Goal: Task Accomplishment & Management: Manage account settings

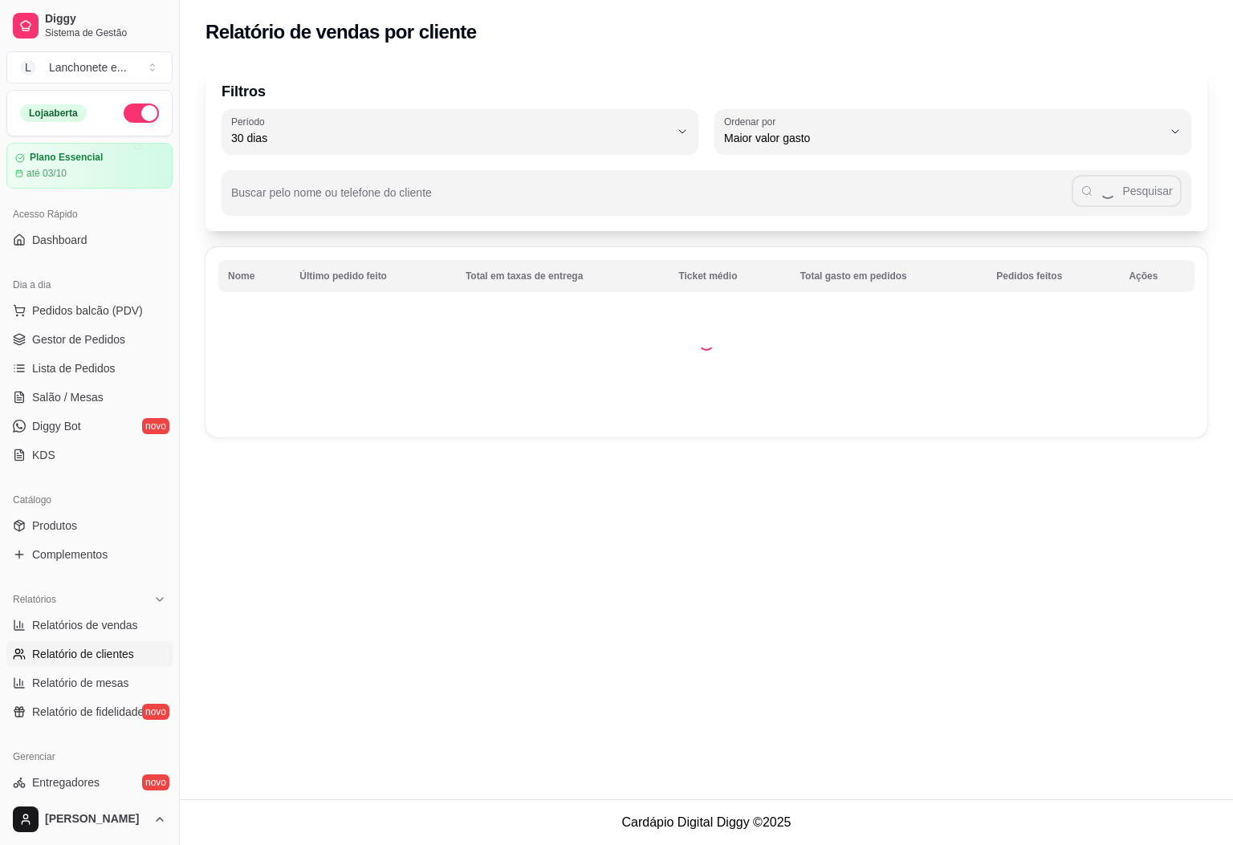
select select "30"
select select "HIGHEST_TOTAL_SPENT_WITH_ORDERS"
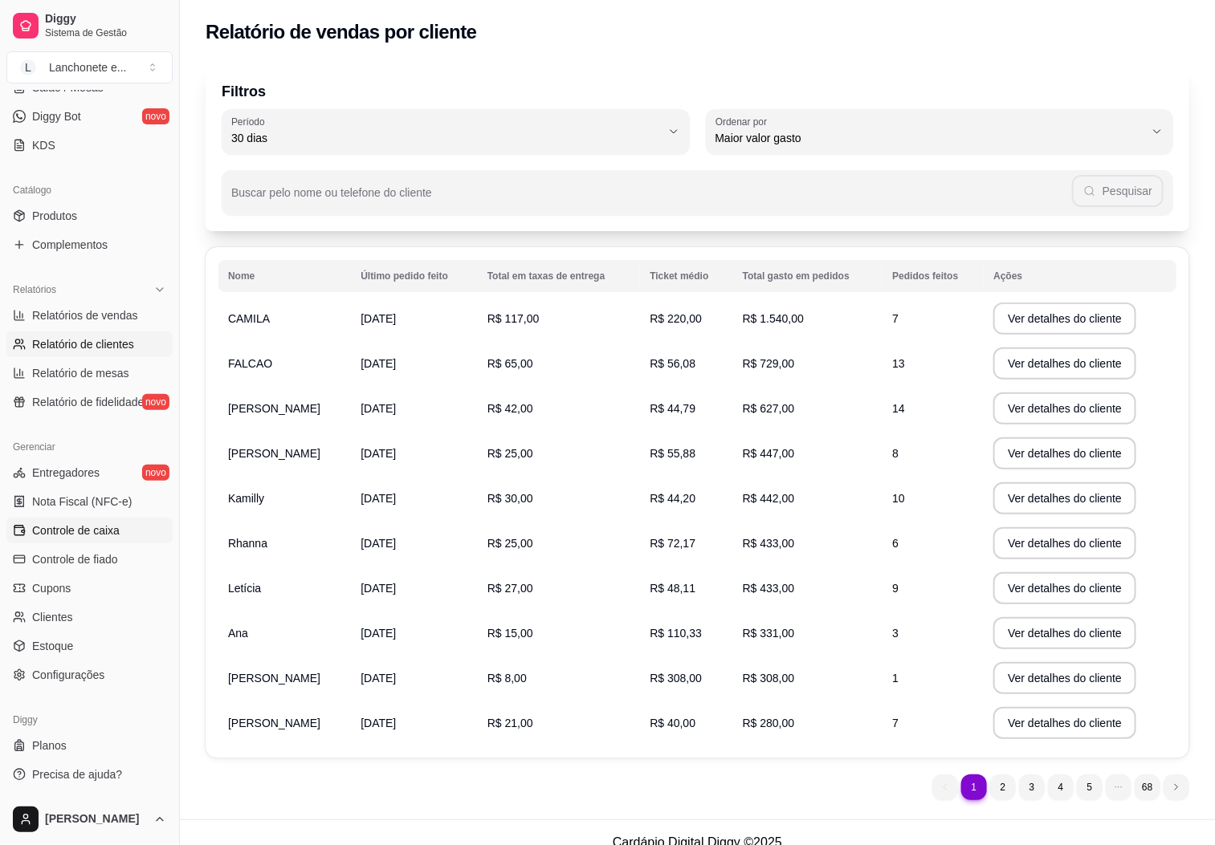
click at [63, 530] on span "Controle de caixa" at bounding box center [75, 531] width 87 height 16
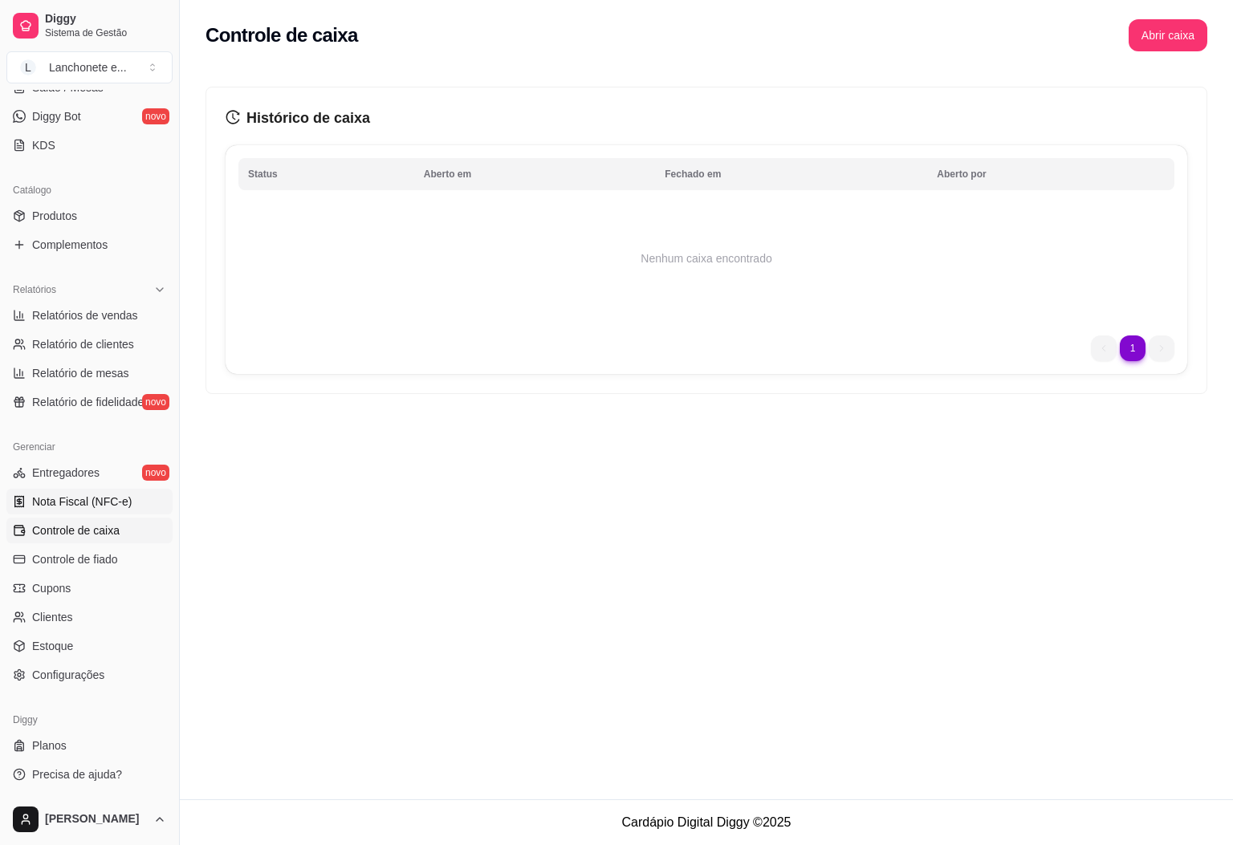
click at [80, 511] on link "Nota Fiscal (NFC-e)" at bounding box center [89, 502] width 166 height 26
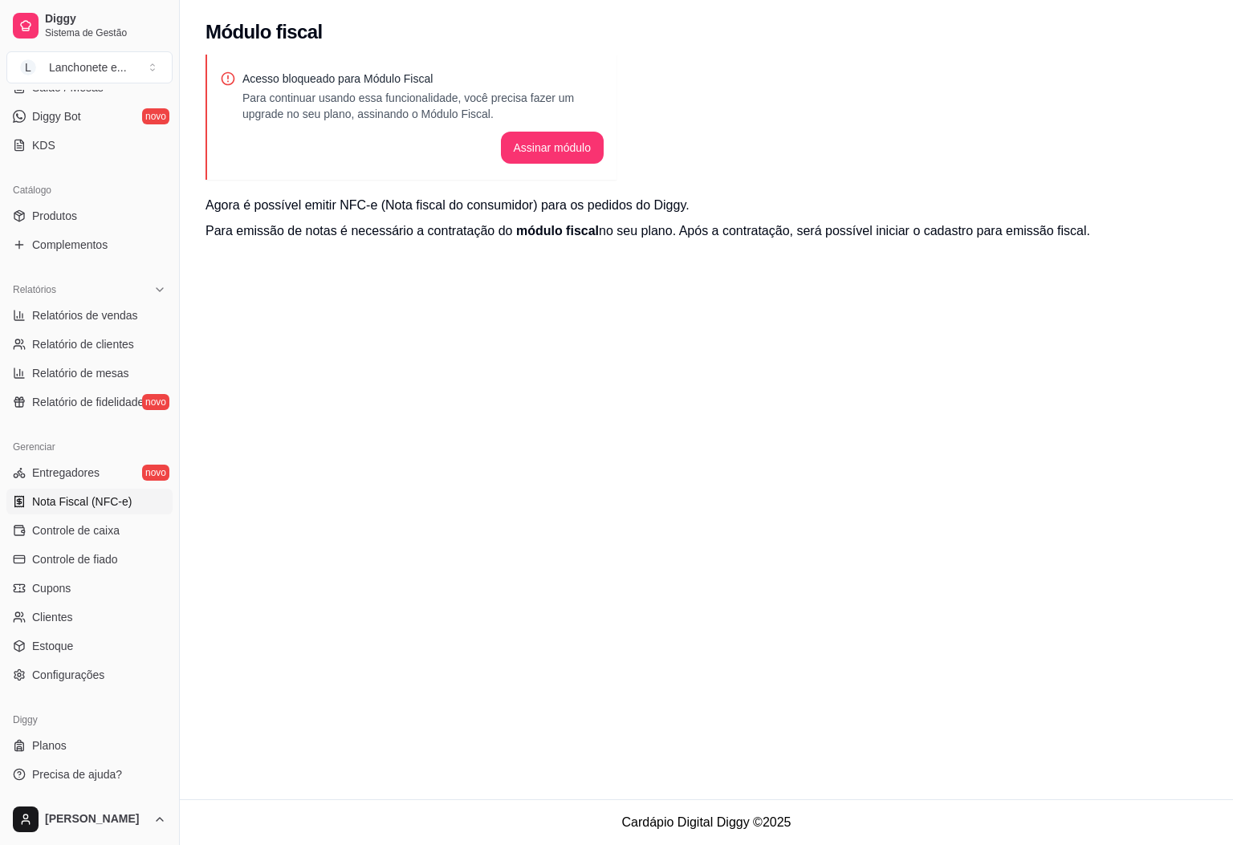
click at [32, 231] on ul "Produtos Complementos" at bounding box center [89, 230] width 166 height 55
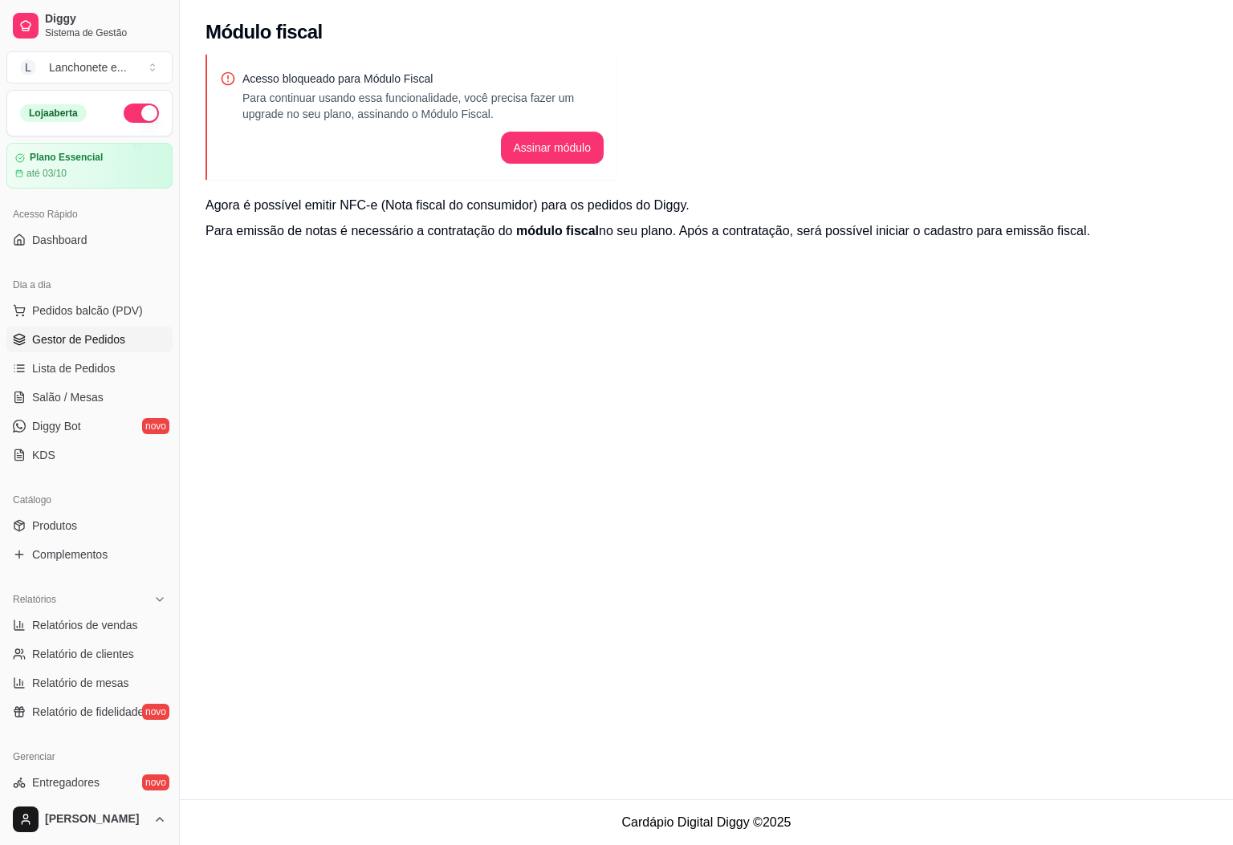
click at [29, 330] on link "Gestor de Pedidos" at bounding box center [89, 340] width 166 height 26
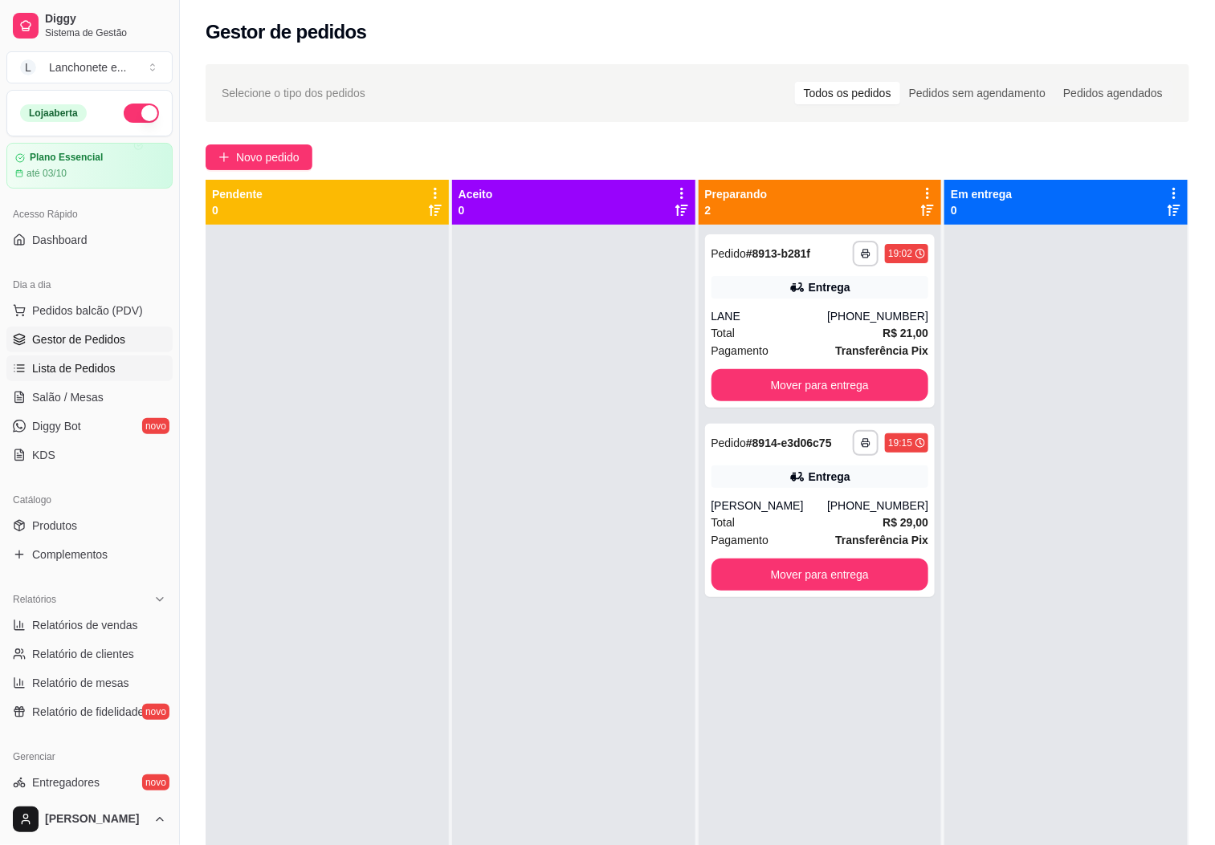
click at [123, 376] on link "Lista de Pedidos" at bounding box center [89, 369] width 166 height 26
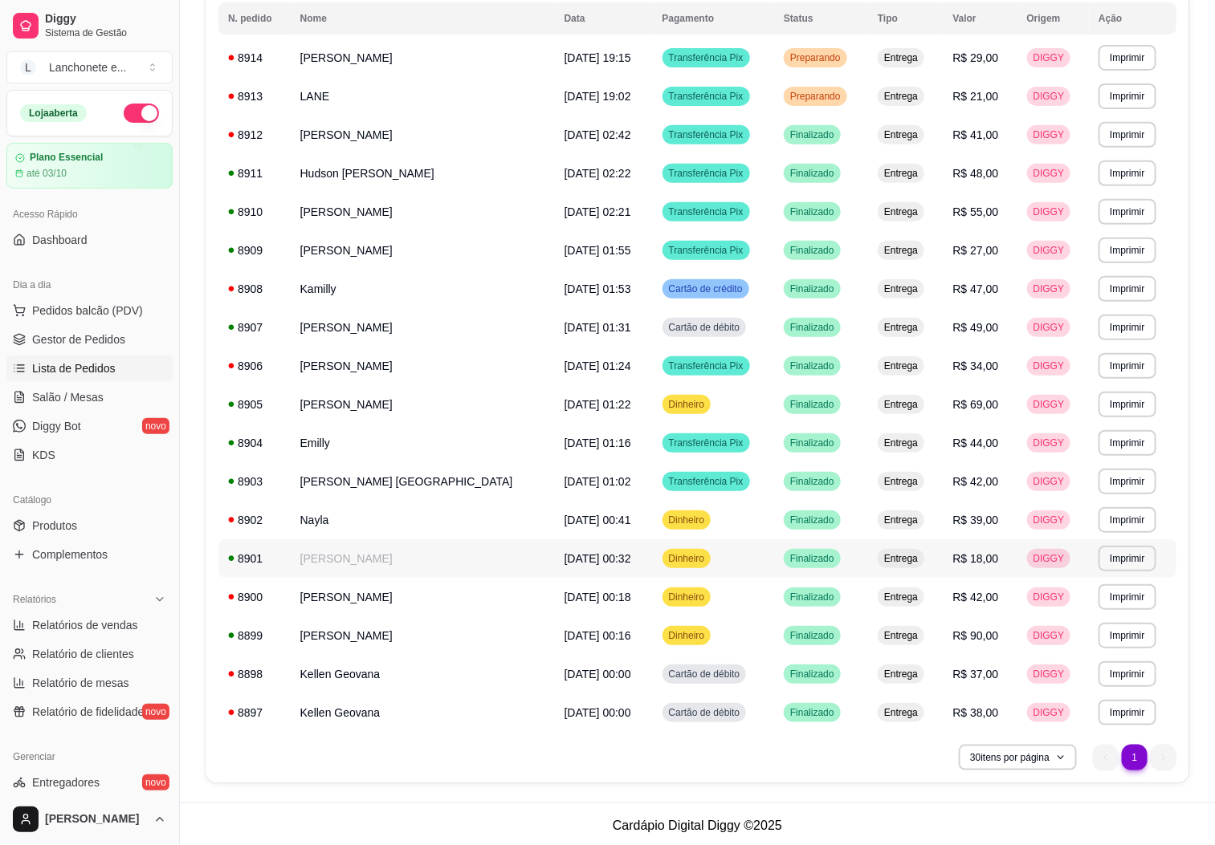
scroll to position [197, 0]
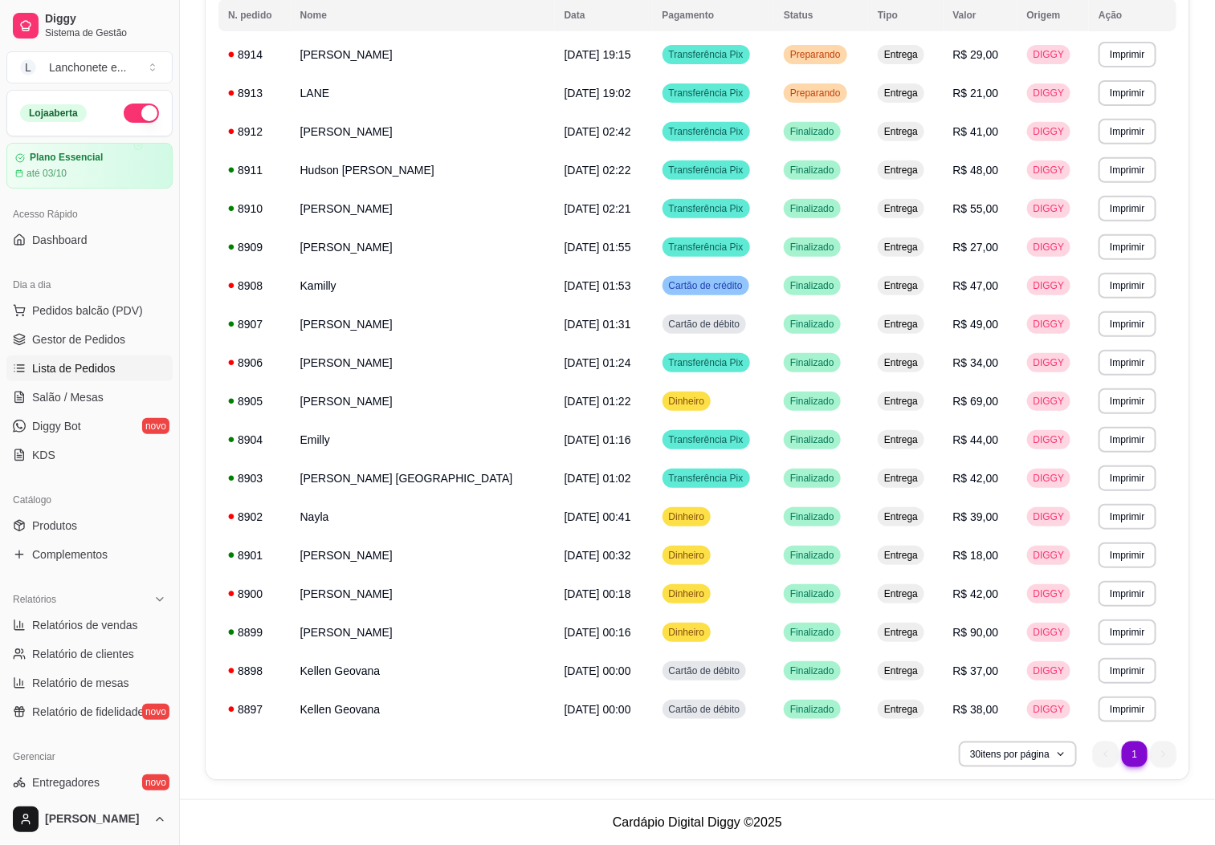
click at [1154, 752] on ul "1 1" at bounding box center [1134, 755] width 83 height 26
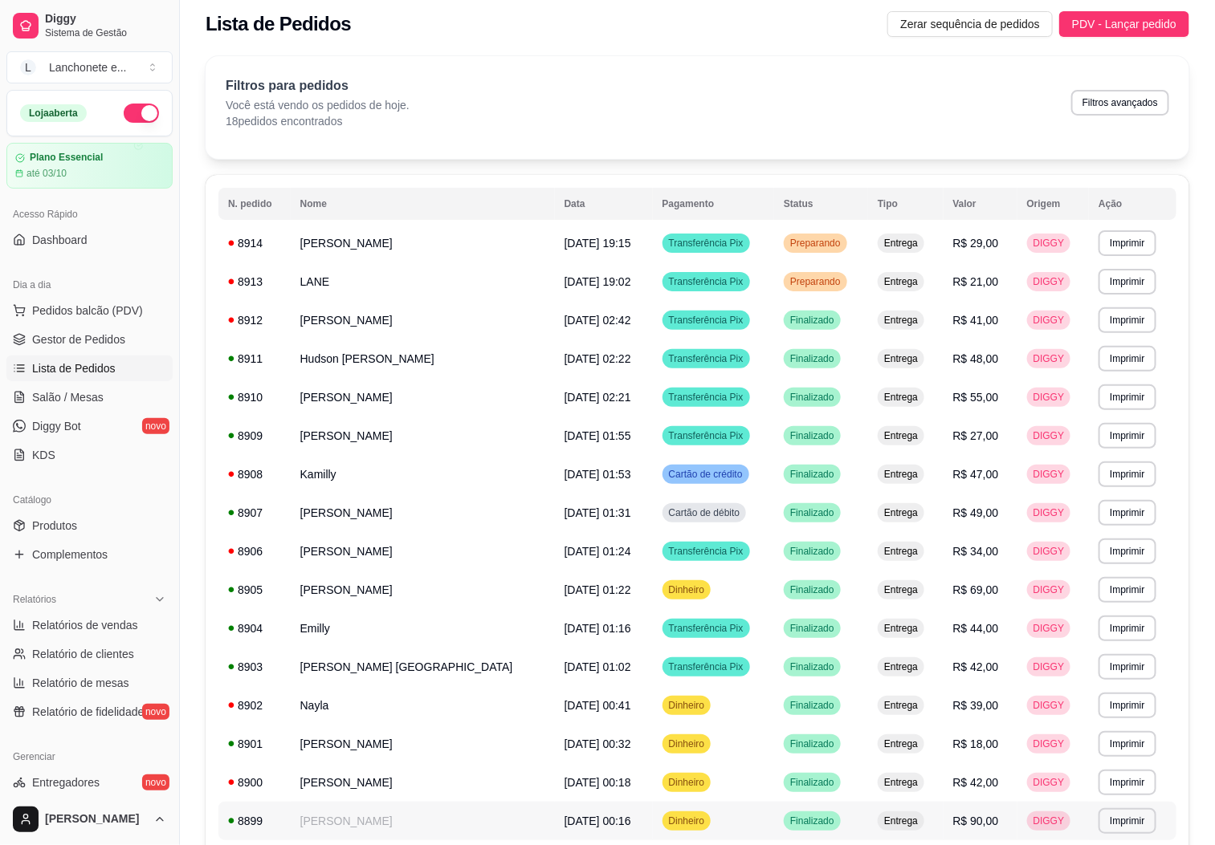
scroll to position [0, 0]
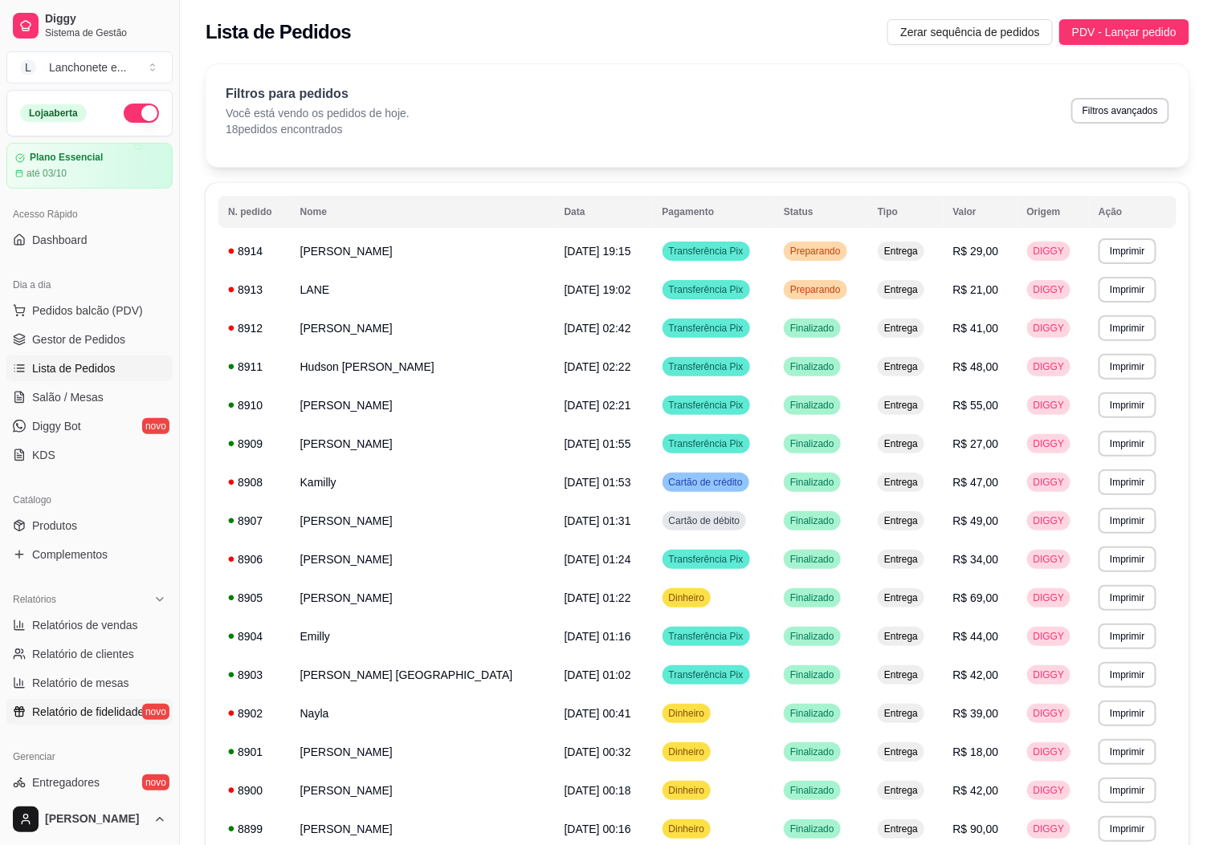
click at [66, 718] on span "Relatório de fidelidade" at bounding box center [88, 712] width 112 height 16
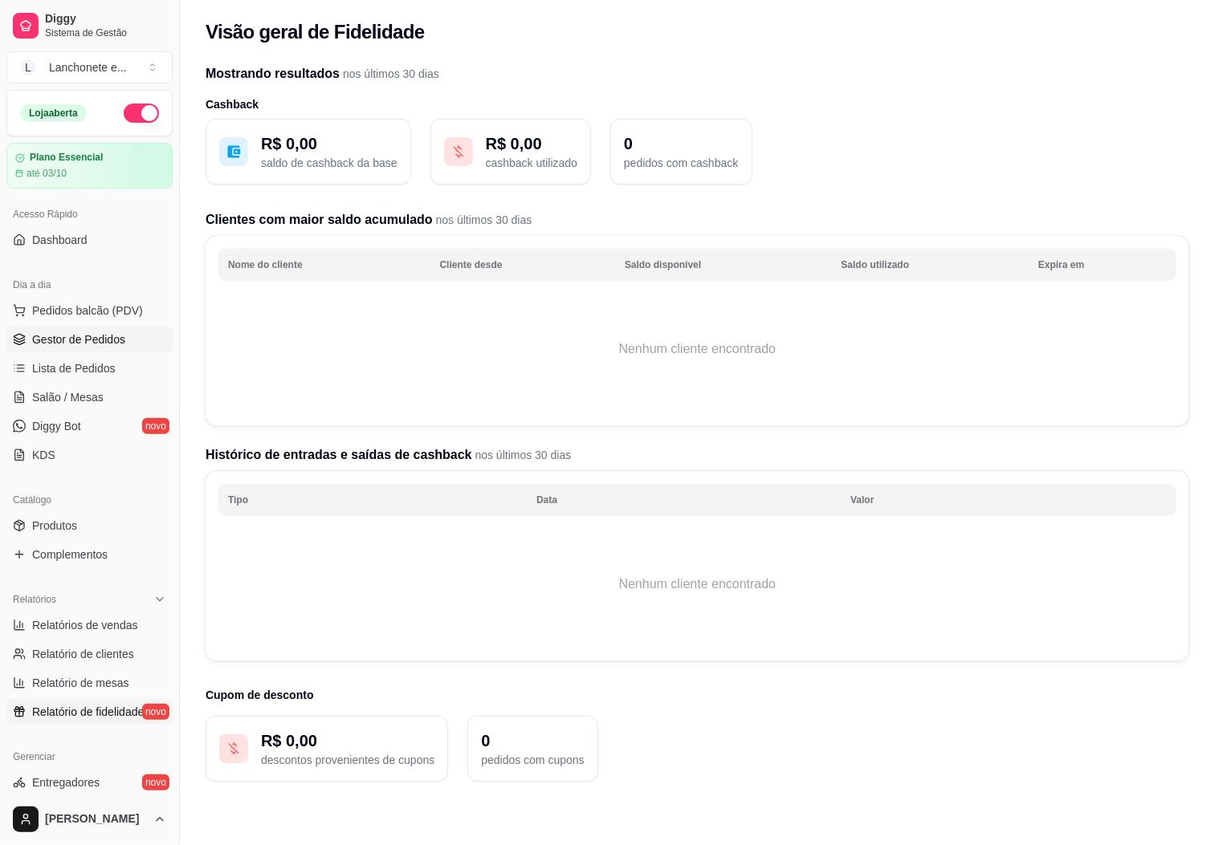
click at [108, 336] on span "Gestor de Pedidos" at bounding box center [78, 340] width 93 height 16
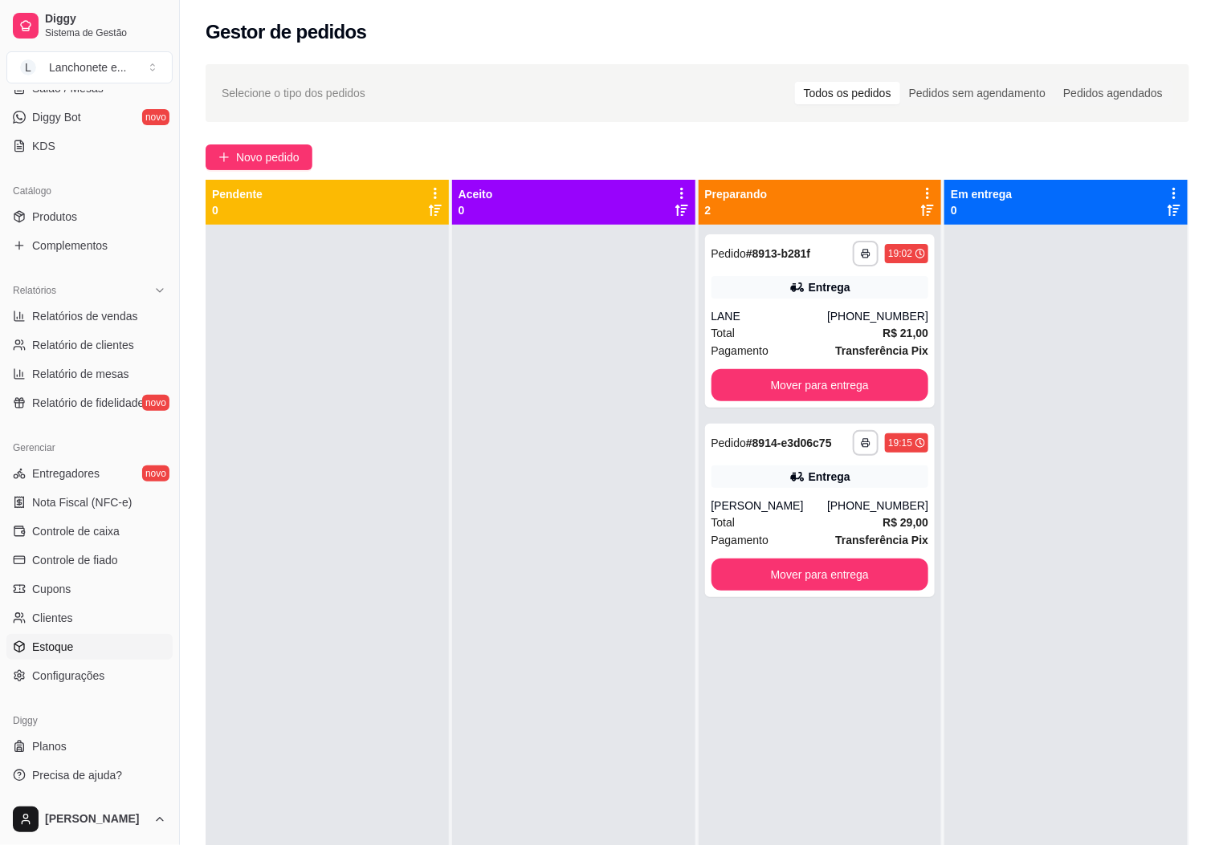
scroll to position [311, 0]
click at [840, 384] on button "Mover para entrega" at bounding box center [820, 385] width 218 height 32
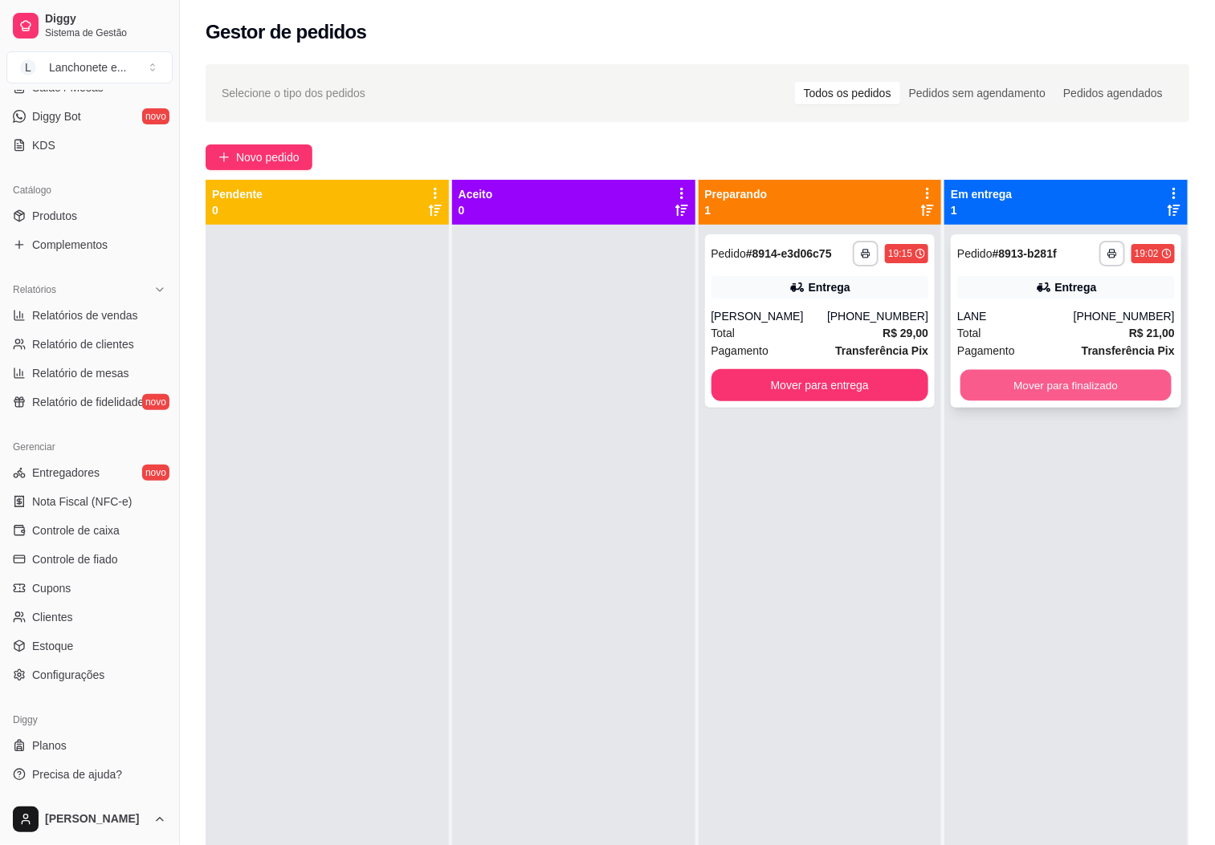
click at [1032, 379] on button "Mover para finalizado" at bounding box center [1065, 385] width 211 height 31
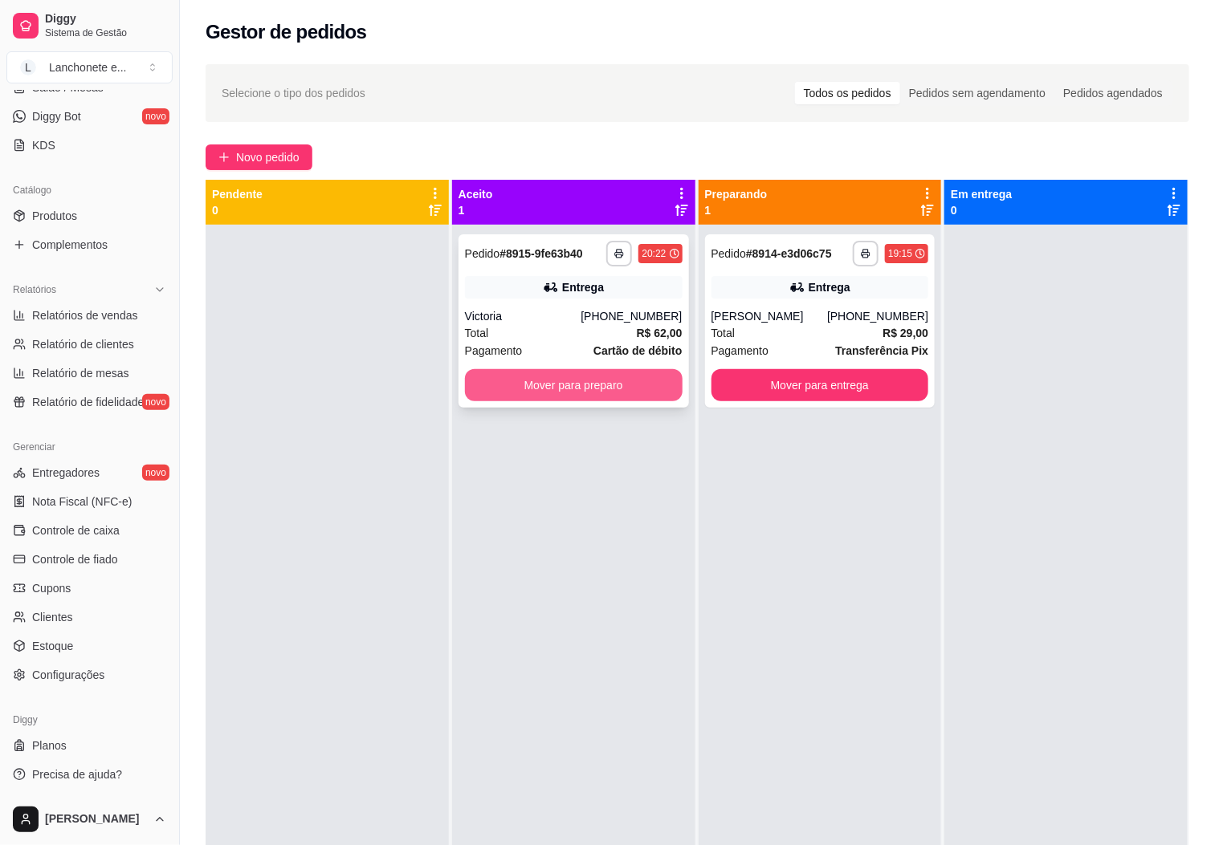
click at [561, 385] on button "Mover para preparo" at bounding box center [574, 385] width 218 height 32
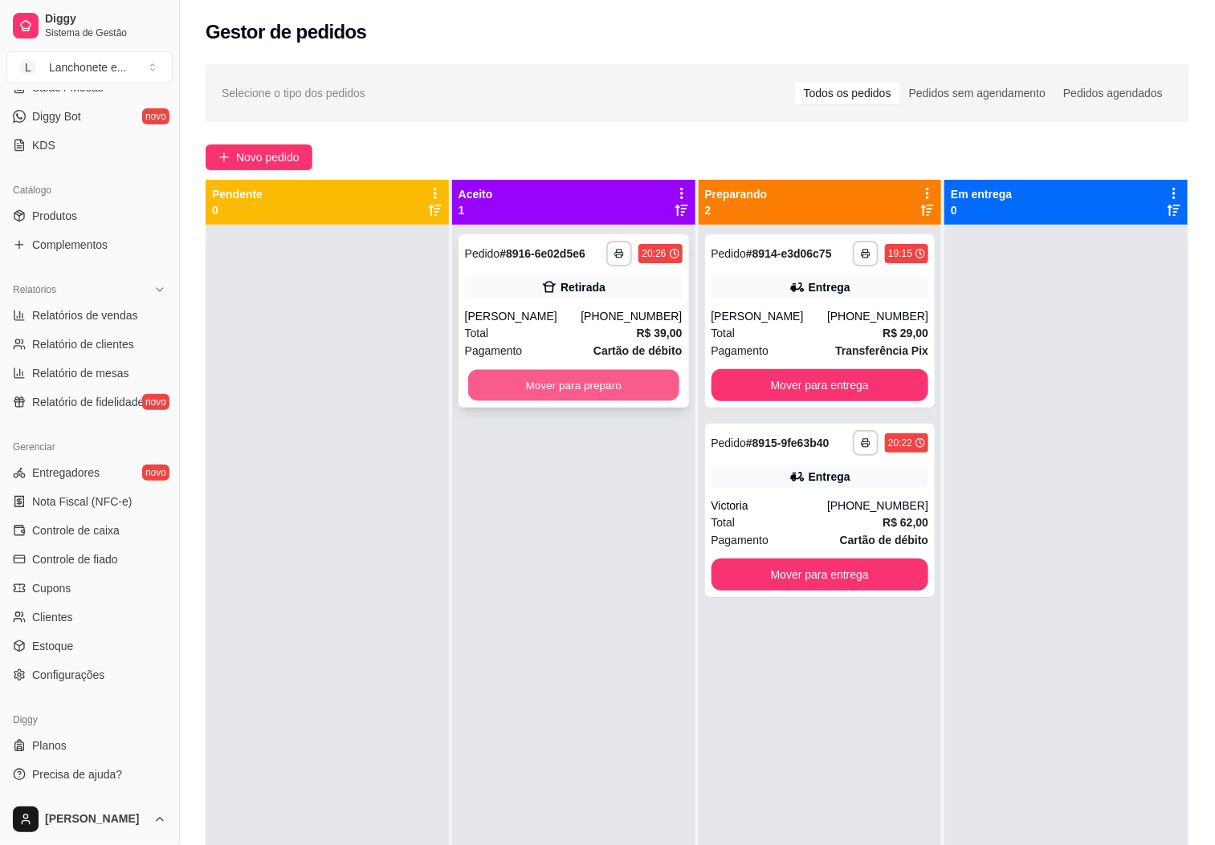
click at [617, 376] on button "Mover para preparo" at bounding box center [573, 385] width 211 height 31
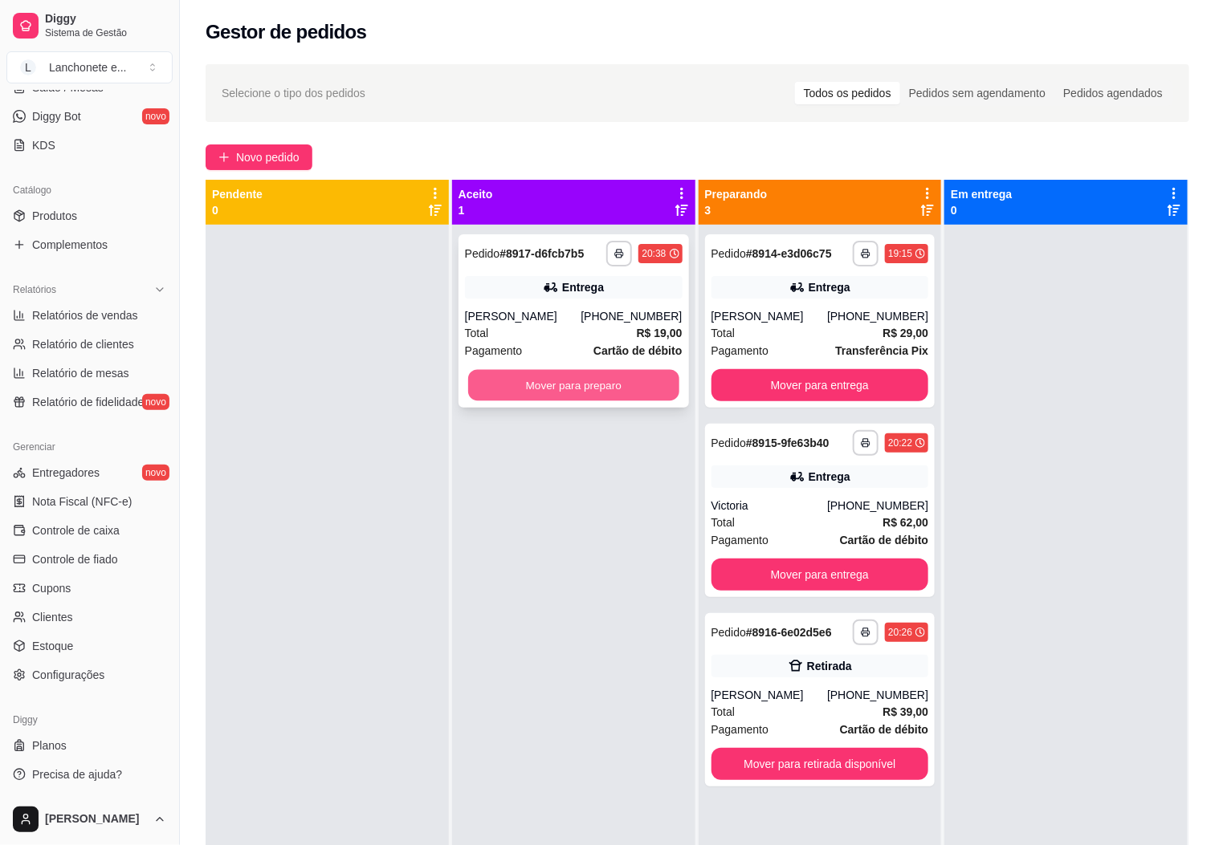
click at [591, 376] on button "Mover para preparo" at bounding box center [573, 385] width 211 height 31
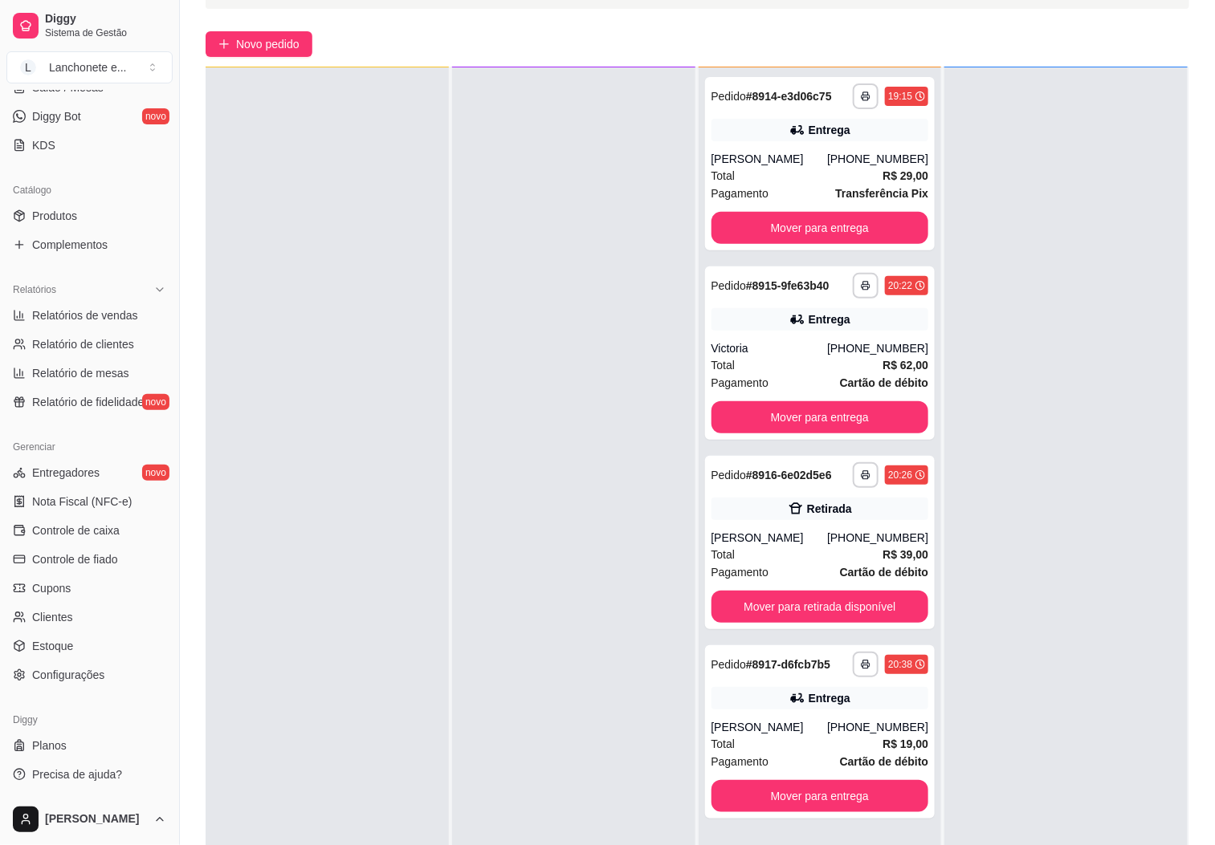
scroll to position [126, 0]
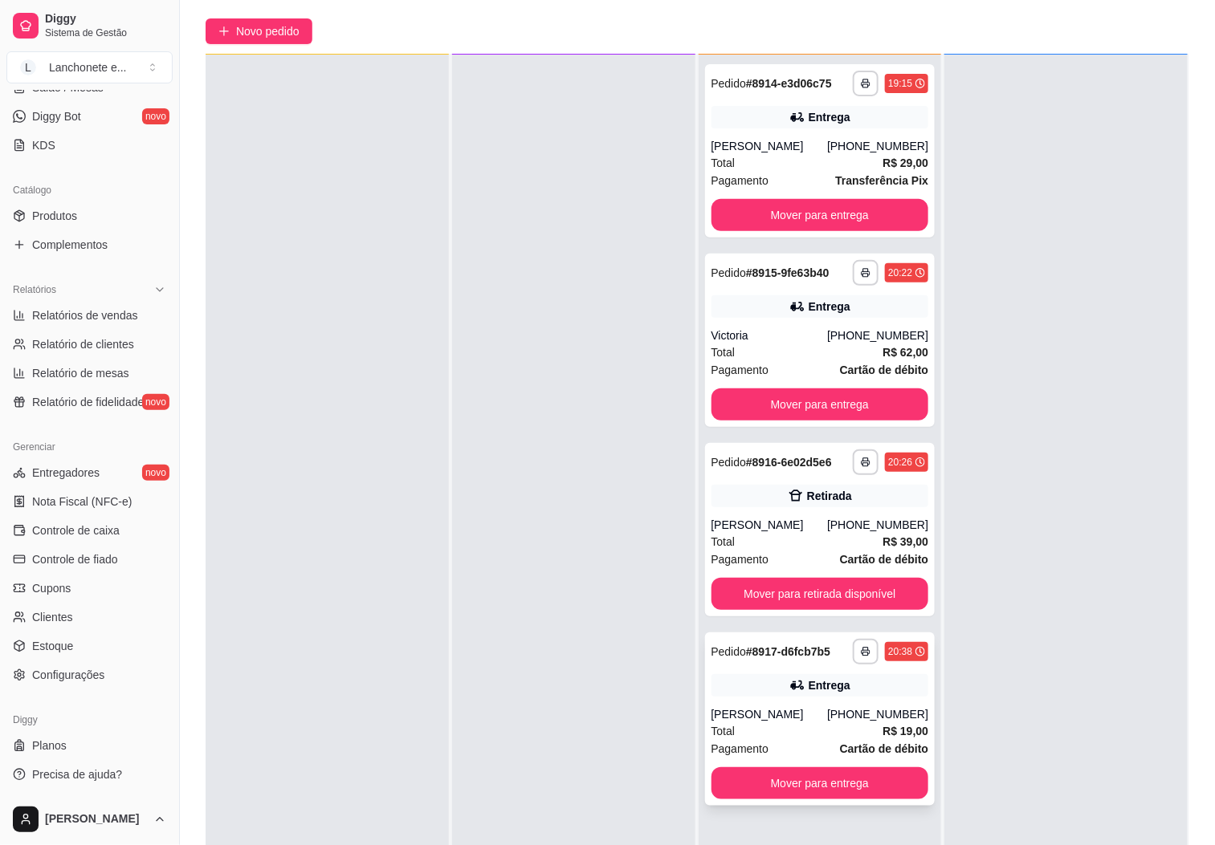
click at [850, 706] on div "[PHONE_NUMBER]" at bounding box center [877, 714] width 101 height 16
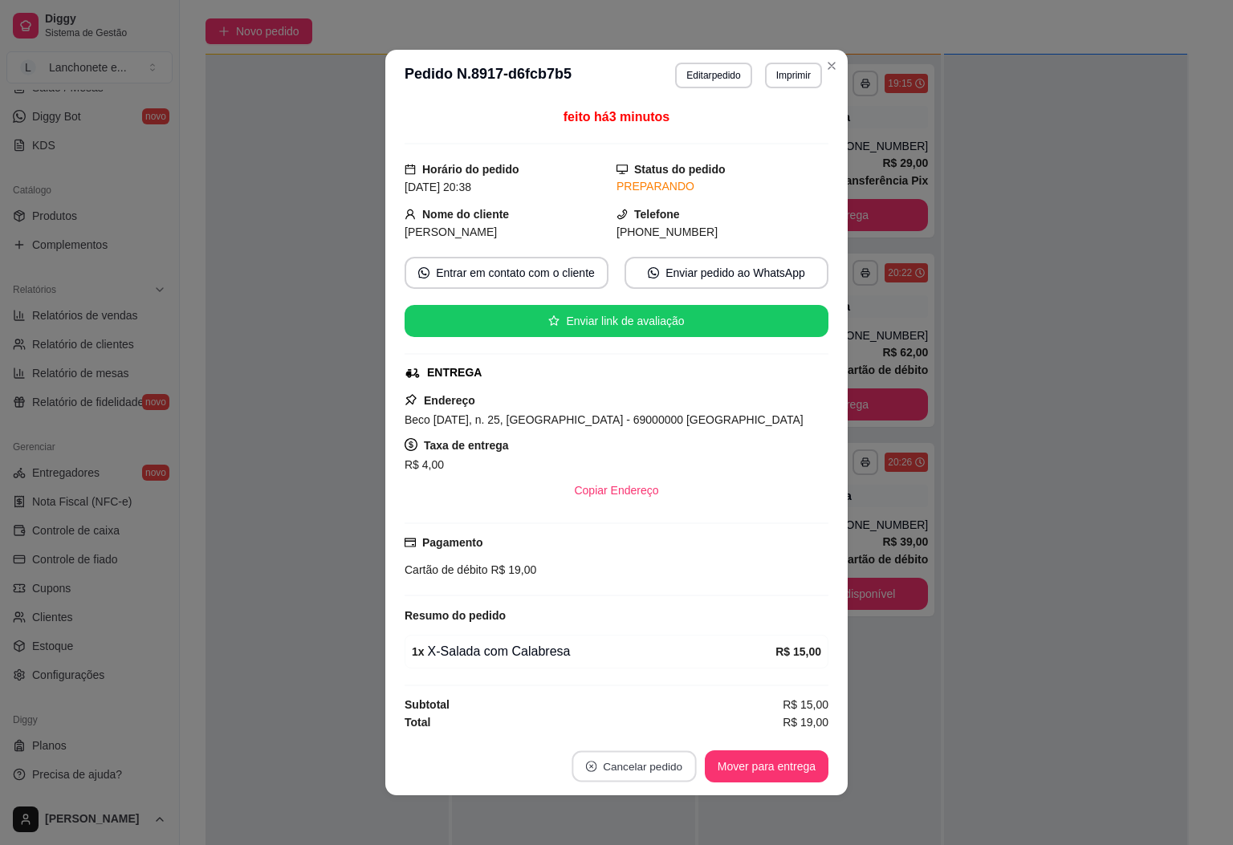
click at [625, 756] on button "Cancelar pedido" at bounding box center [634, 766] width 124 height 31
click at [667, 730] on button "Sim" at bounding box center [670, 729] width 63 height 31
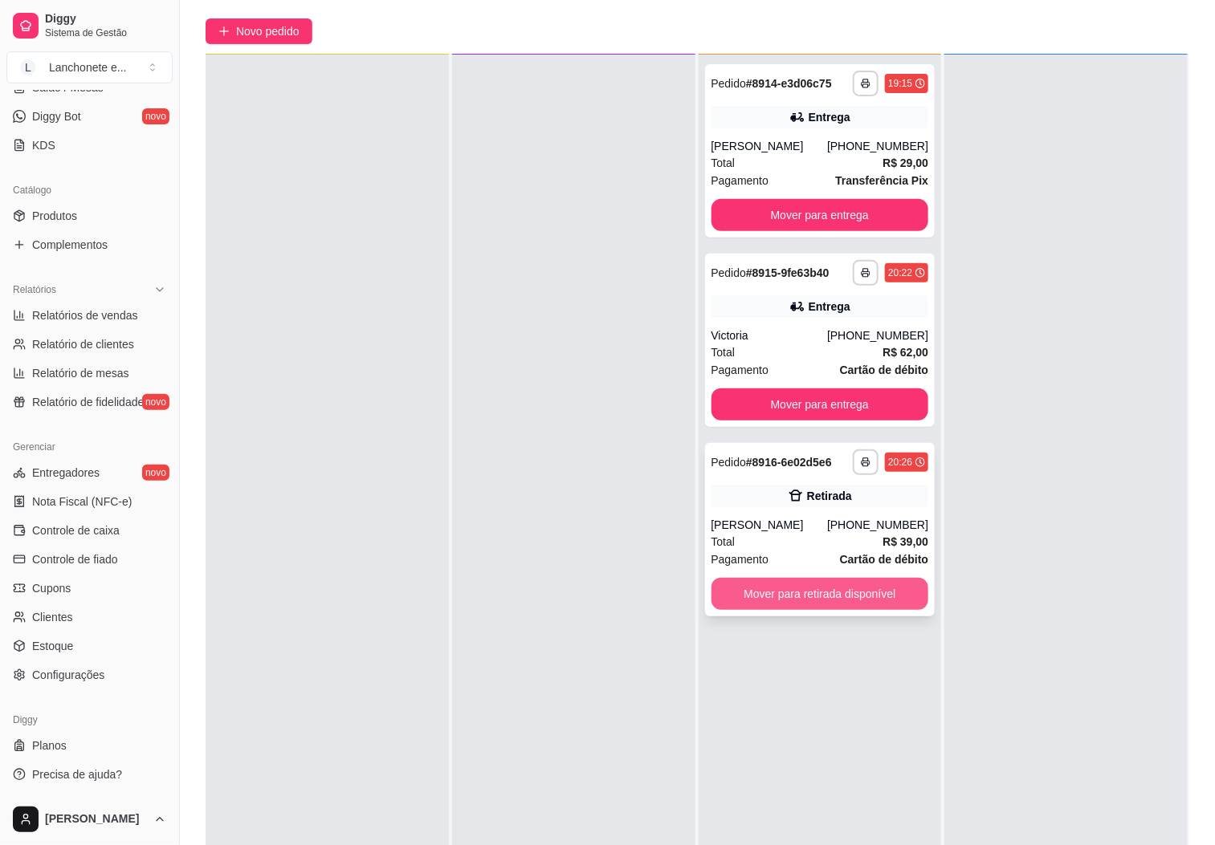
click at [820, 583] on button "Mover para retirada disponível" at bounding box center [820, 594] width 218 height 32
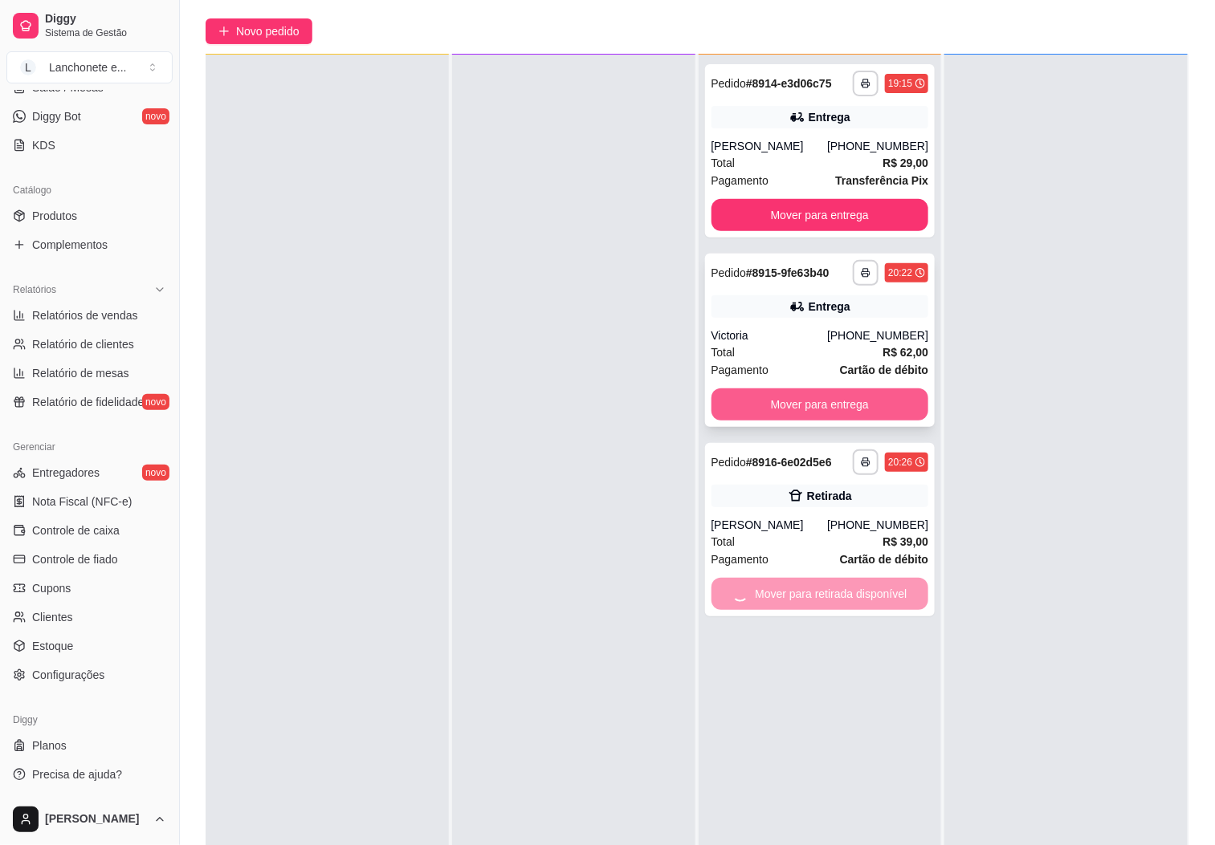
click at [862, 405] on button "Mover para entrega" at bounding box center [820, 405] width 218 height 32
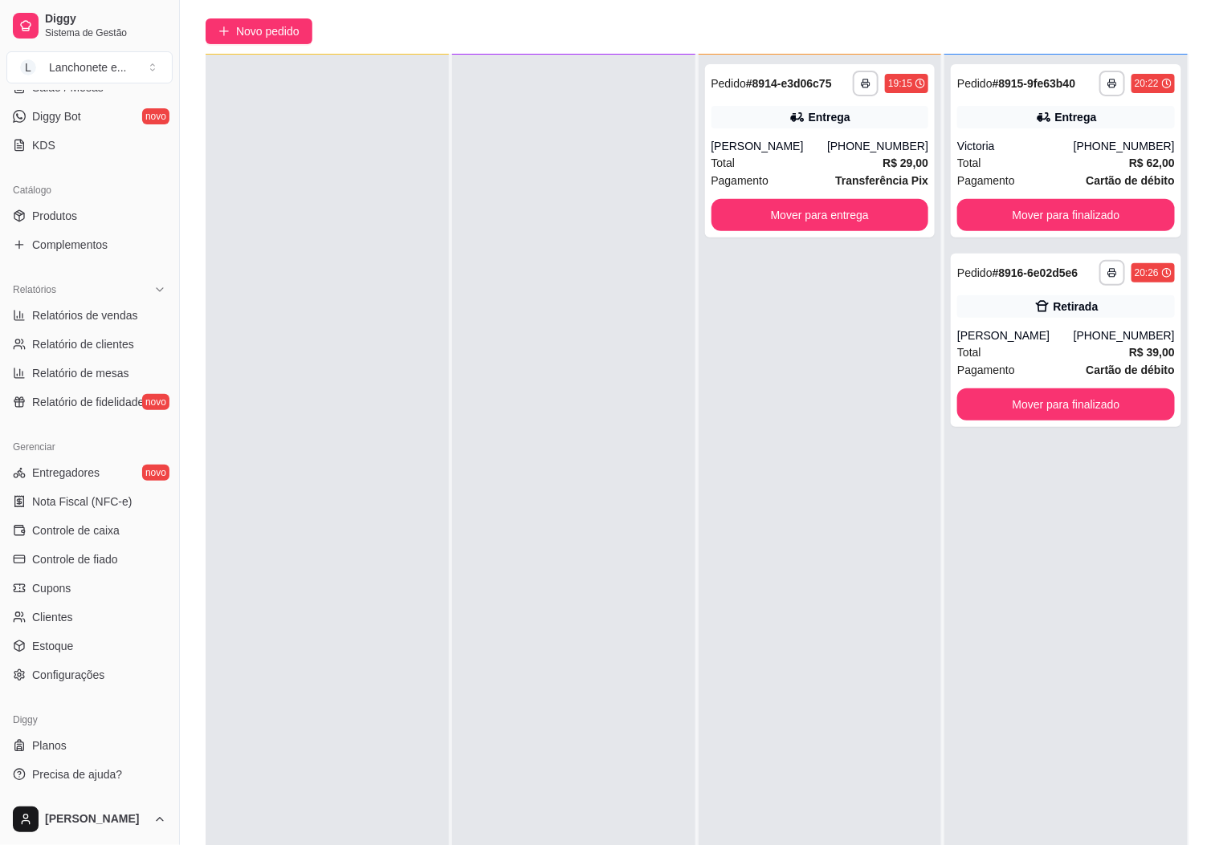
scroll to position [0, 0]
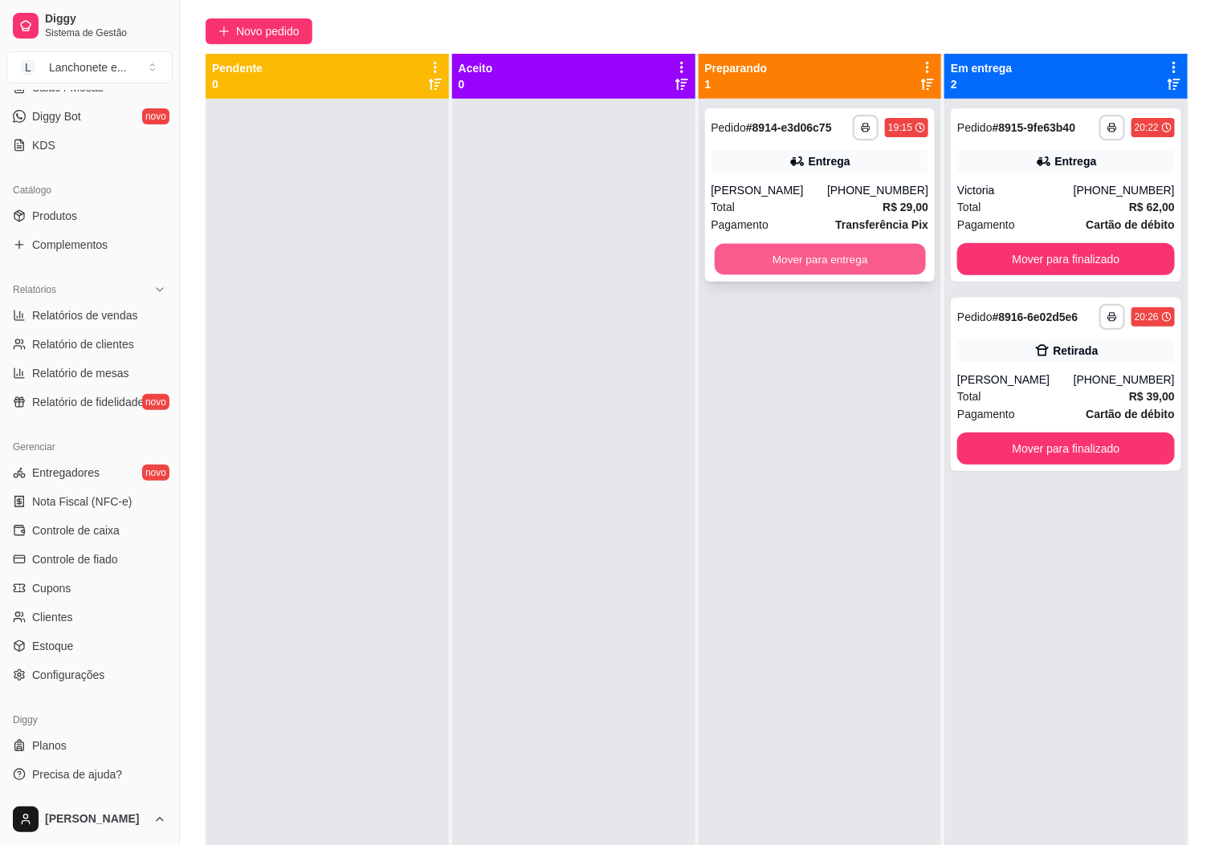
click at [841, 262] on button "Mover para entrega" at bounding box center [819, 259] width 211 height 31
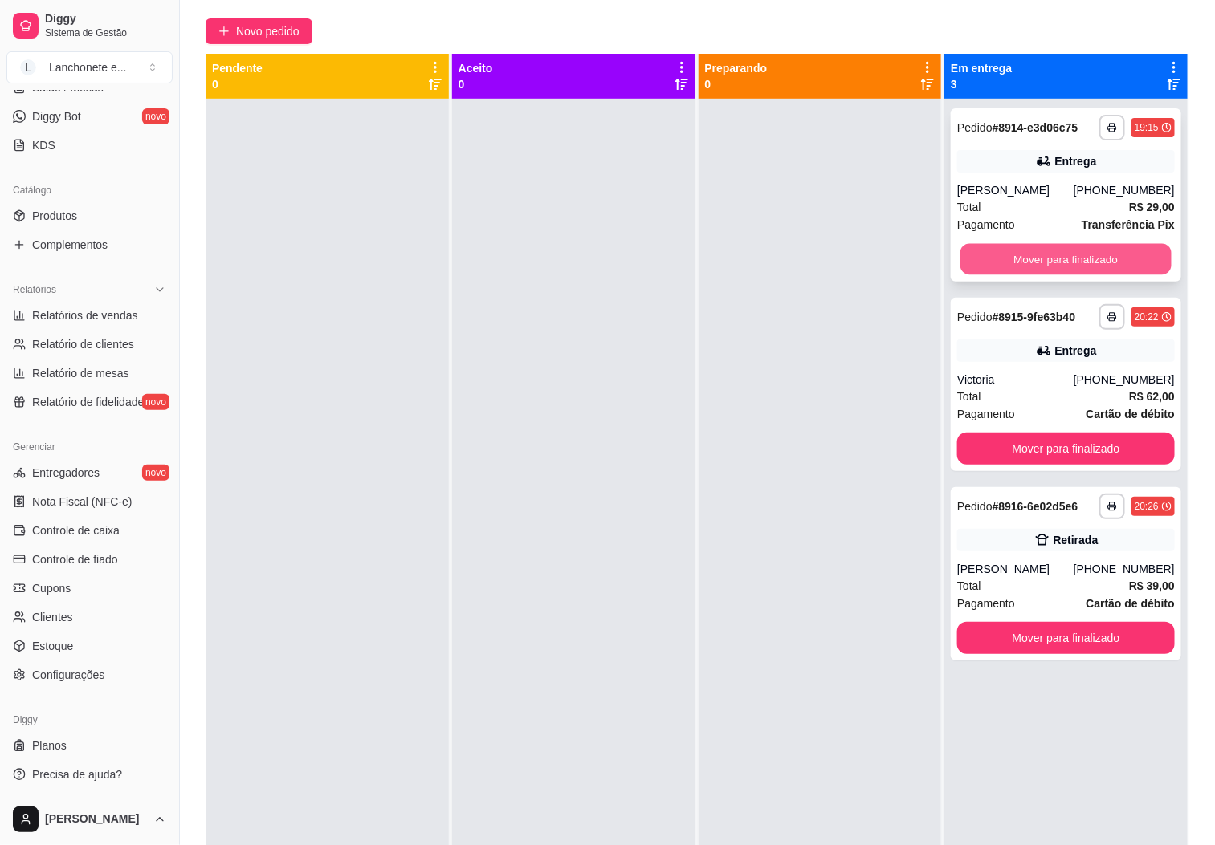
click at [1036, 256] on button "Mover para finalizado" at bounding box center [1065, 259] width 211 height 31
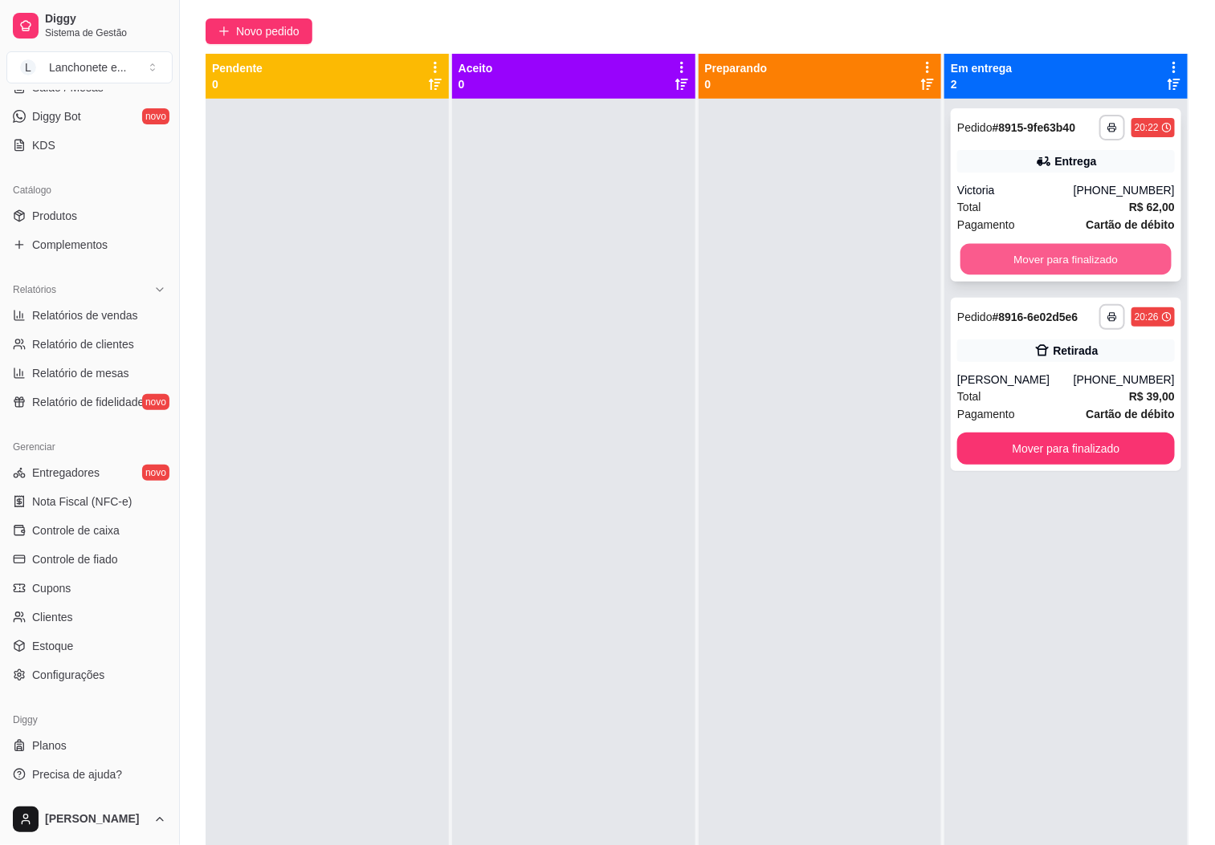
click at [1050, 256] on button "Mover para finalizado" at bounding box center [1065, 259] width 211 height 31
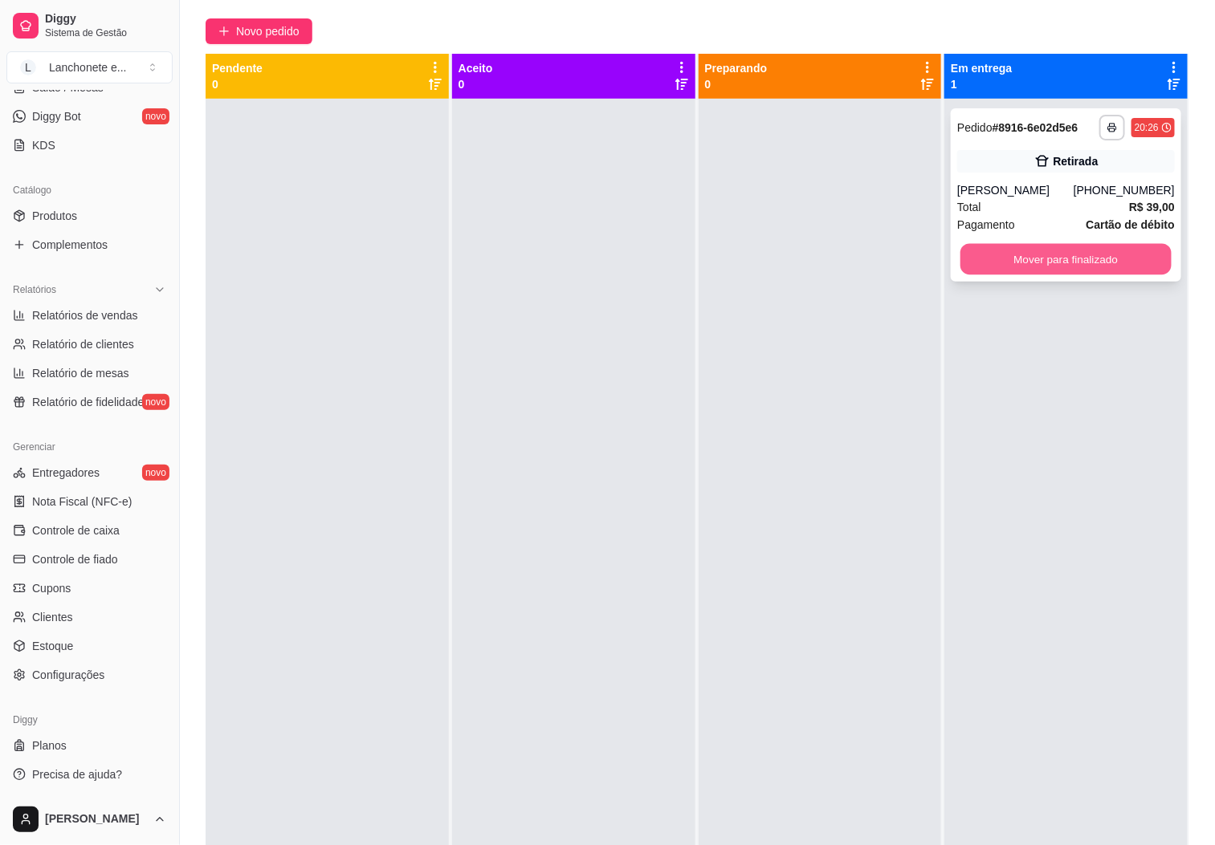
click at [1089, 262] on button "Mover para finalizado" at bounding box center [1065, 259] width 211 height 31
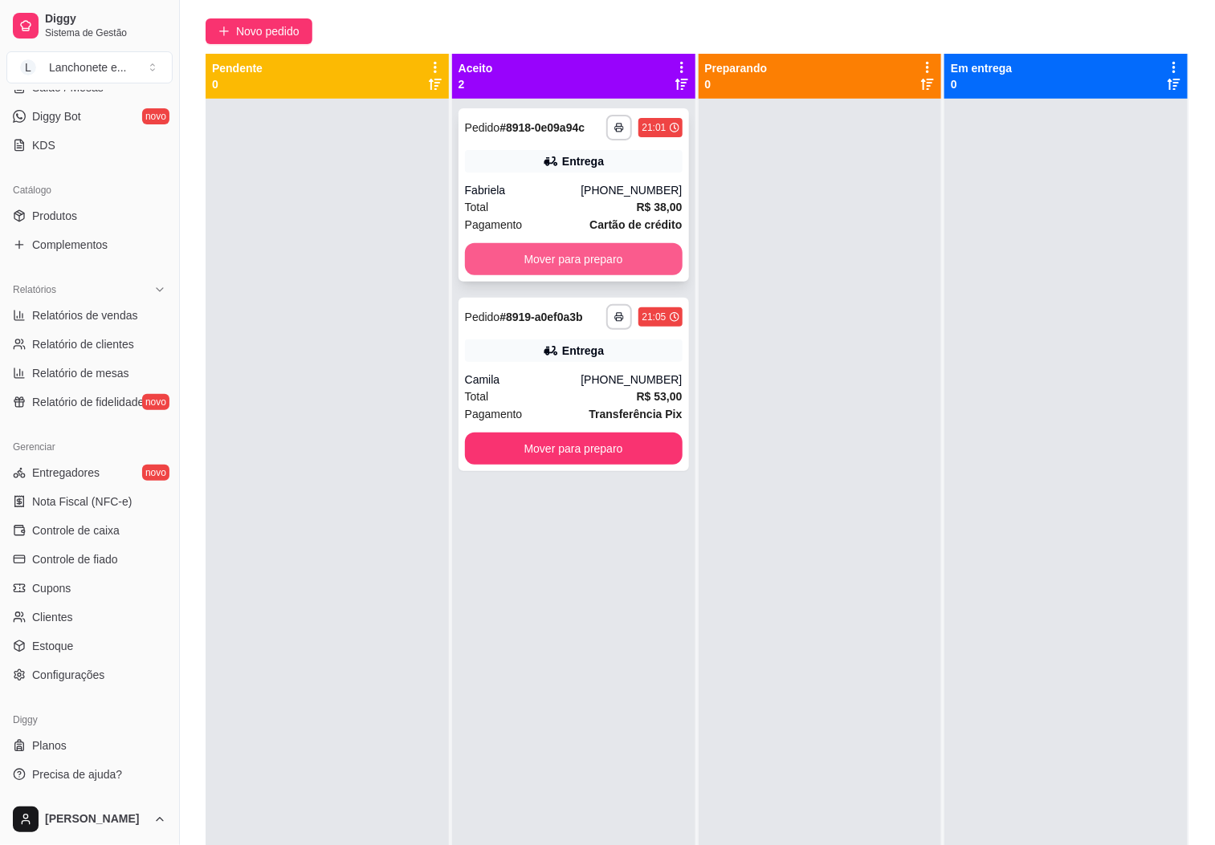
click at [572, 258] on button "Mover para preparo" at bounding box center [574, 259] width 218 height 32
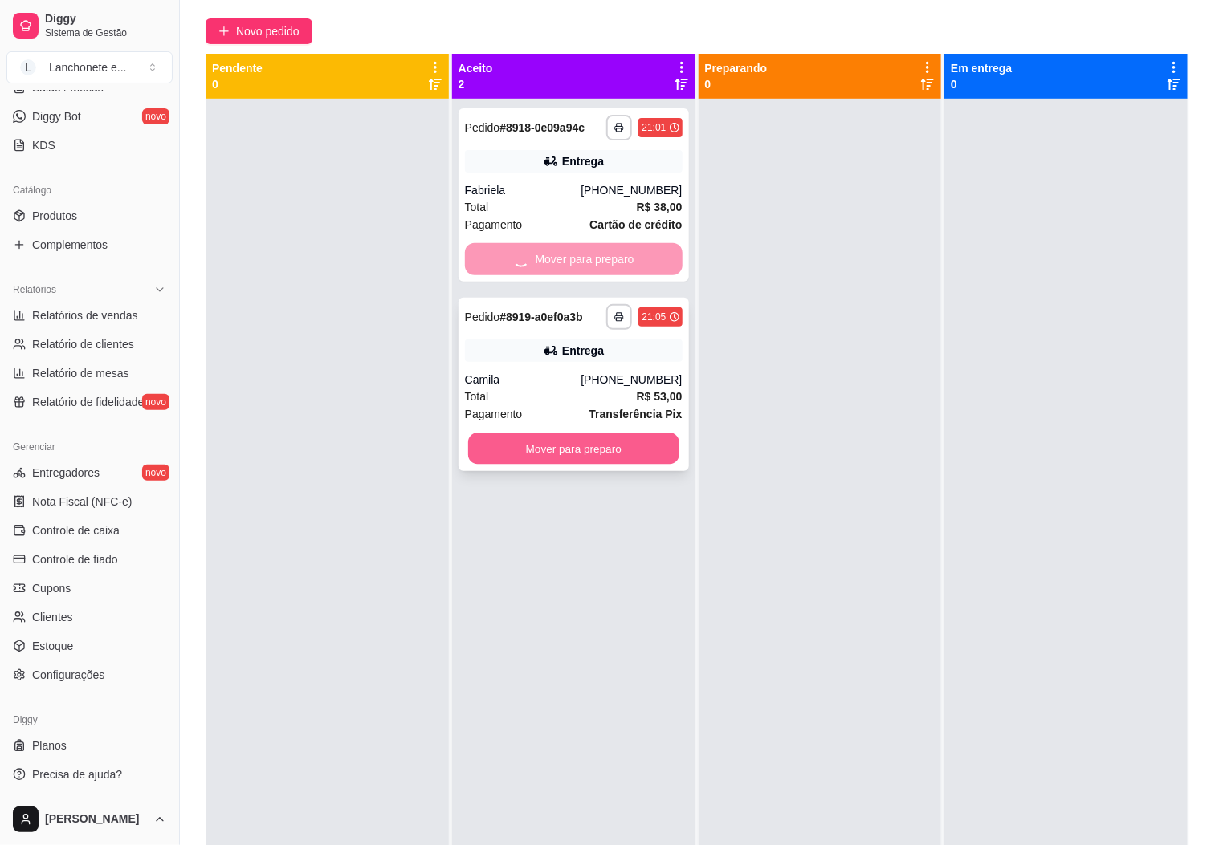
click at [595, 448] on button "Mover para preparo" at bounding box center [573, 448] width 211 height 31
click at [578, 460] on div "Mover para preparo" at bounding box center [574, 449] width 218 height 32
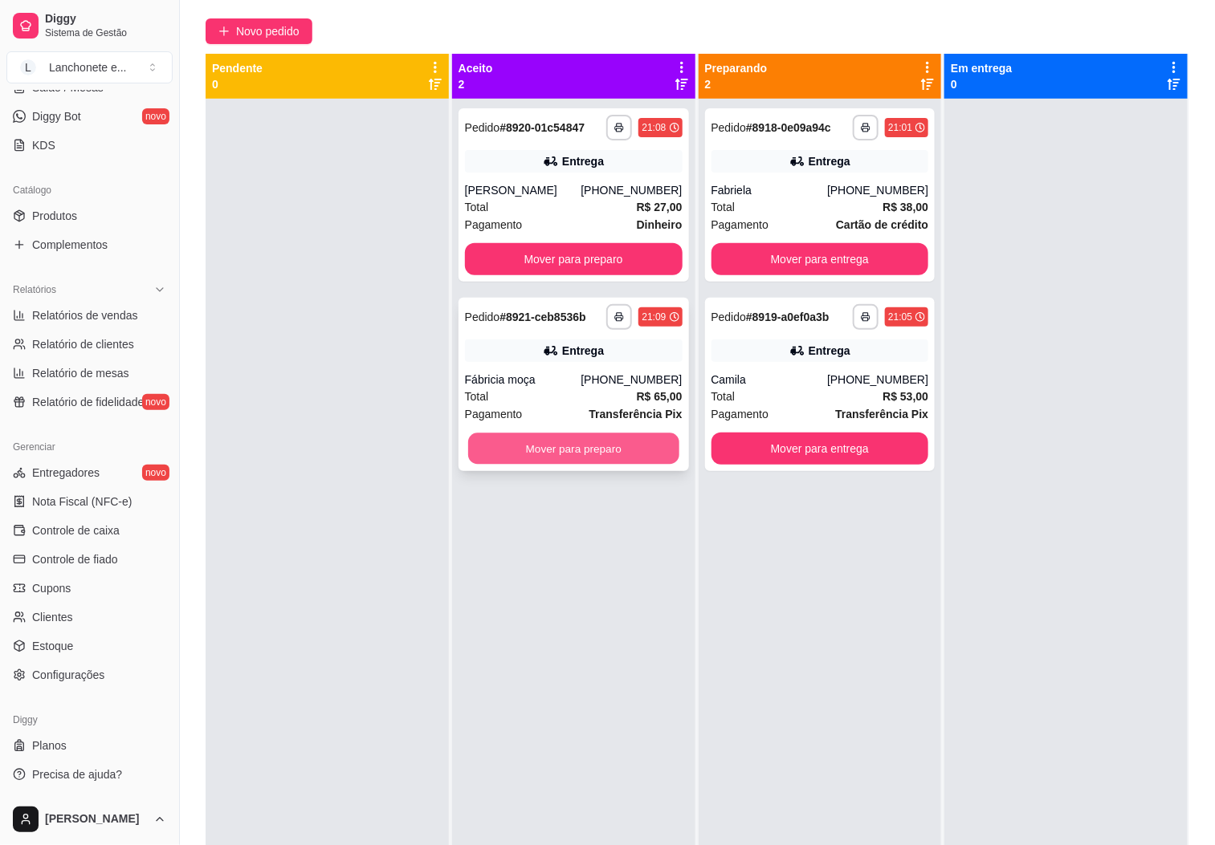
click at [588, 441] on button "Mover para preparo" at bounding box center [573, 448] width 211 height 31
click at [610, 239] on div "**********" at bounding box center [573, 194] width 230 height 173
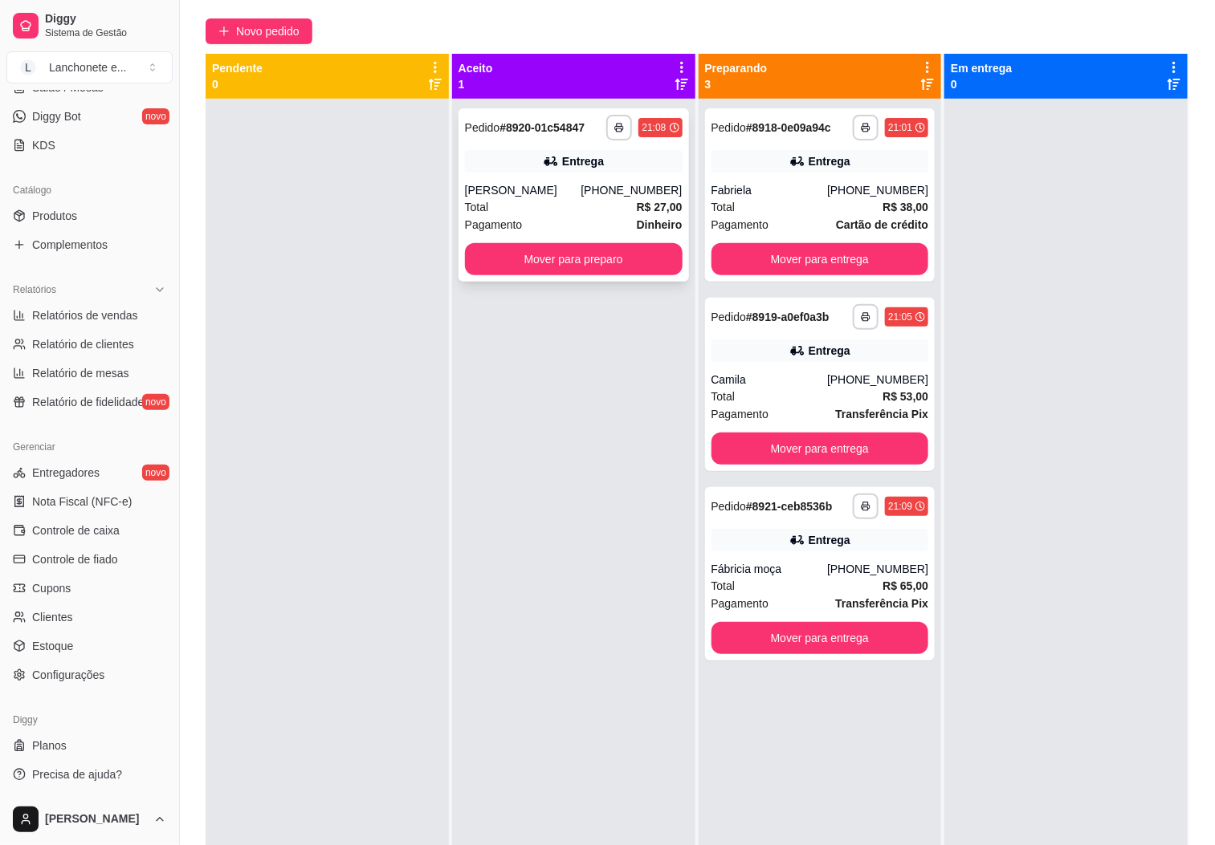
click at [560, 236] on div "**********" at bounding box center [573, 194] width 230 height 173
click at [572, 255] on button "Mover para preparo" at bounding box center [574, 259] width 218 height 32
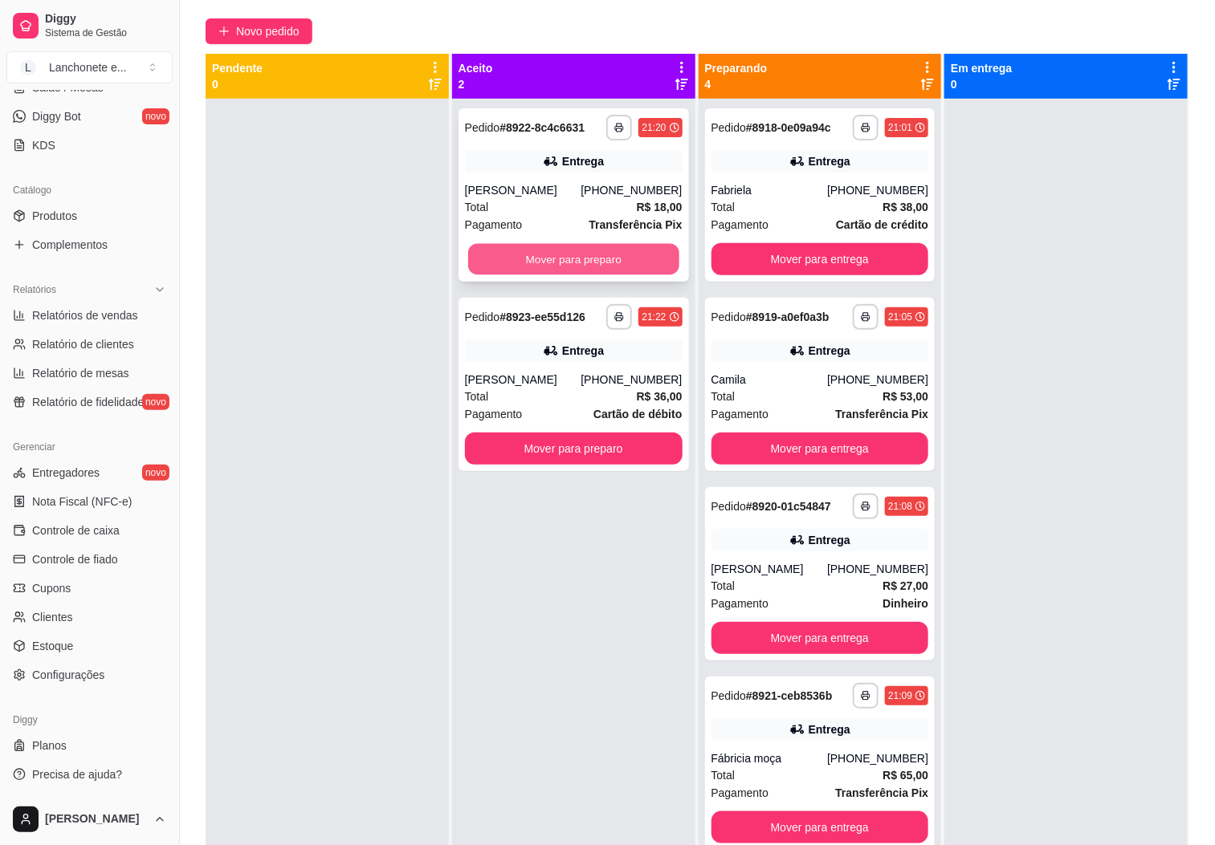
click at [591, 261] on button "Mover para preparo" at bounding box center [573, 259] width 211 height 31
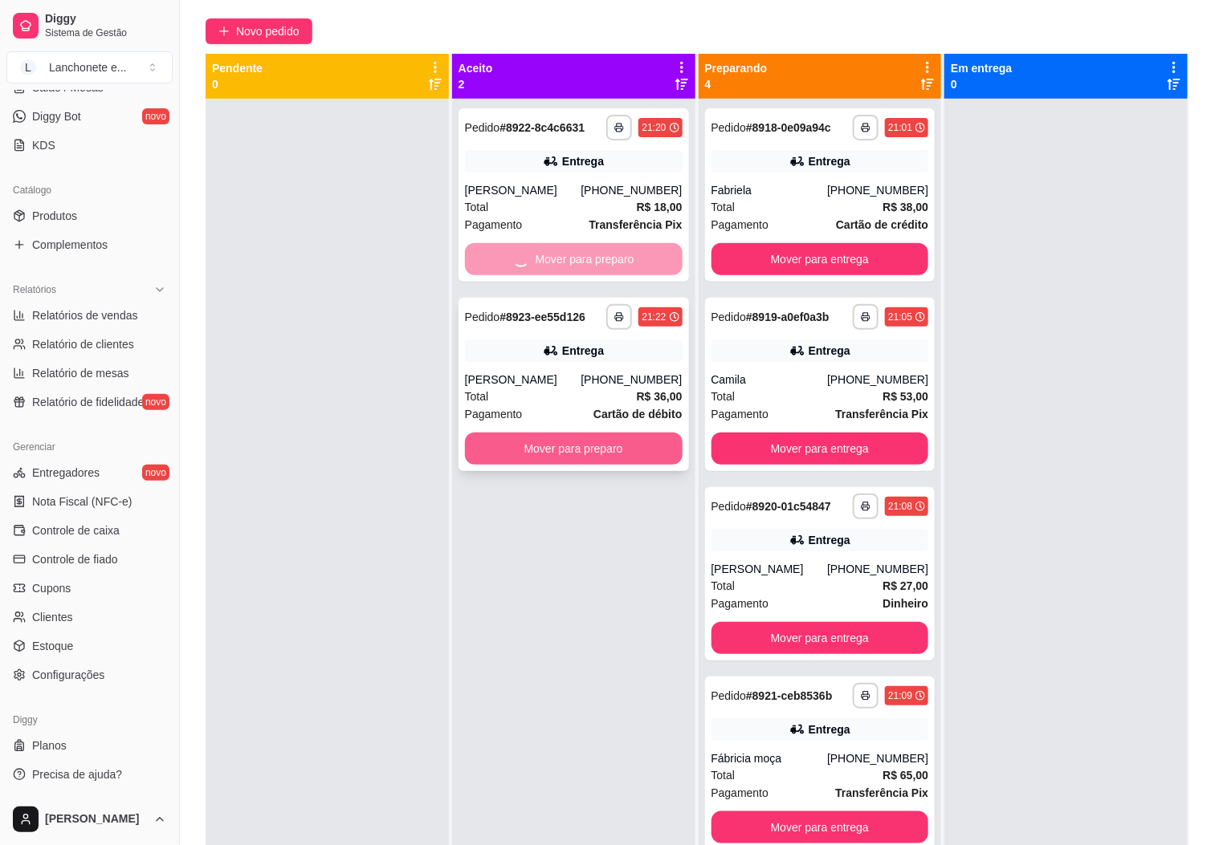
click at [556, 441] on button "Mover para preparo" at bounding box center [574, 449] width 218 height 32
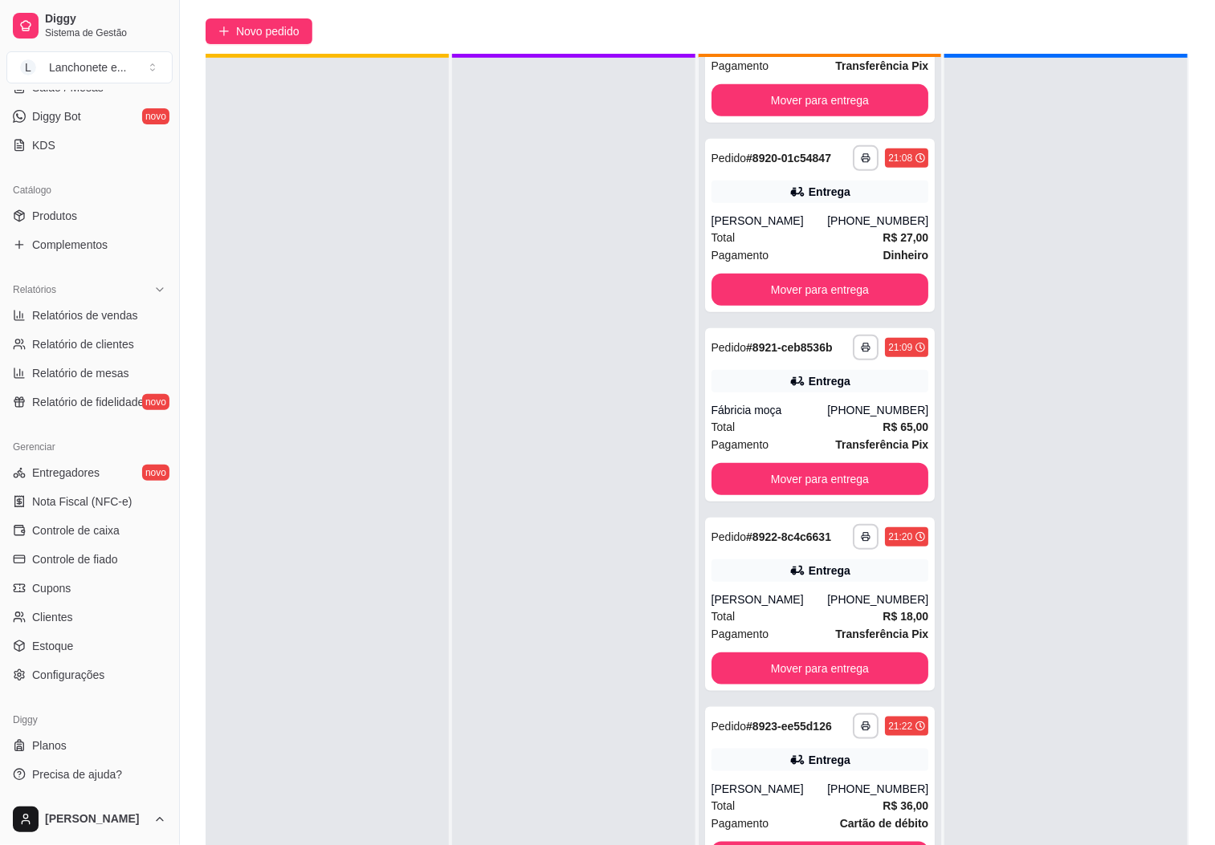
scroll to position [44, 0]
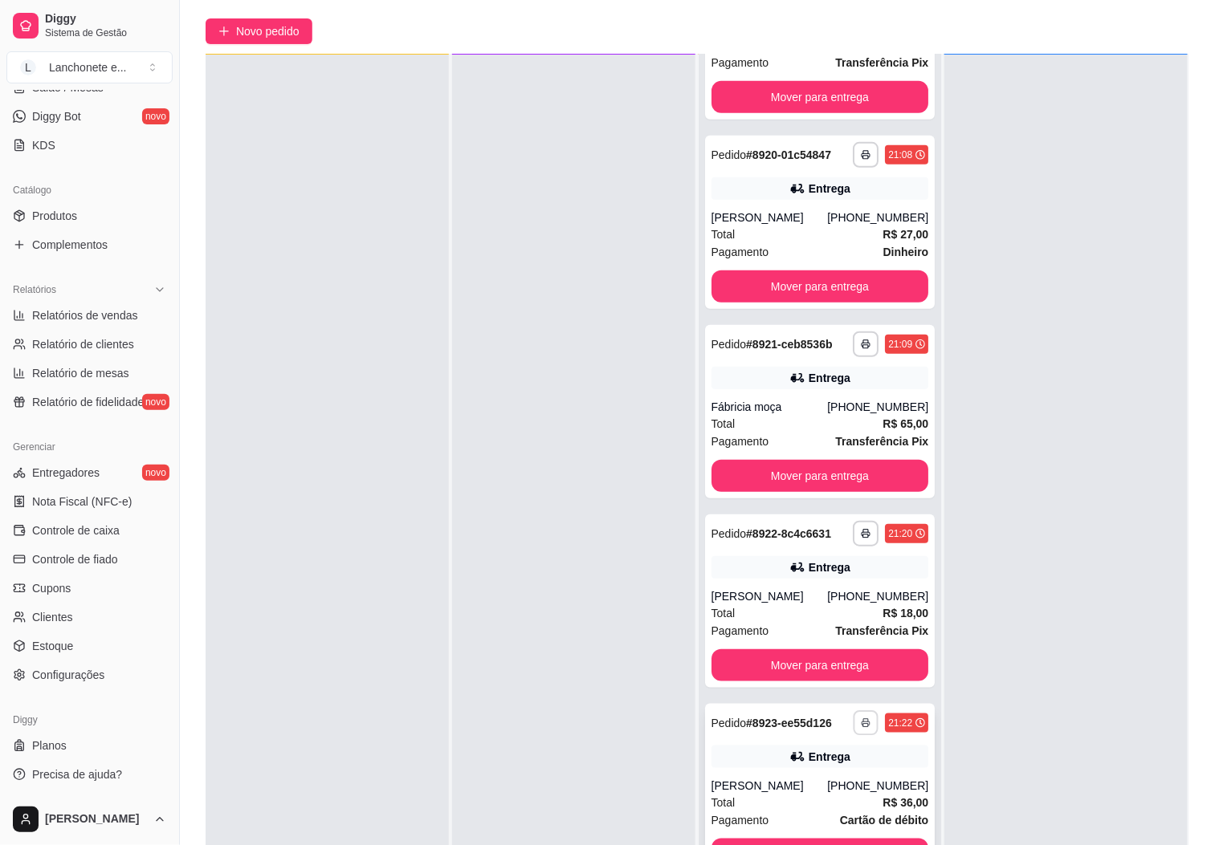
click at [853, 721] on button "button" at bounding box center [865, 722] width 25 height 25
click at [800, 774] on button "IMPRESSORA" at bounding box center [792, 772] width 112 height 25
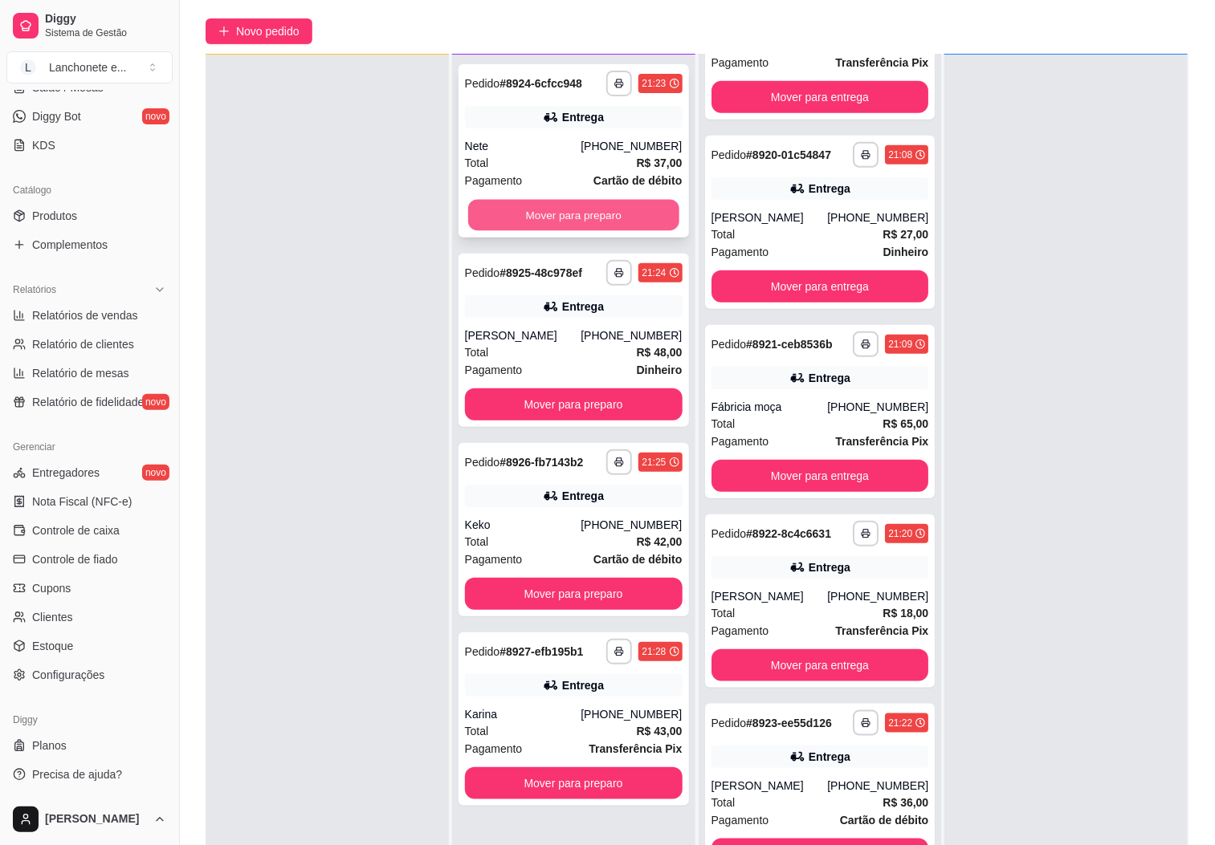
click at [579, 200] on button "Mover para preparo" at bounding box center [573, 215] width 211 height 31
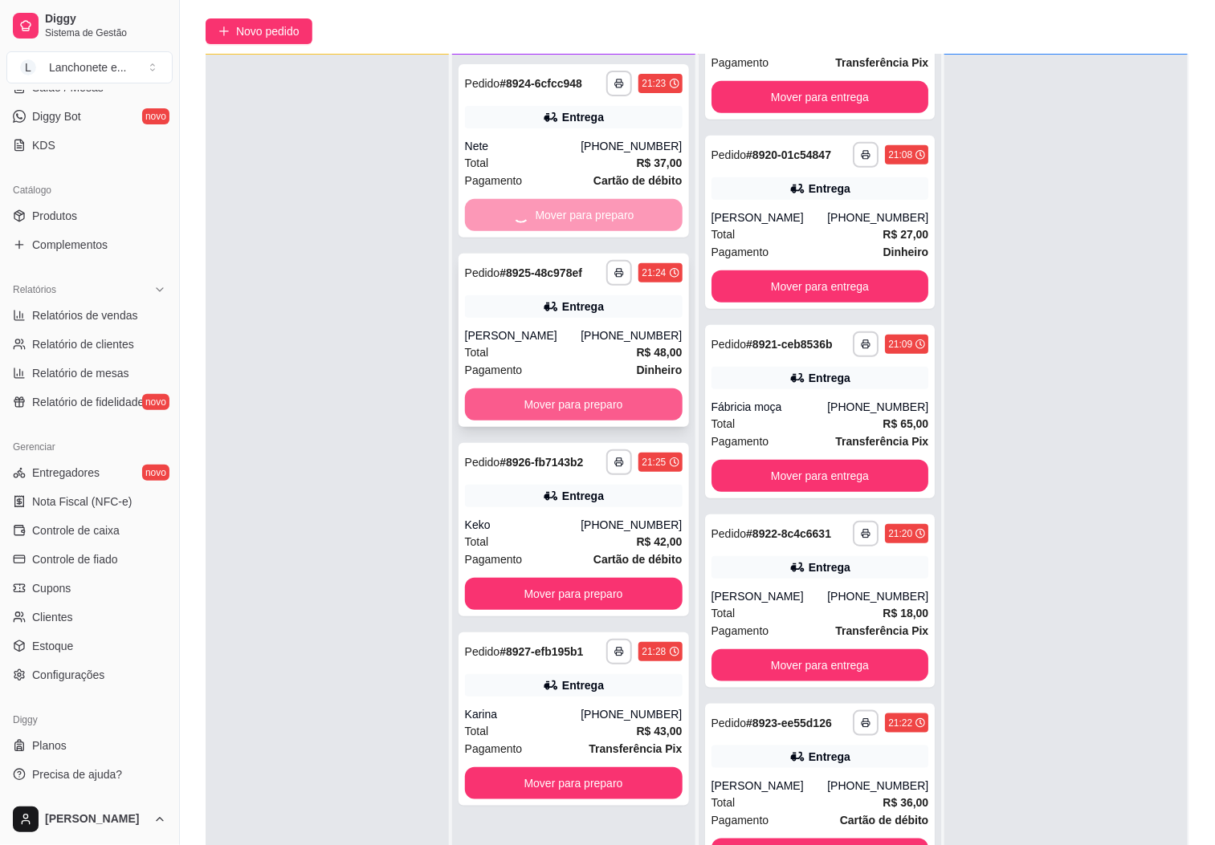
click at [595, 400] on button "Mover para preparo" at bounding box center [574, 405] width 218 height 32
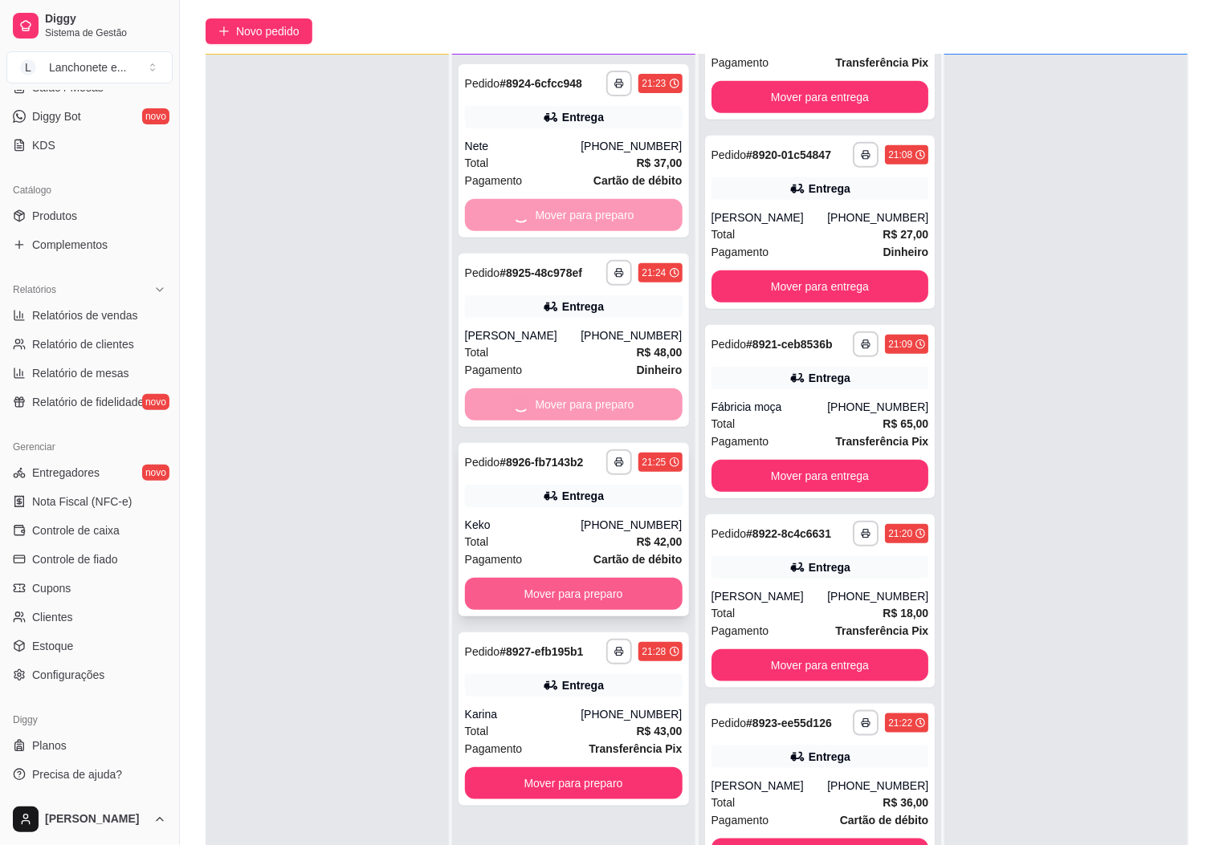
click at [588, 584] on button "Mover para preparo" at bounding box center [574, 594] width 218 height 32
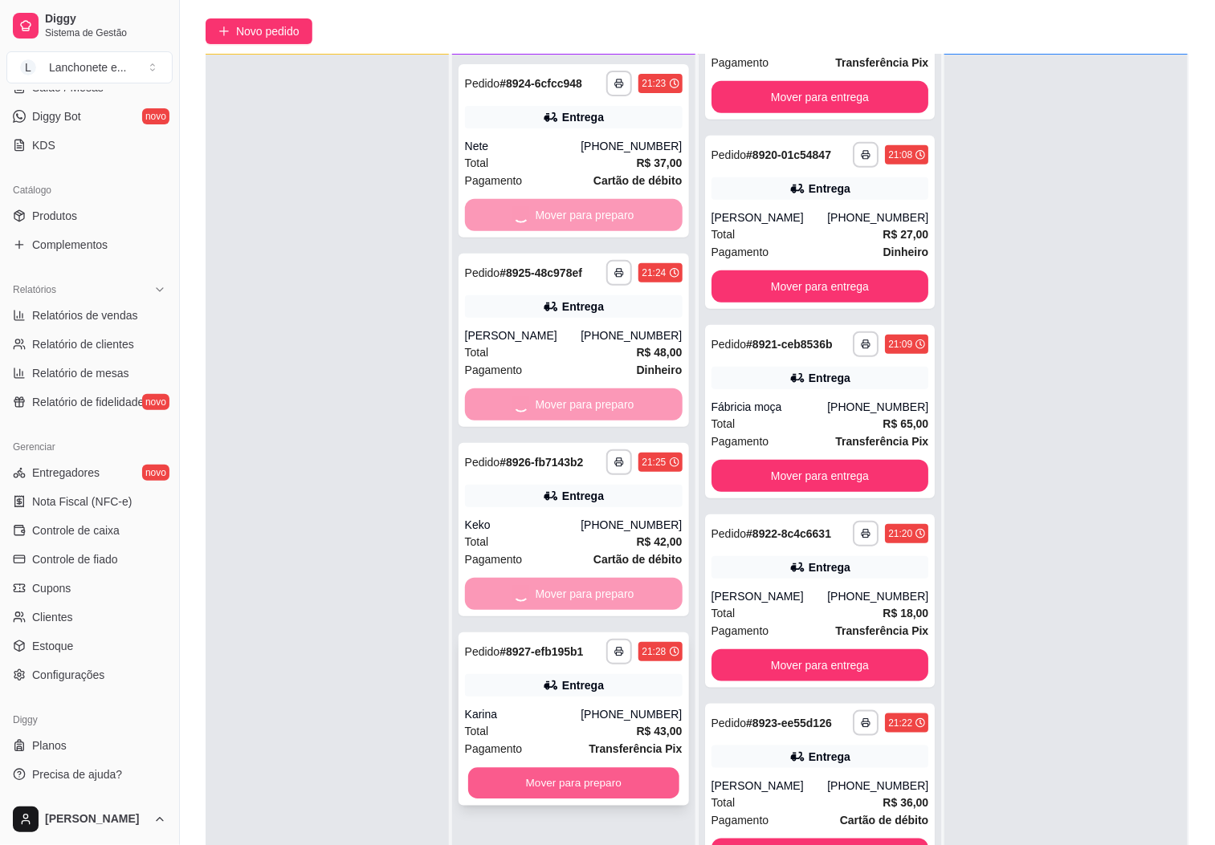
click at [633, 768] on button "Mover para preparo" at bounding box center [573, 783] width 211 height 31
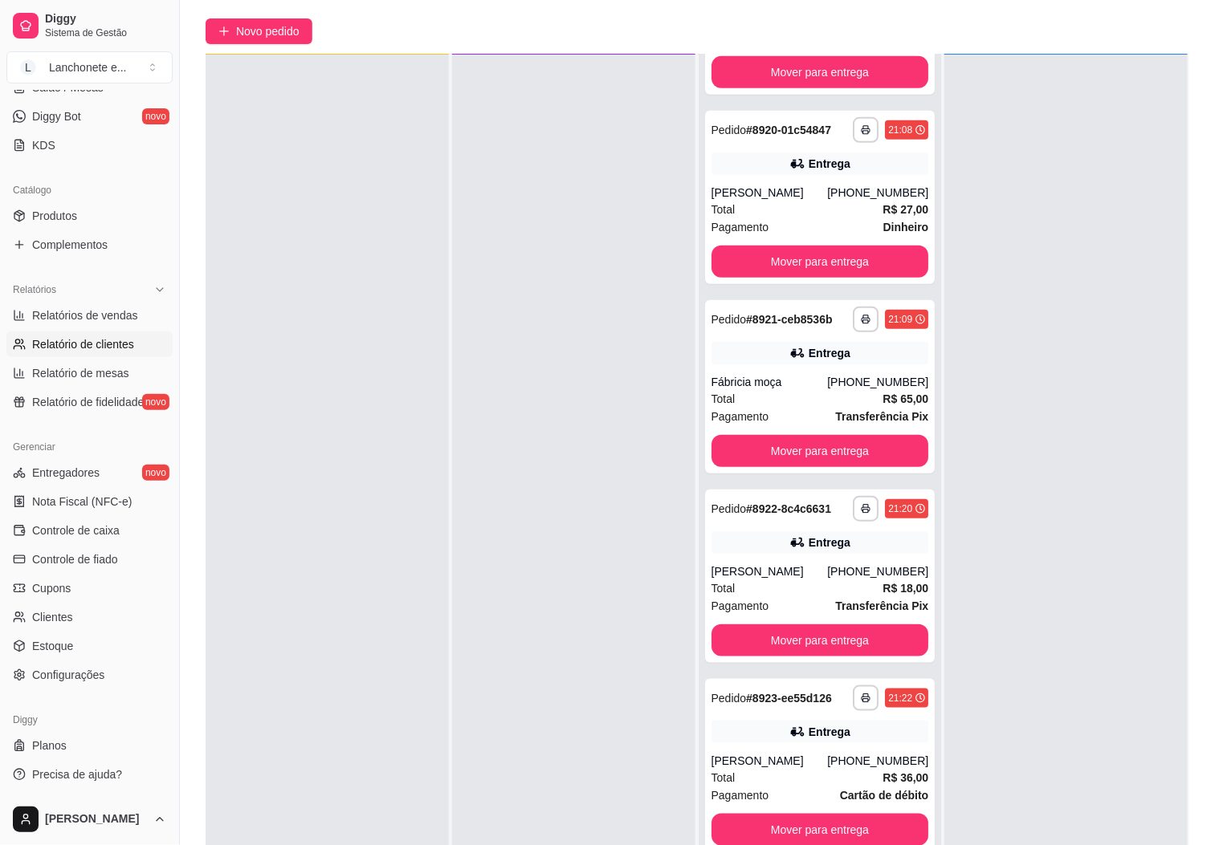
click at [85, 333] on link "Relatório de clientes" at bounding box center [89, 345] width 166 height 26
select select "30"
select select "HIGHEST_TOTAL_SPENT_WITH_ORDERS"
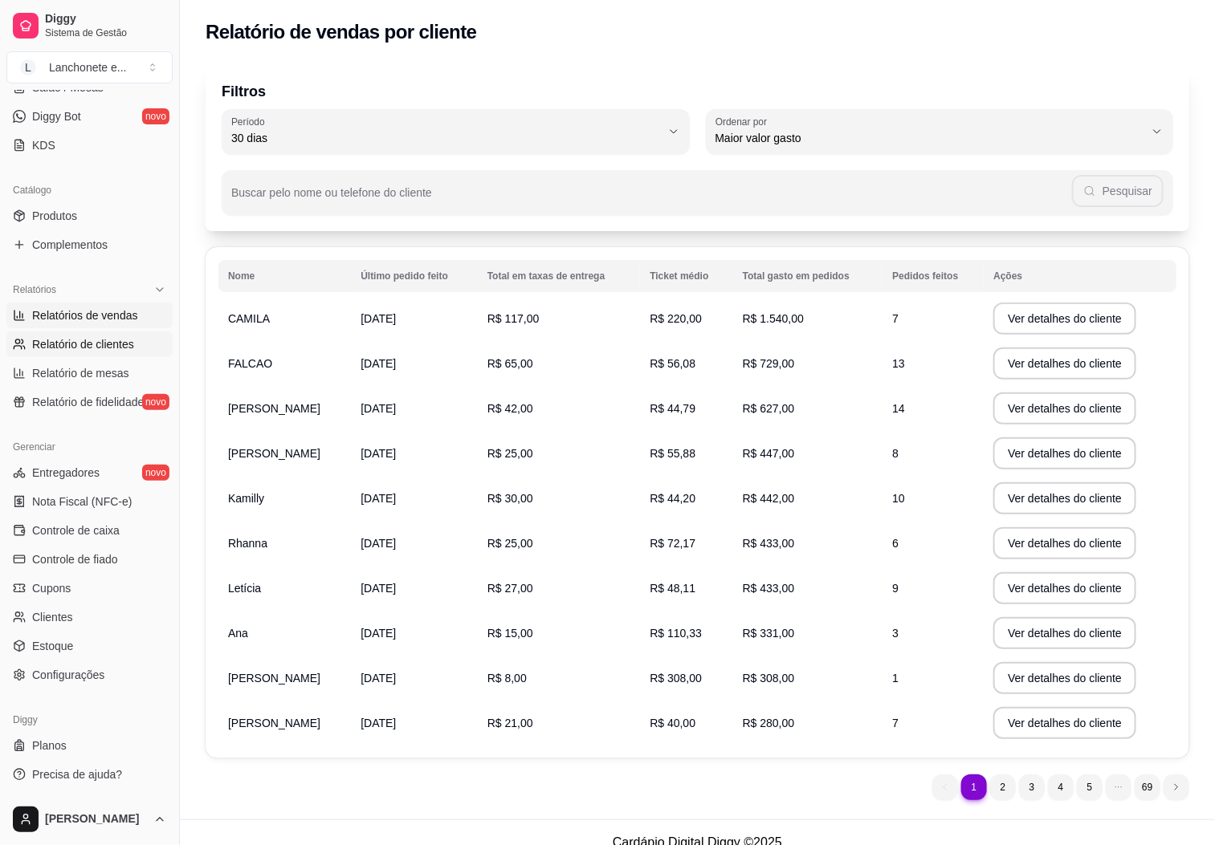
click at [75, 304] on link "Relatórios de vendas" at bounding box center [89, 316] width 166 height 26
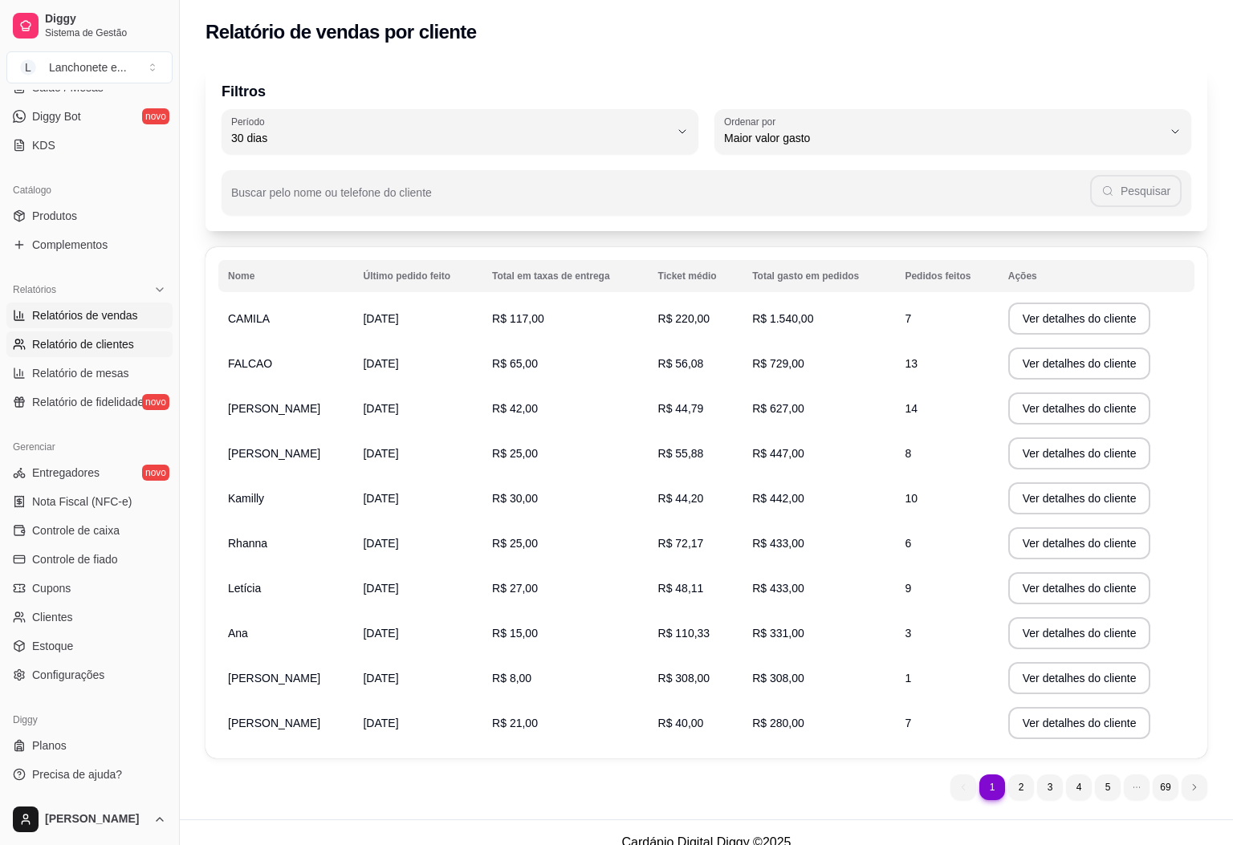
select select "ALL"
select select "0"
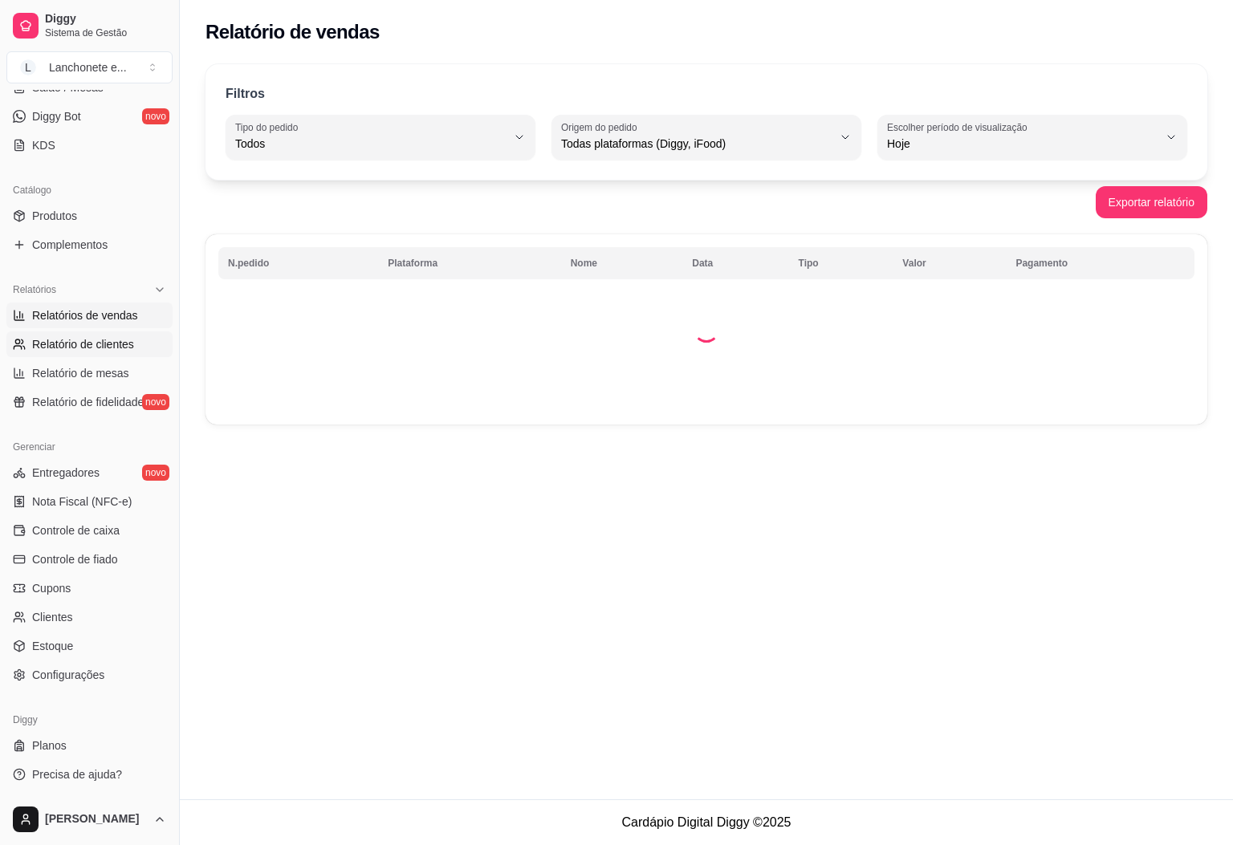
click at [87, 338] on span "Relatório de clientes" at bounding box center [83, 344] width 102 height 16
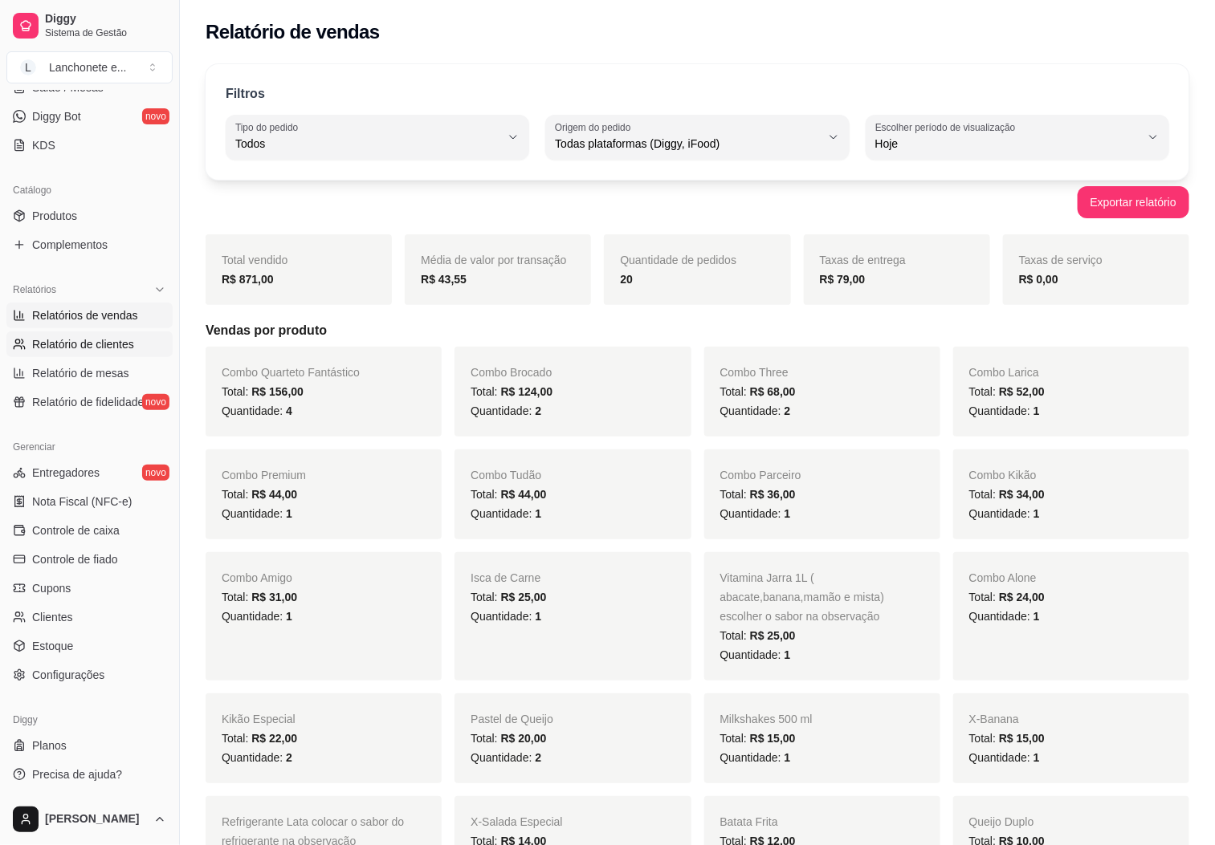
select select "30"
select select "HIGHEST_TOTAL_SPENT_WITH_ORDERS"
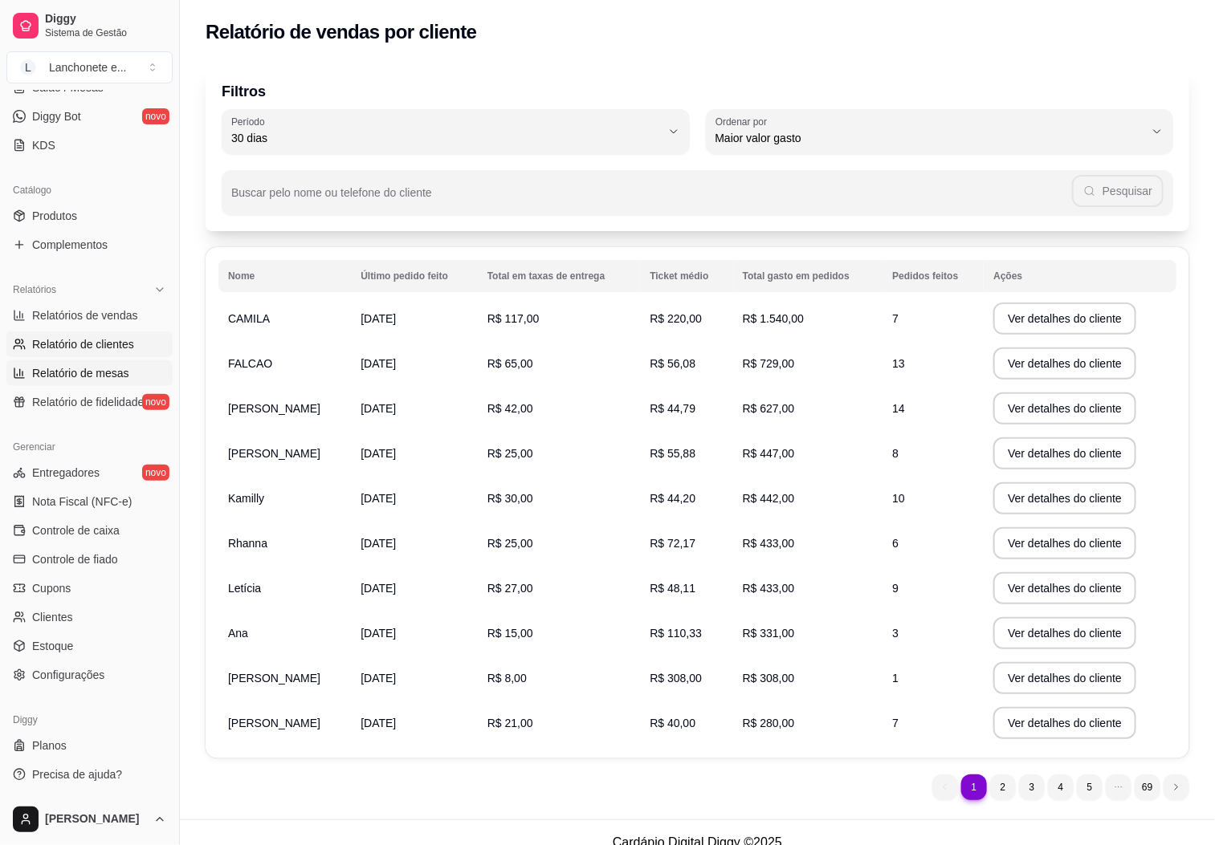
click at [90, 376] on span "Relatório de mesas" at bounding box center [80, 373] width 97 height 16
select select "TOTAL_OF_ORDERS"
select select "7"
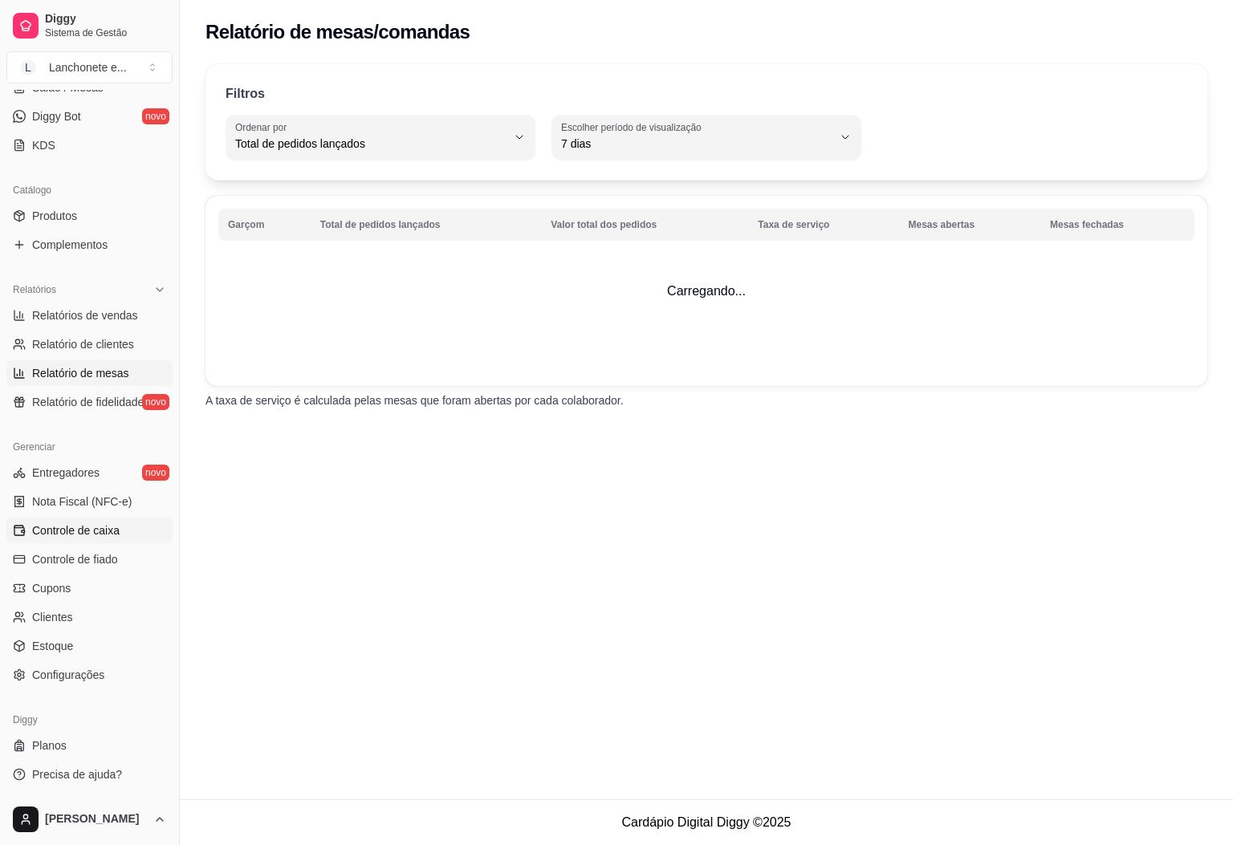
click at [75, 532] on span "Controle de caixa" at bounding box center [75, 531] width 87 height 16
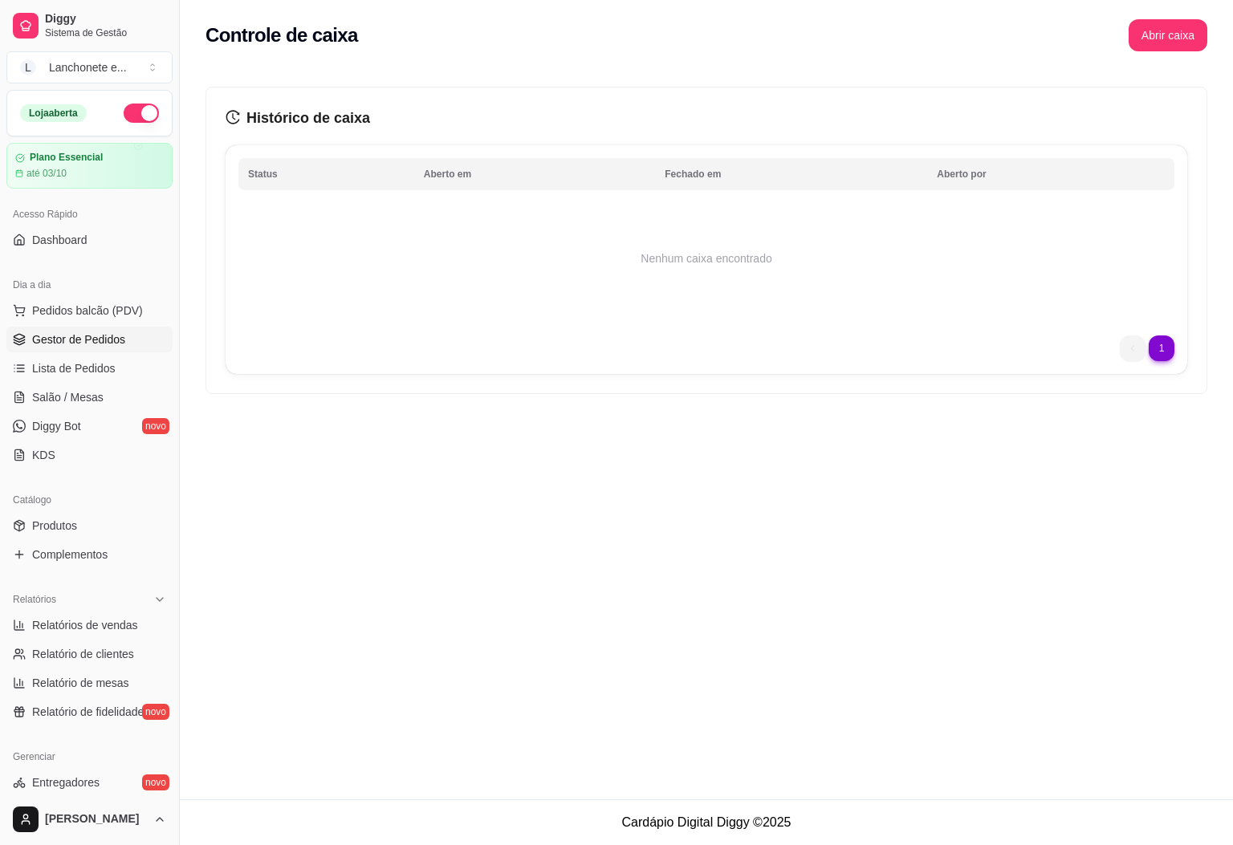
click at [83, 337] on span "Gestor de Pedidos" at bounding box center [78, 340] width 93 height 16
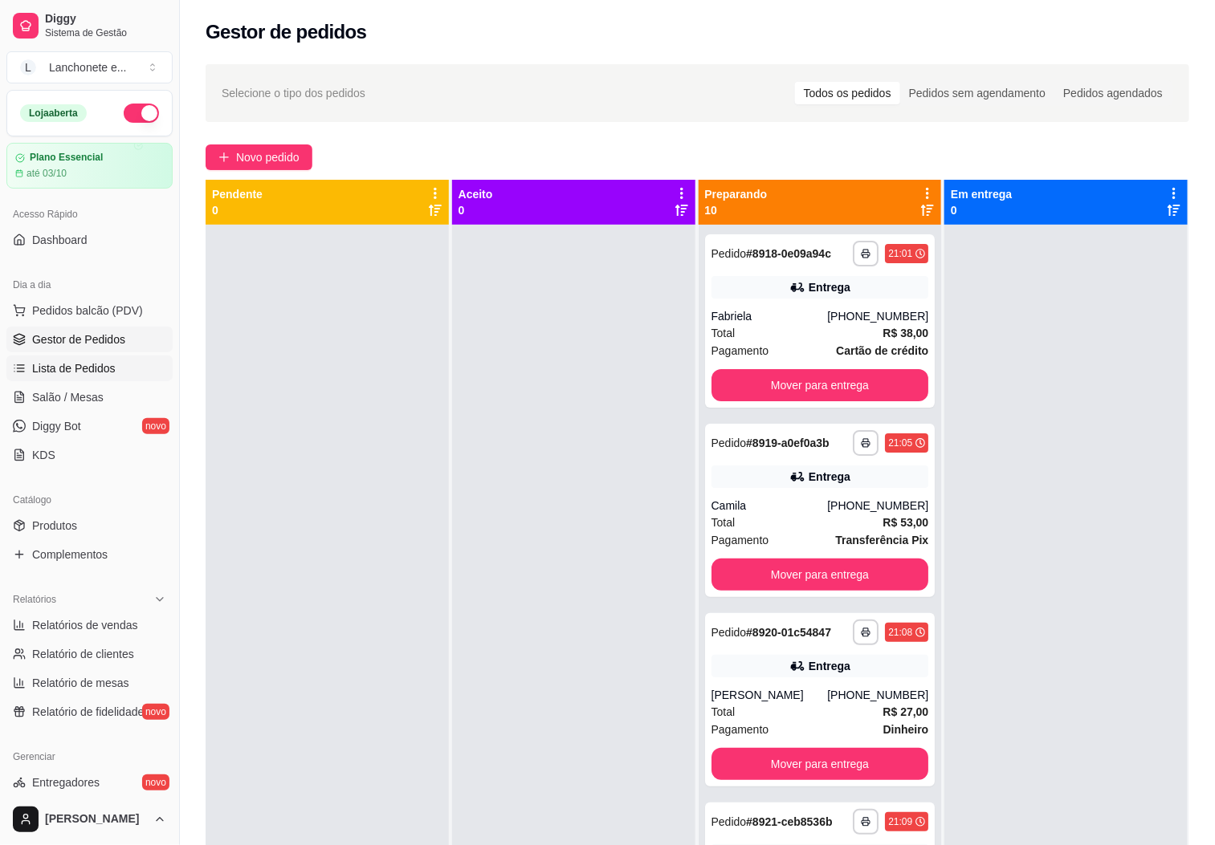
click at [83, 361] on span "Lista de Pedidos" at bounding box center [73, 368] width 83 height 16
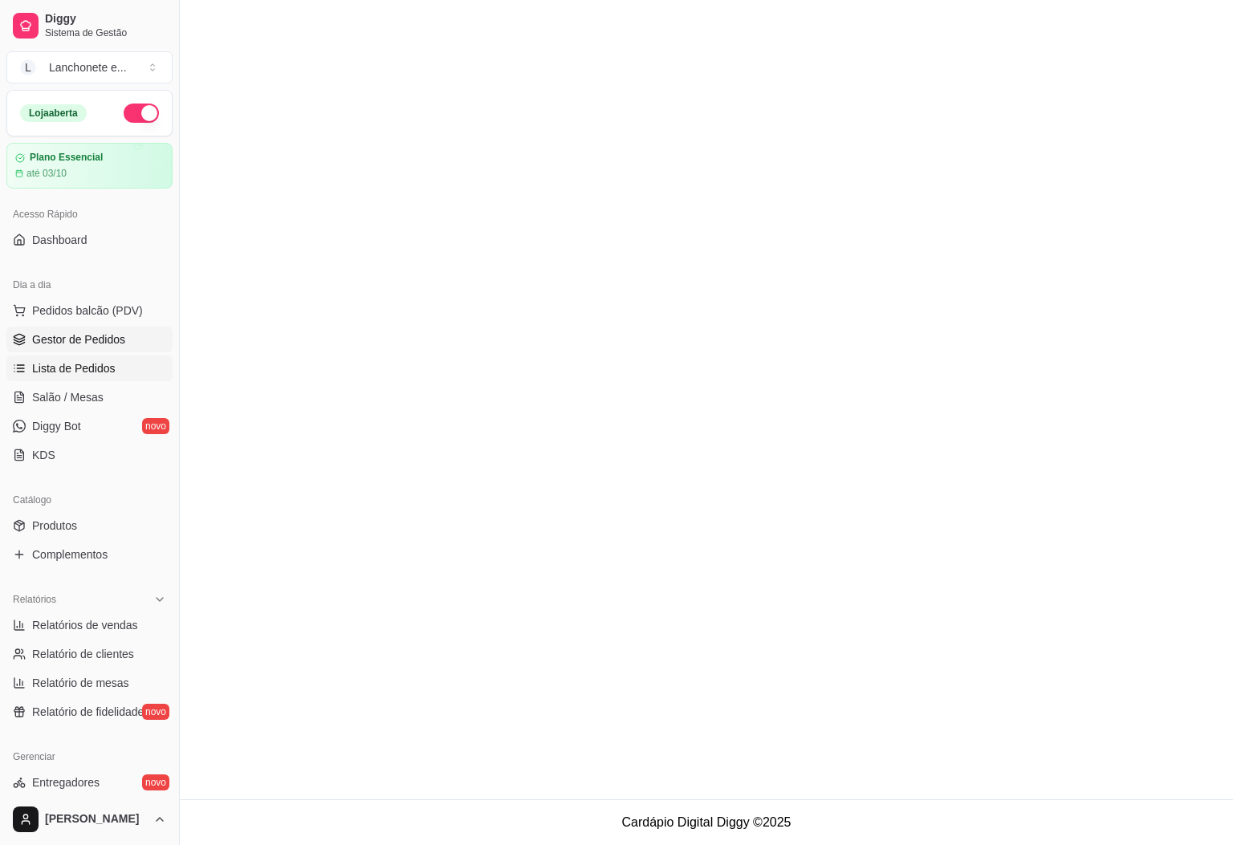
click at [73, 345] on span "Gestor de Pedidos" at bounding box center [78, 340] width 93 height 16
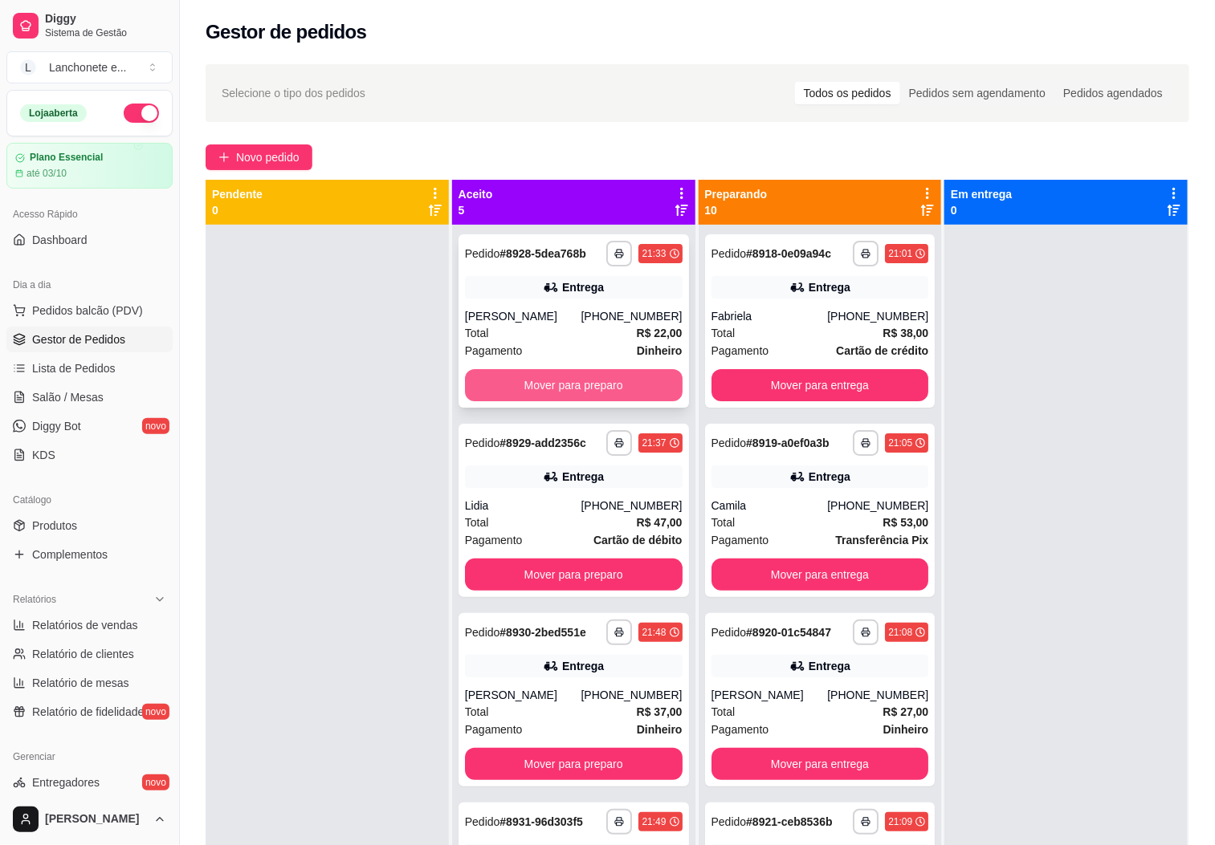
click at [571, 393] on button "Mover para preparo" at bounding box center [574, 385] width 218 height 32
click at [590, 613] on div "**********" at bounding box center [573, 699] width 230 height 173
click at [619, 378] on button "Mover para preparo" at bounding box center [573, 385] width 211 height 31
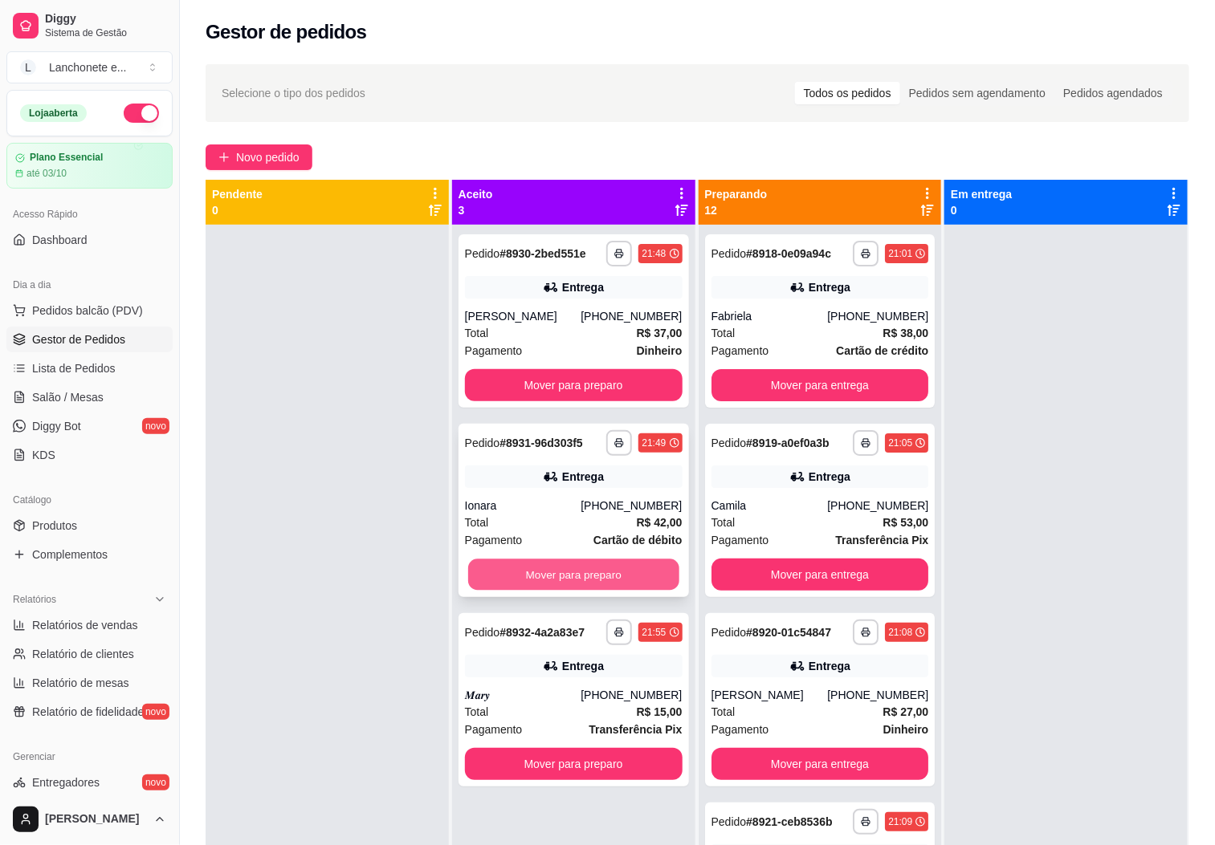
click at [593, 564] on button "Mover para preparo" at bounding box center [573, 575] width 211 height 31
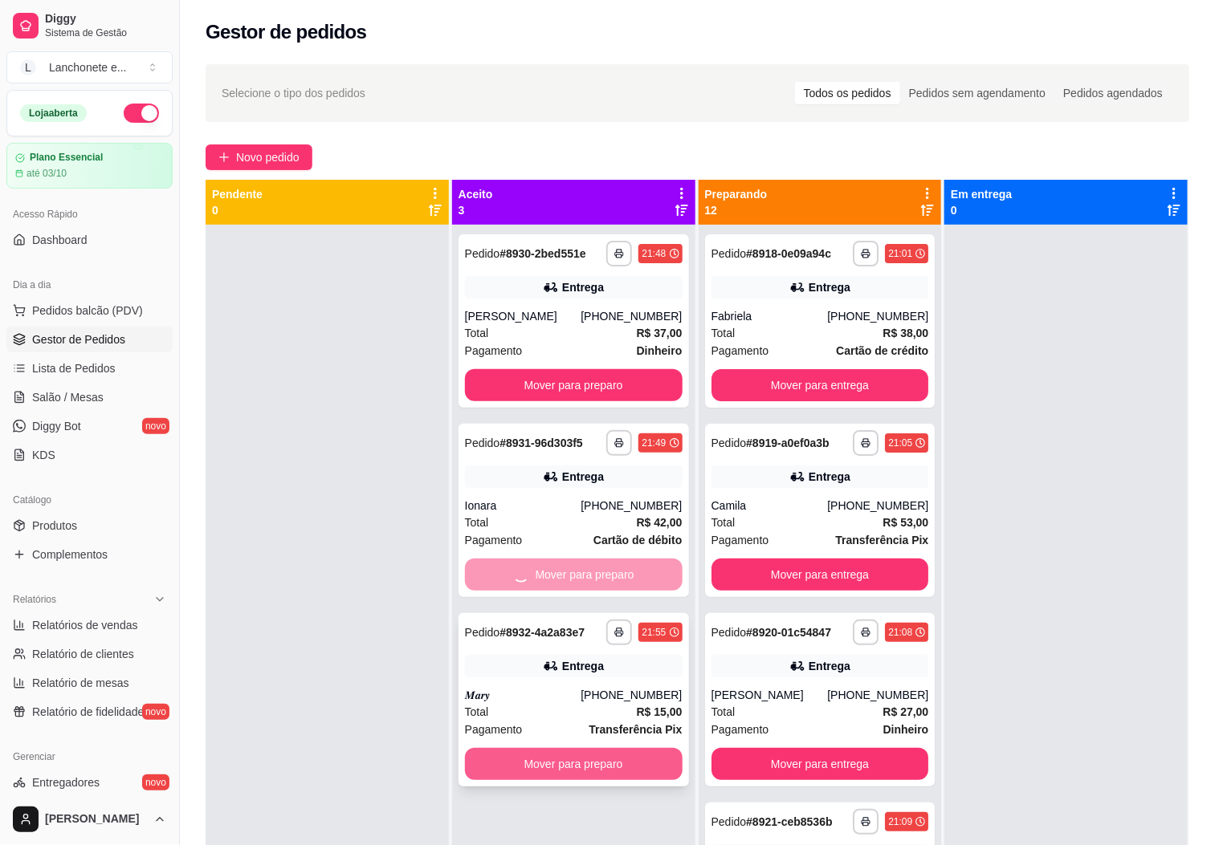
click at [588, 761] on div "**********" at bounding box center [573, 647] width 243 height 845
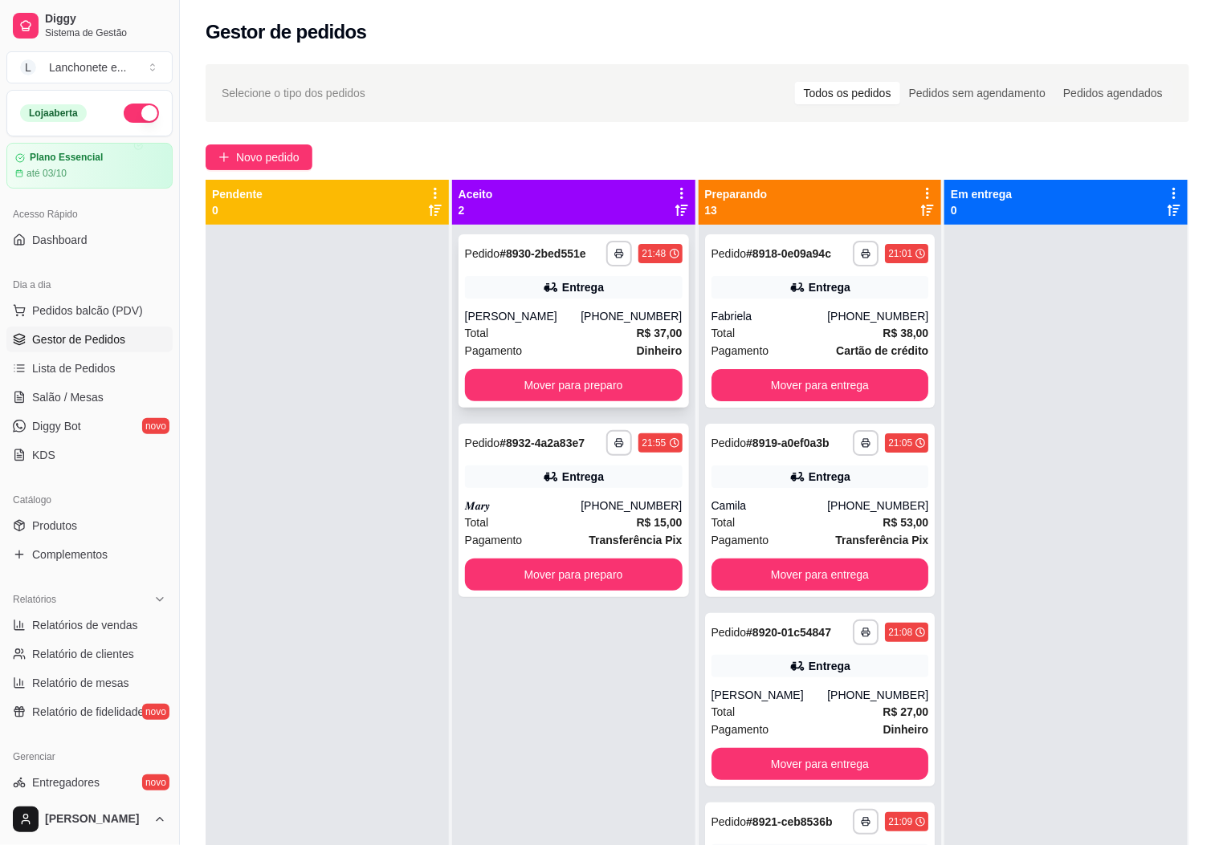
click at [586, 381] on button "Mover para preparo" at bounding box center [574, 385] width 218 height 32
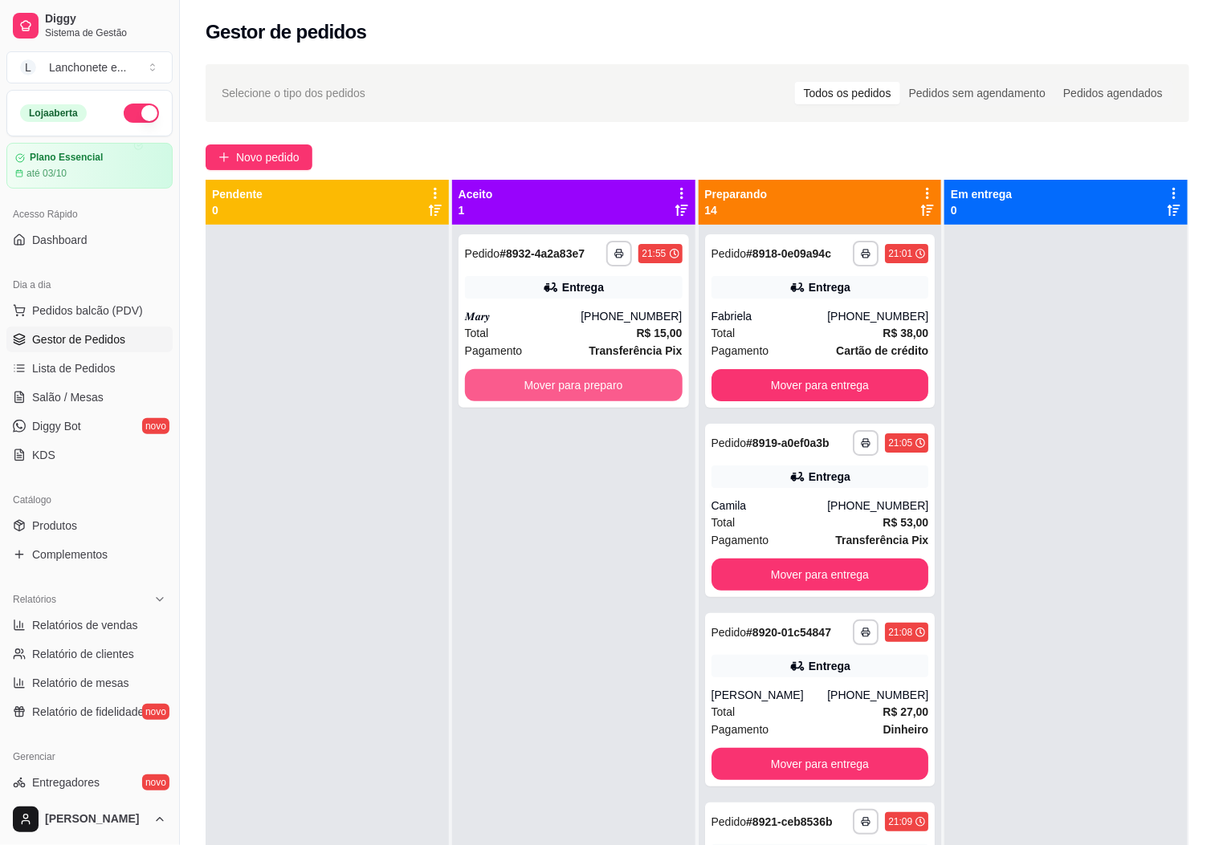
click at [586, 381] on button "Mover para preparo" at bounding box center [574, 385] width 218 height 32
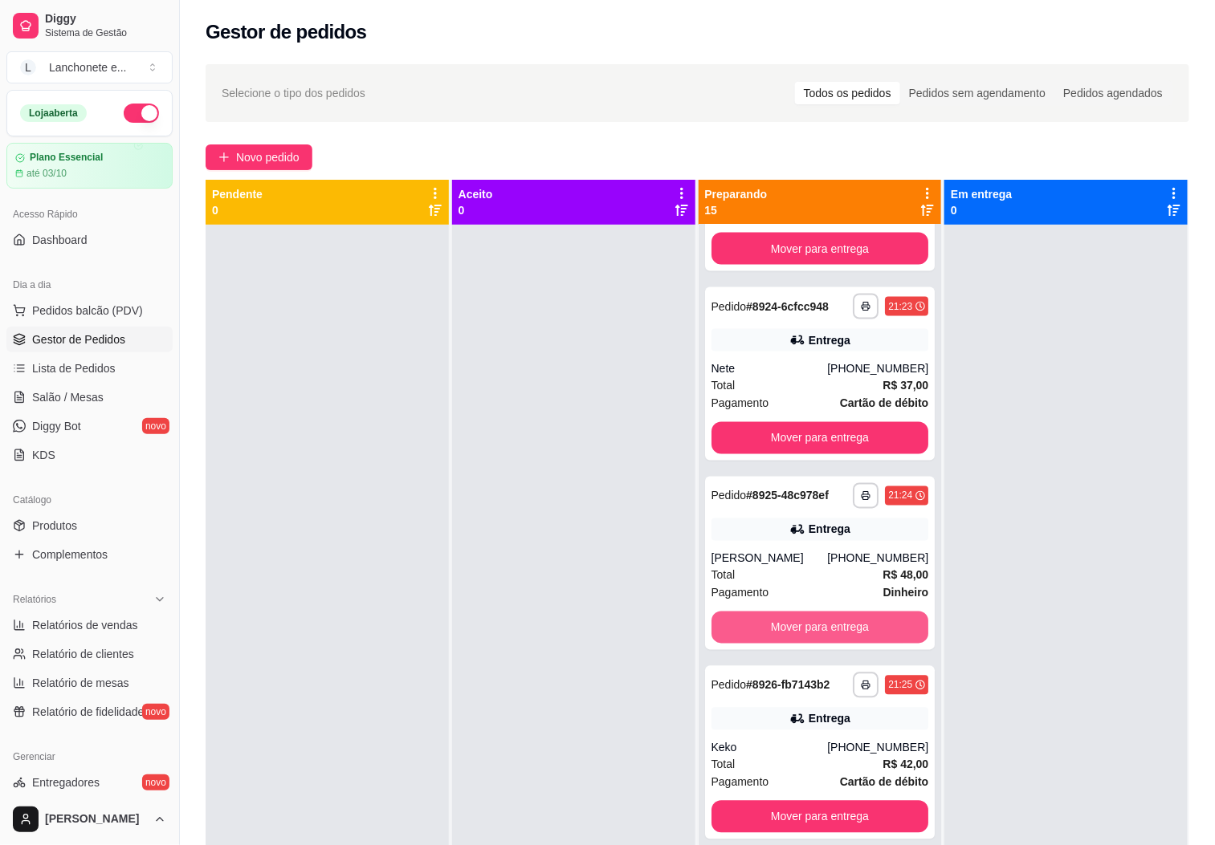
scroll to position [1565, 0]
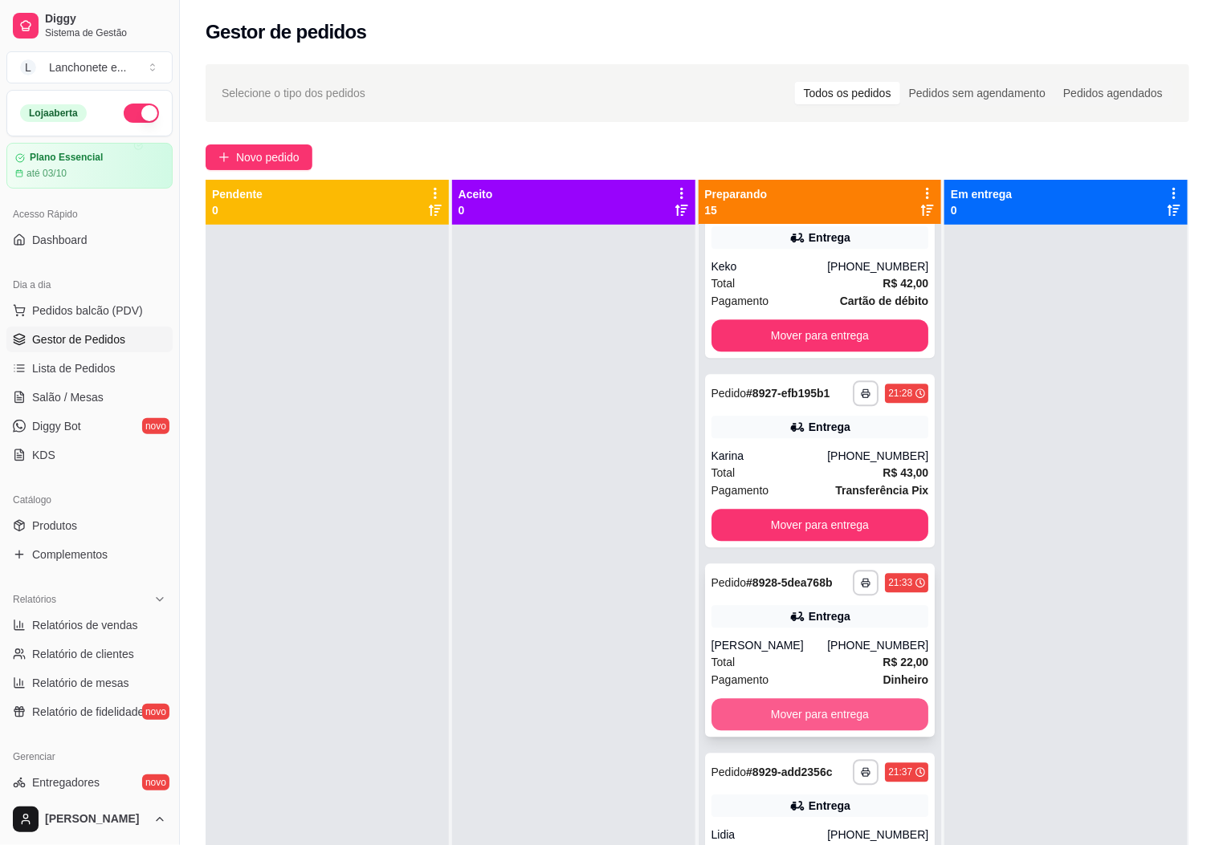
click at [809, 730] on button "Mover para entrega" at bounding box center [820, 714] width 218 height 32
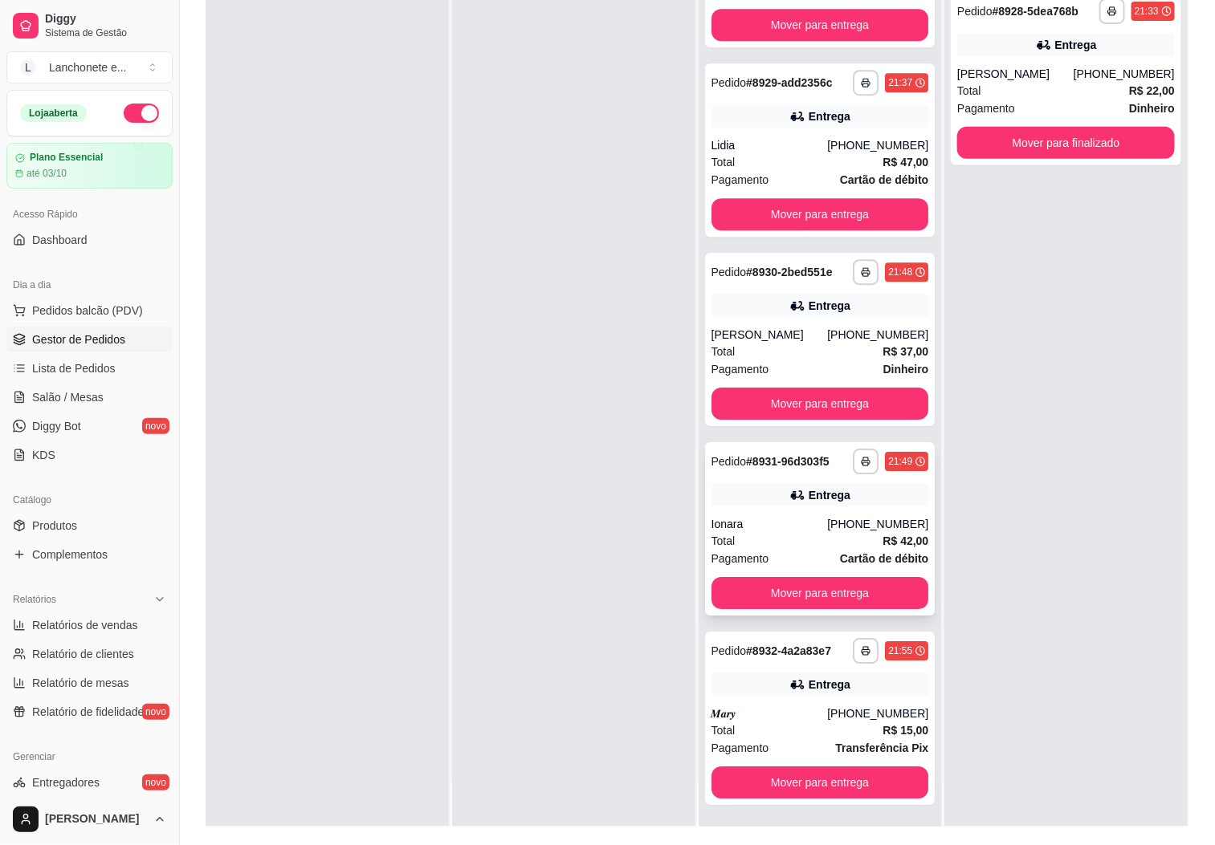
scroll to position [246, 0]
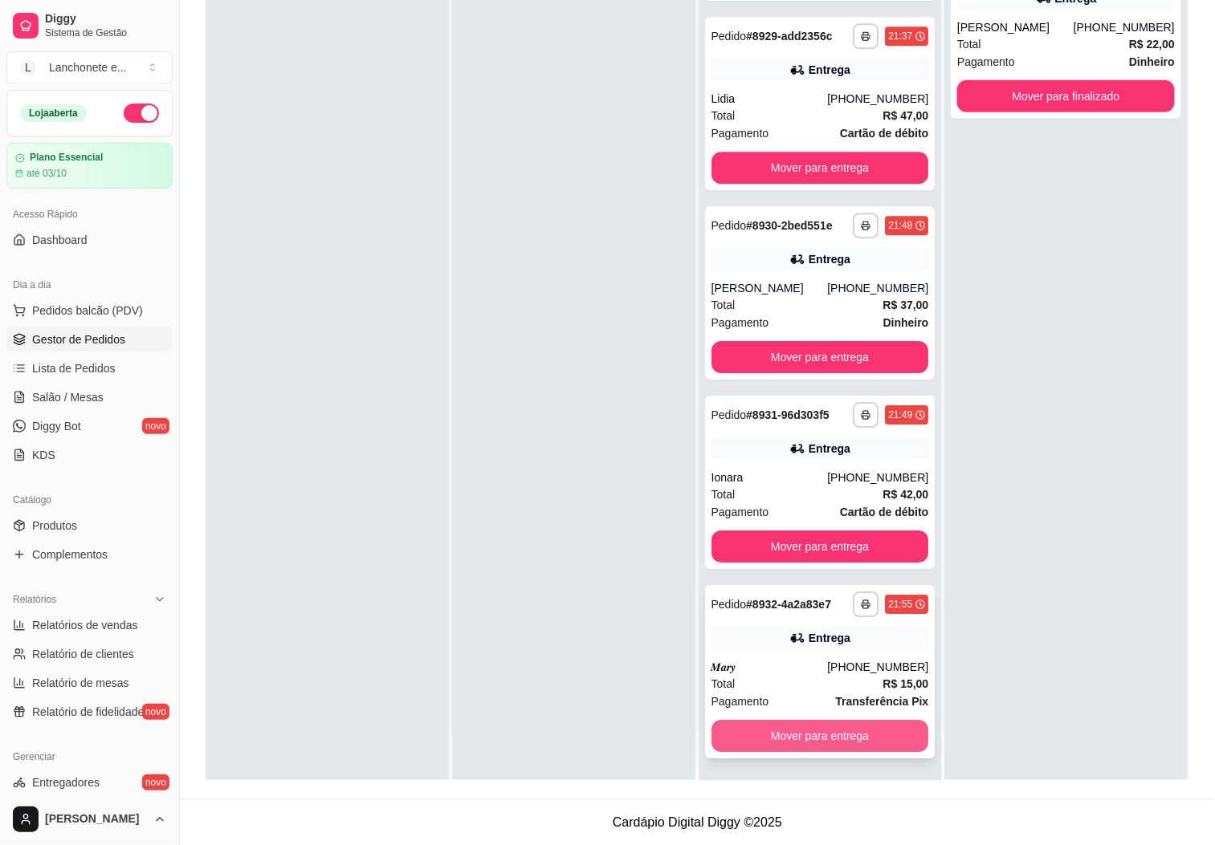
click at [807, 735] on button "Mover para entrega" at bounding box center [820, 736] width 218 height 32
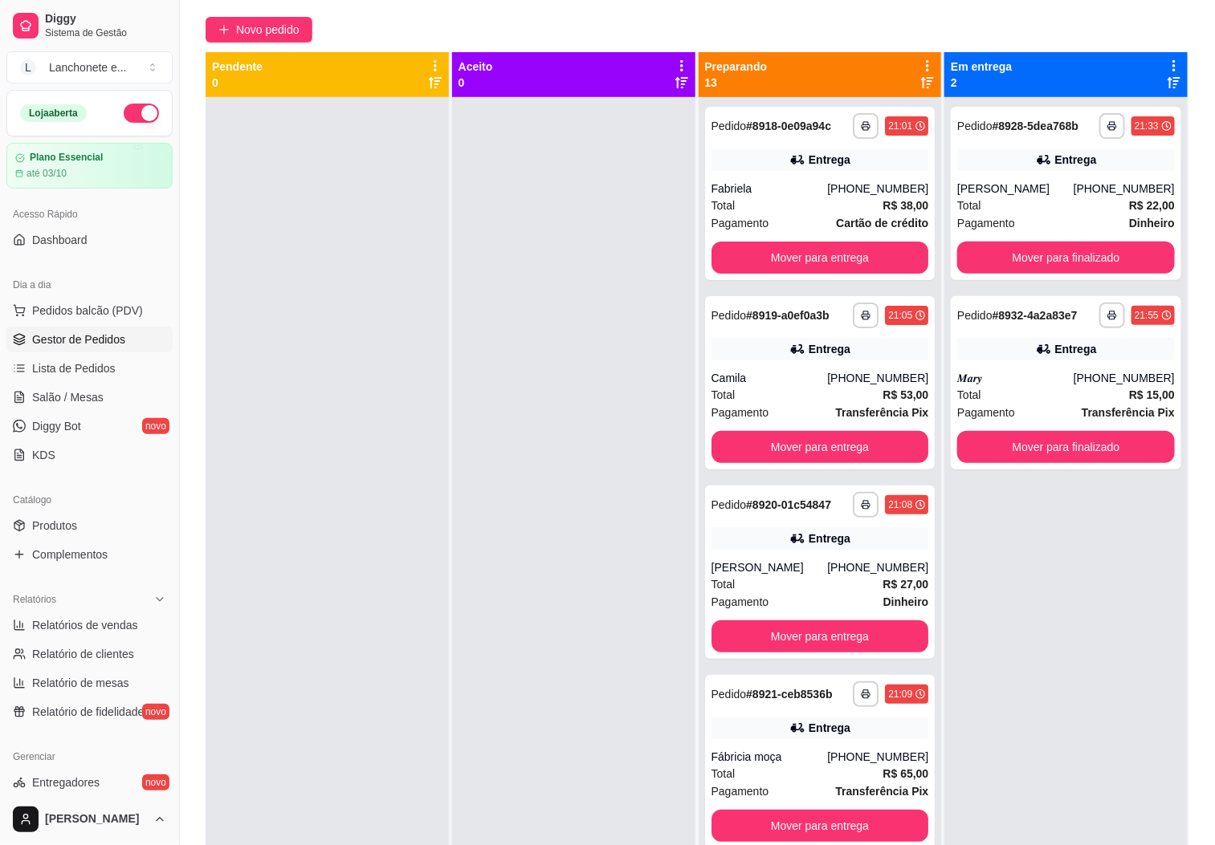
scroll to position [0, 0]
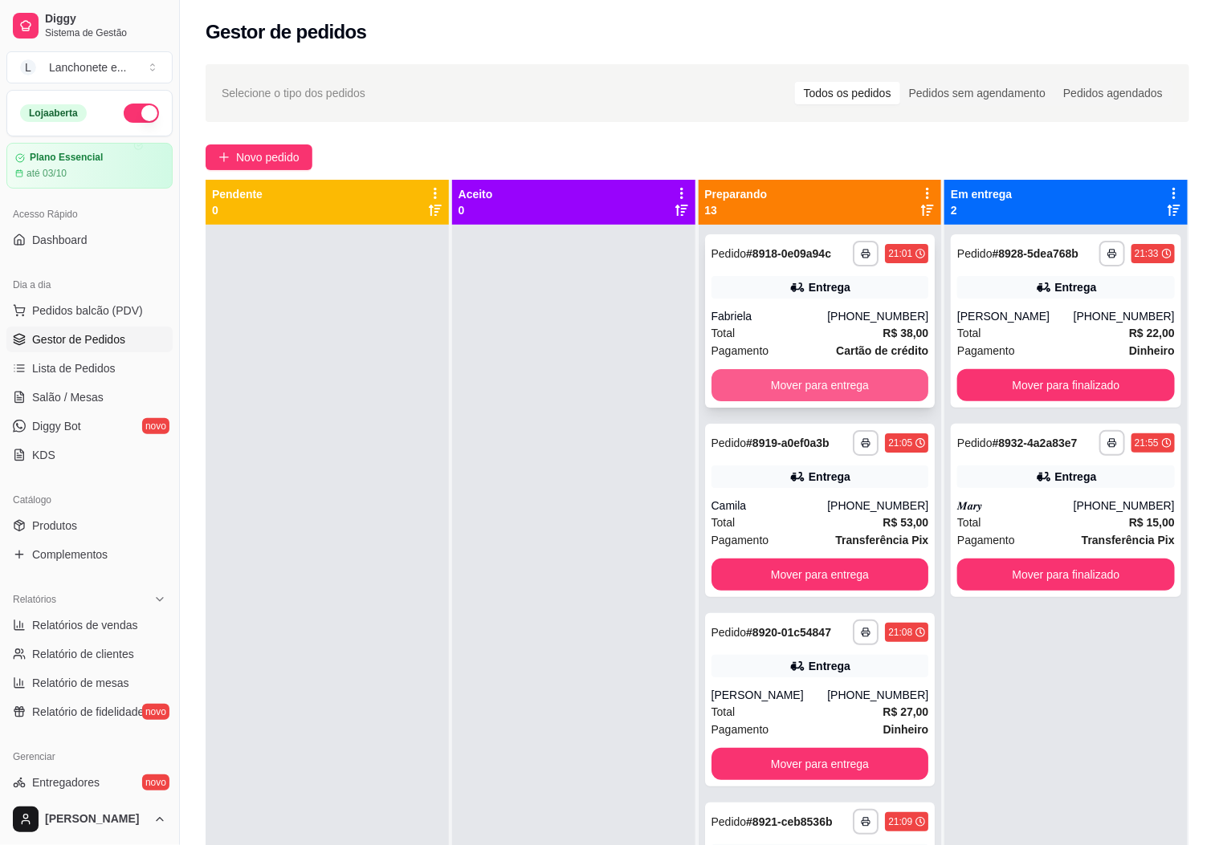
click at [827, 374] on button "Mover para entrega" at bounding box center [820, 385] width 218 height 32
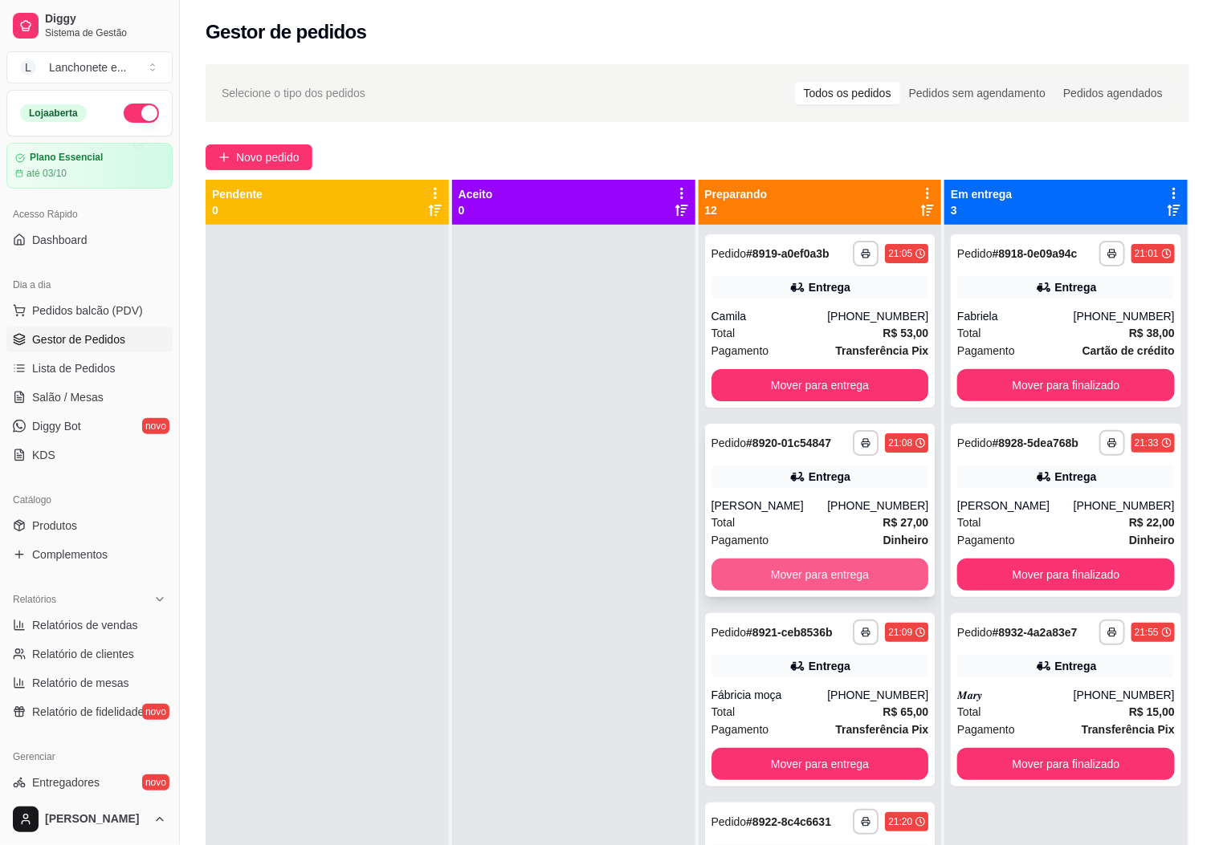
click at [853, 568] on button "Mover para entrega" at bounding box center [820, 575] width 218 height 32
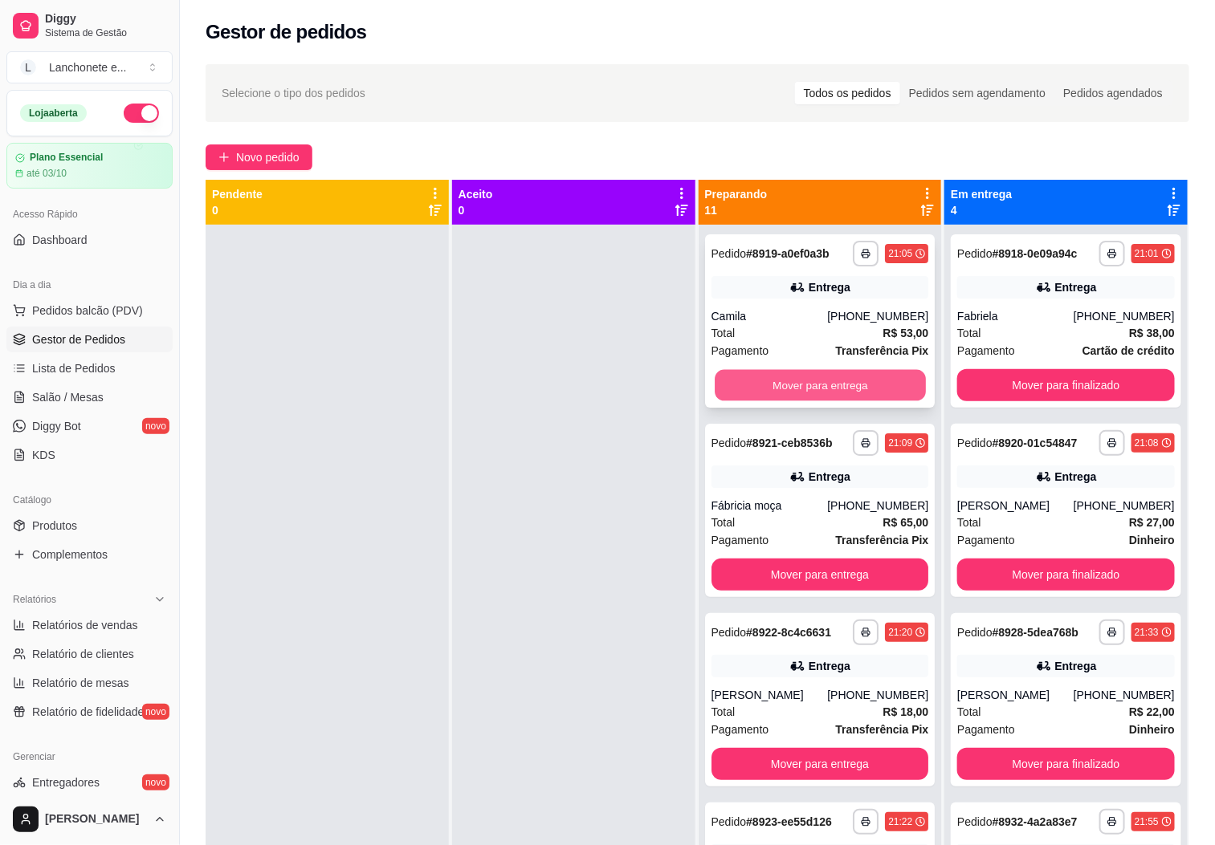
click at [817, 391] on button "Mover para entrega" at bounding box center [819, 385] width 211 height 31
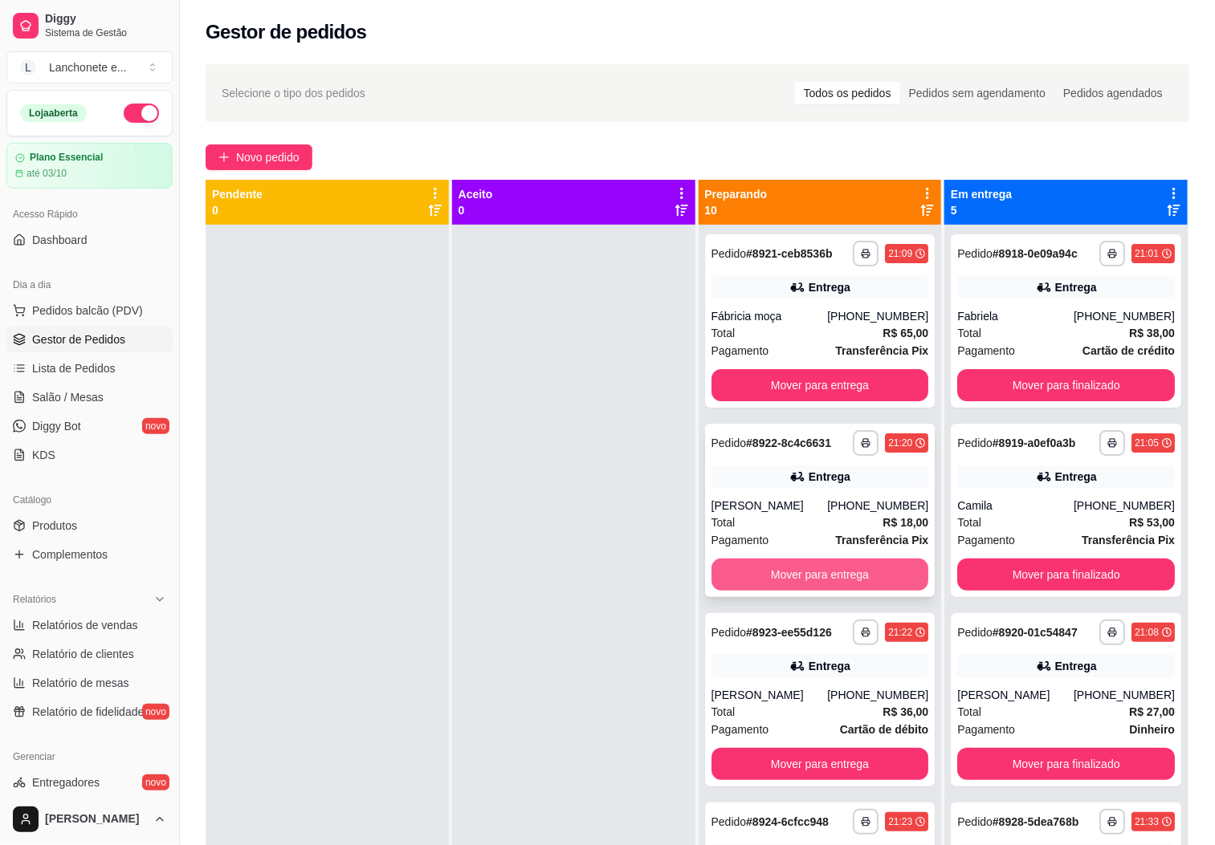
click at [855, 591] on button "Mover para entrega" at bounding box center [820, 575] width 218 height 32
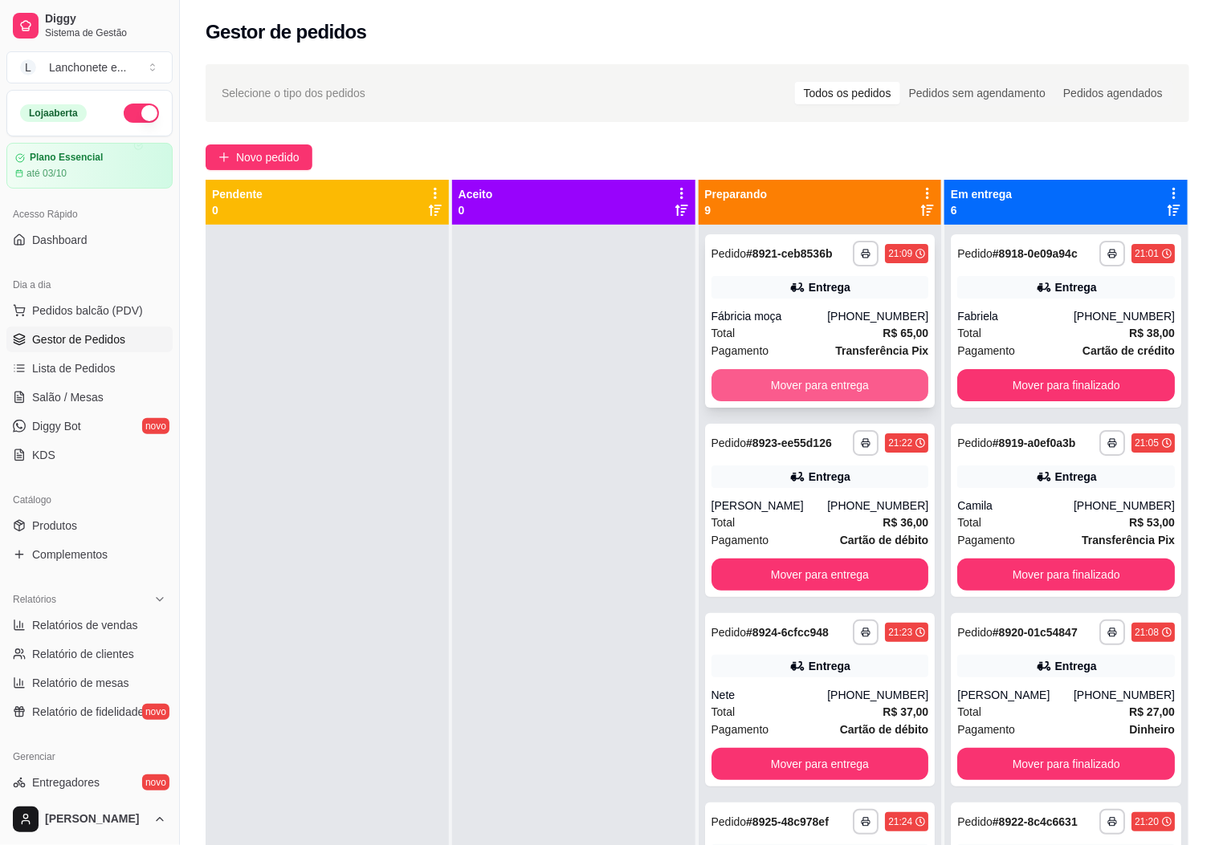
click at [851, 393] on button "Mover para entrega" at bounding box center [820, 385] width 218 height 32
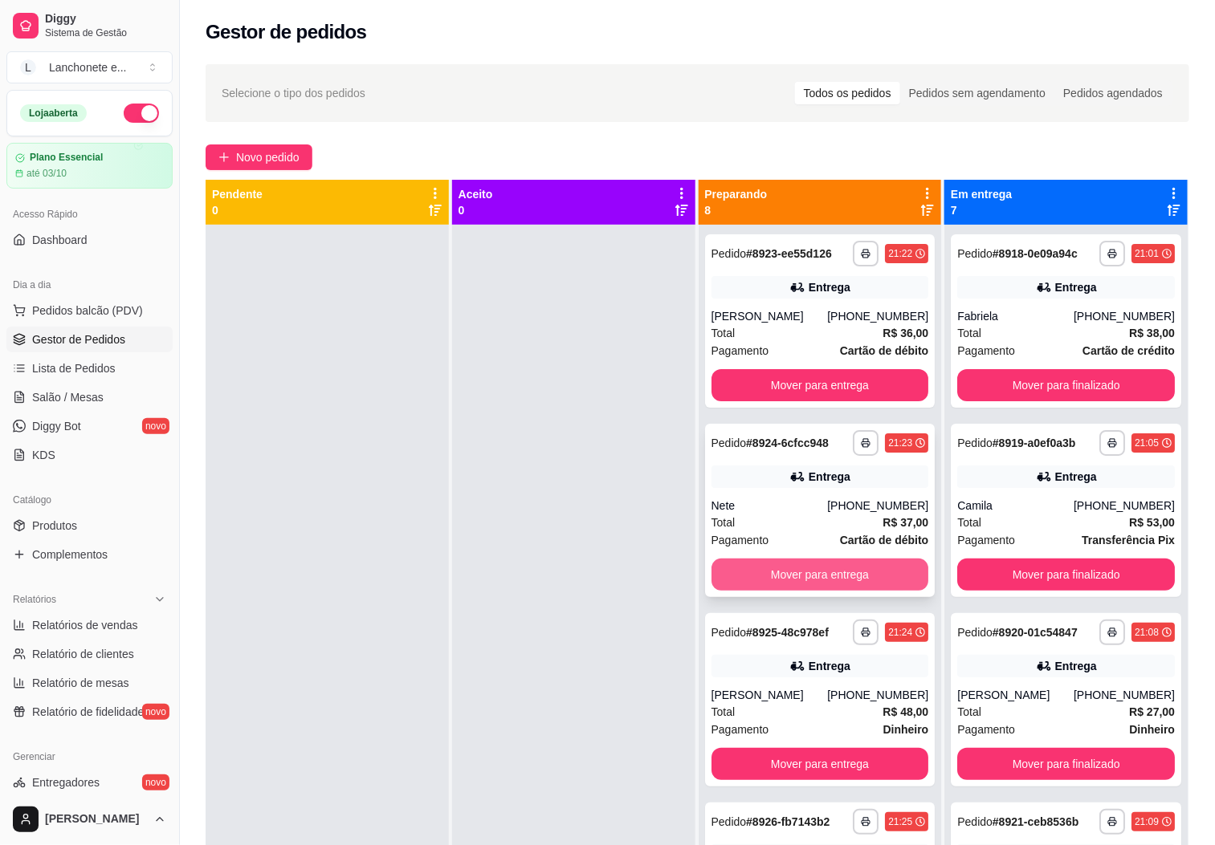
click at [841, 583] on button "Mover para entrega" at bounding box center [820, 575] width 218 height 32
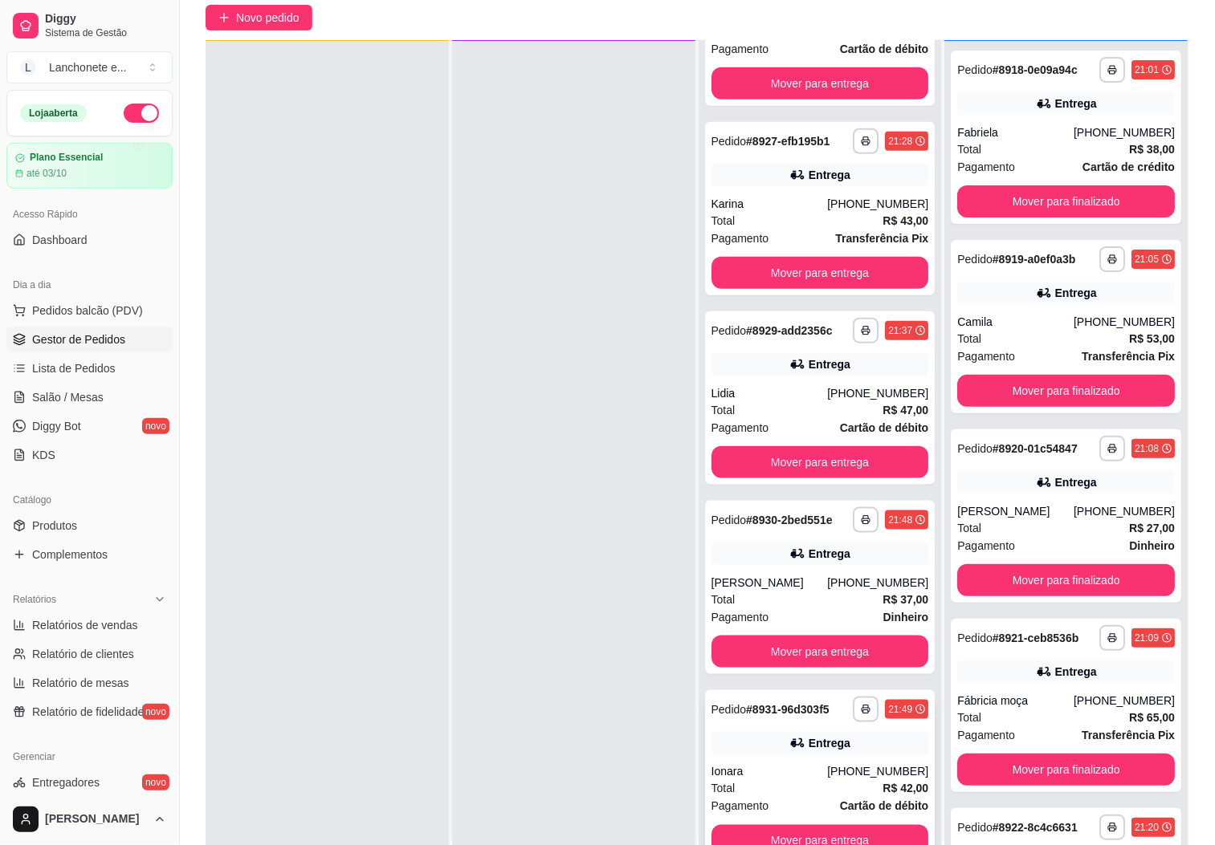
scroll to position [246, 0]
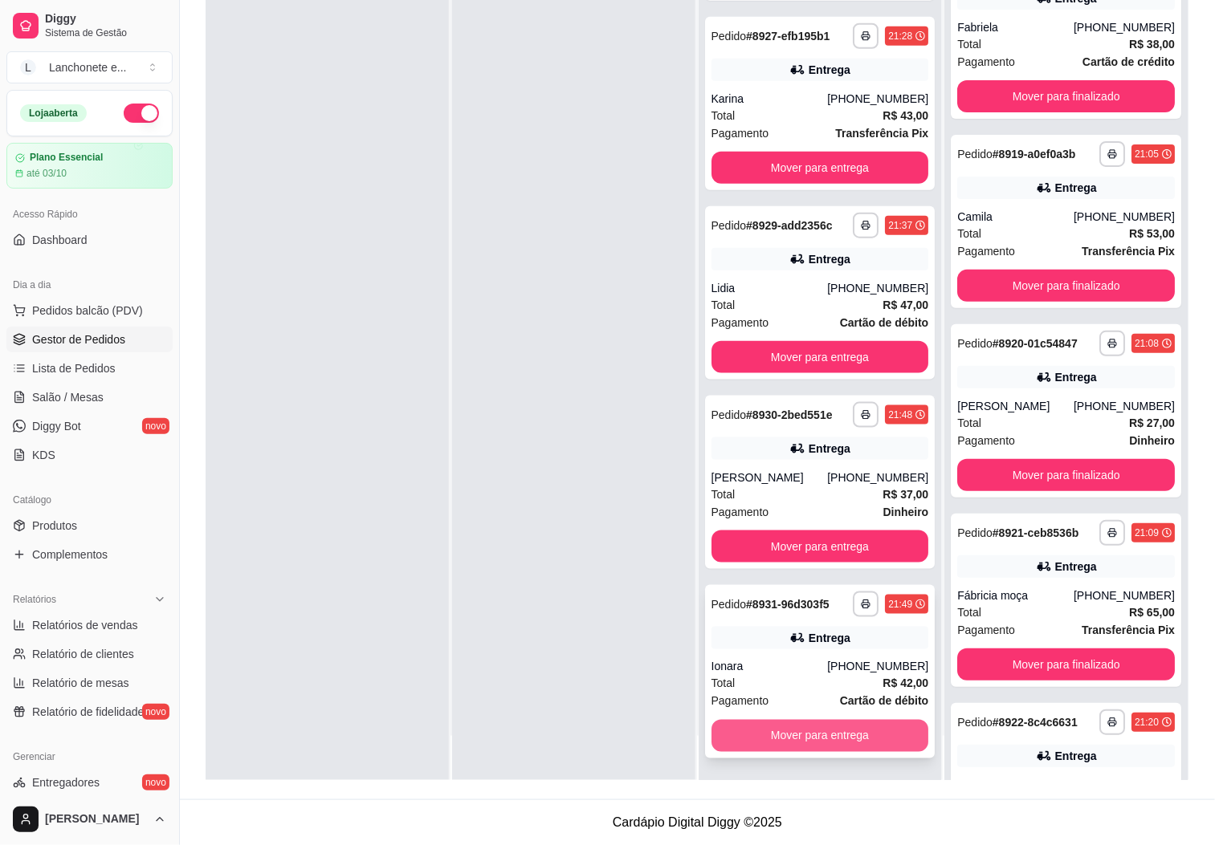
click at [834, 725] on button "Mover para entrega" at bounding box center [820, 736] width 218 height 32
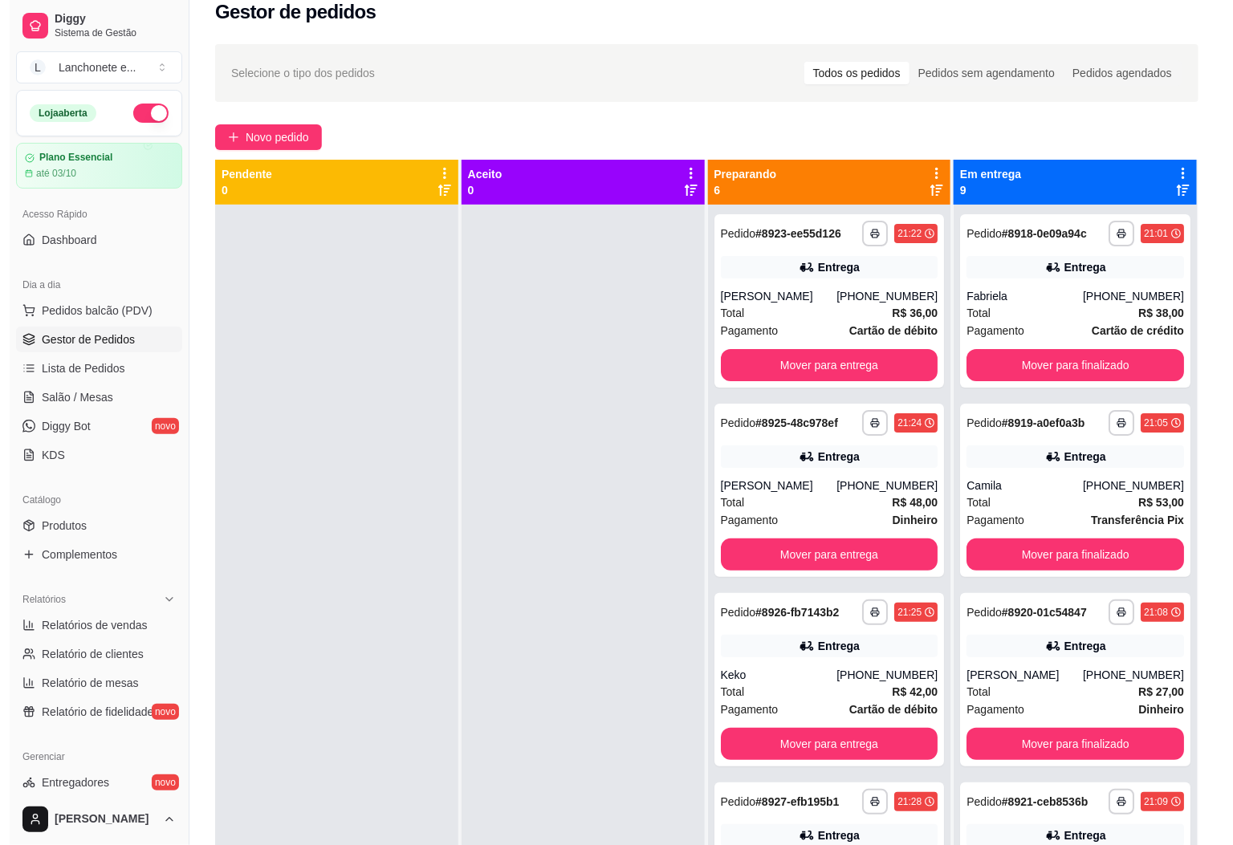
scroll to position [0, 0]
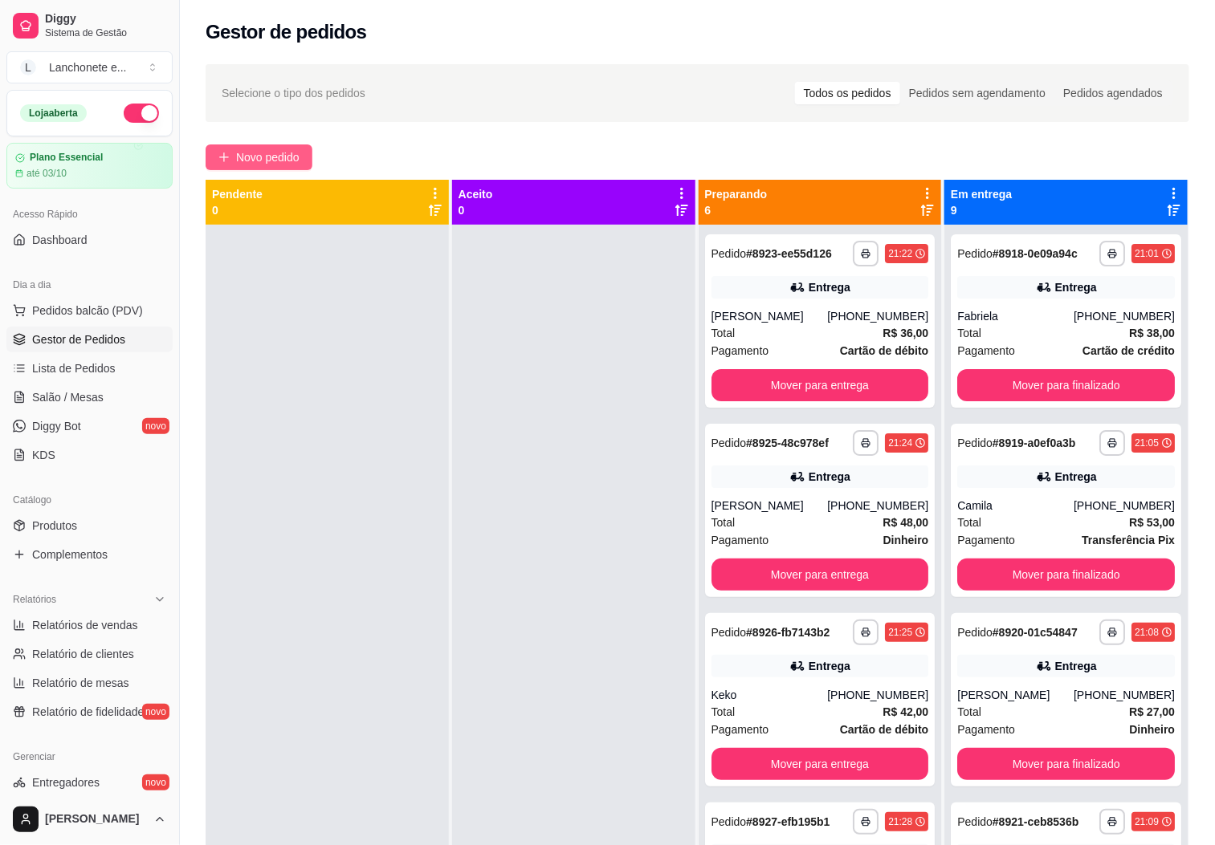
click at [266, 157] on span "Novo pedido" at bounding box center [267, 158] width 63 height 18
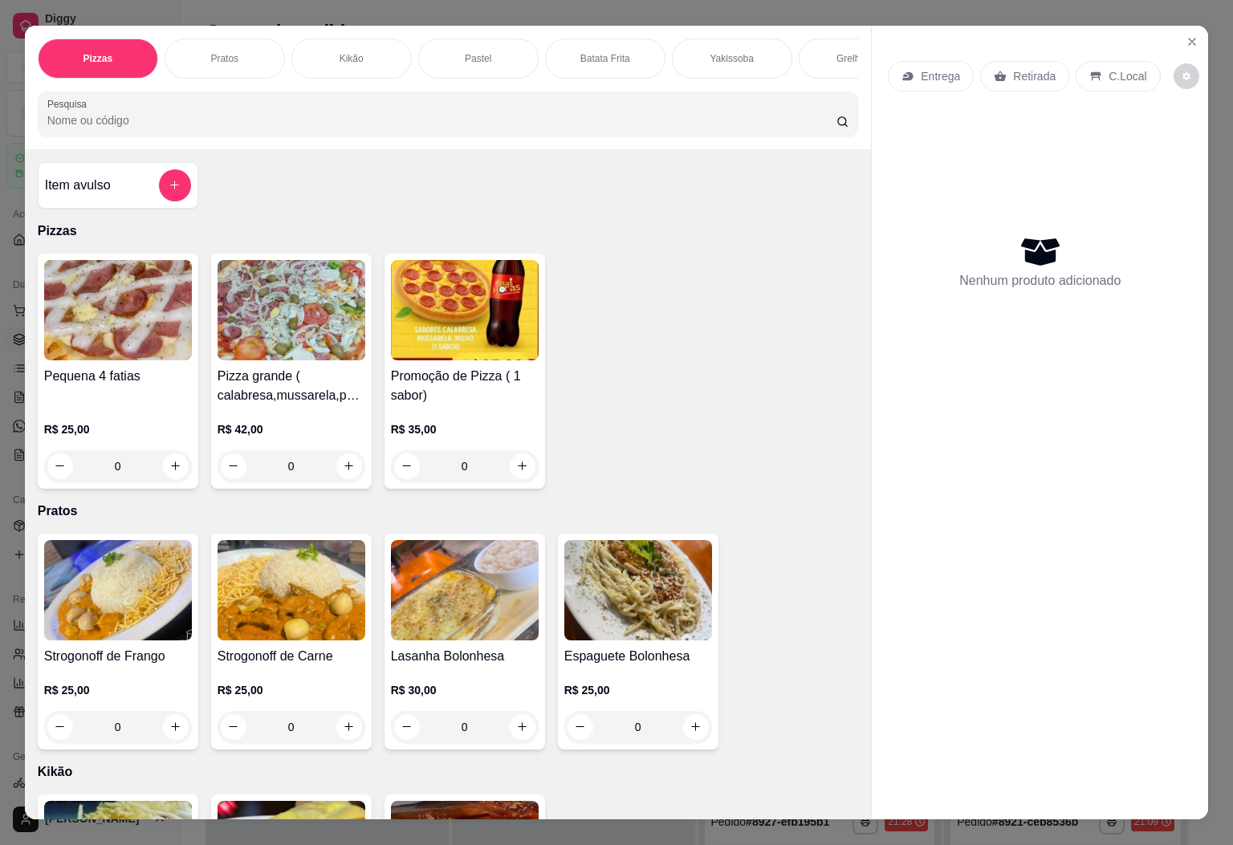
click at [933, 68] on p "Entrega" at bounding box center [940, 76] width 39 height 16
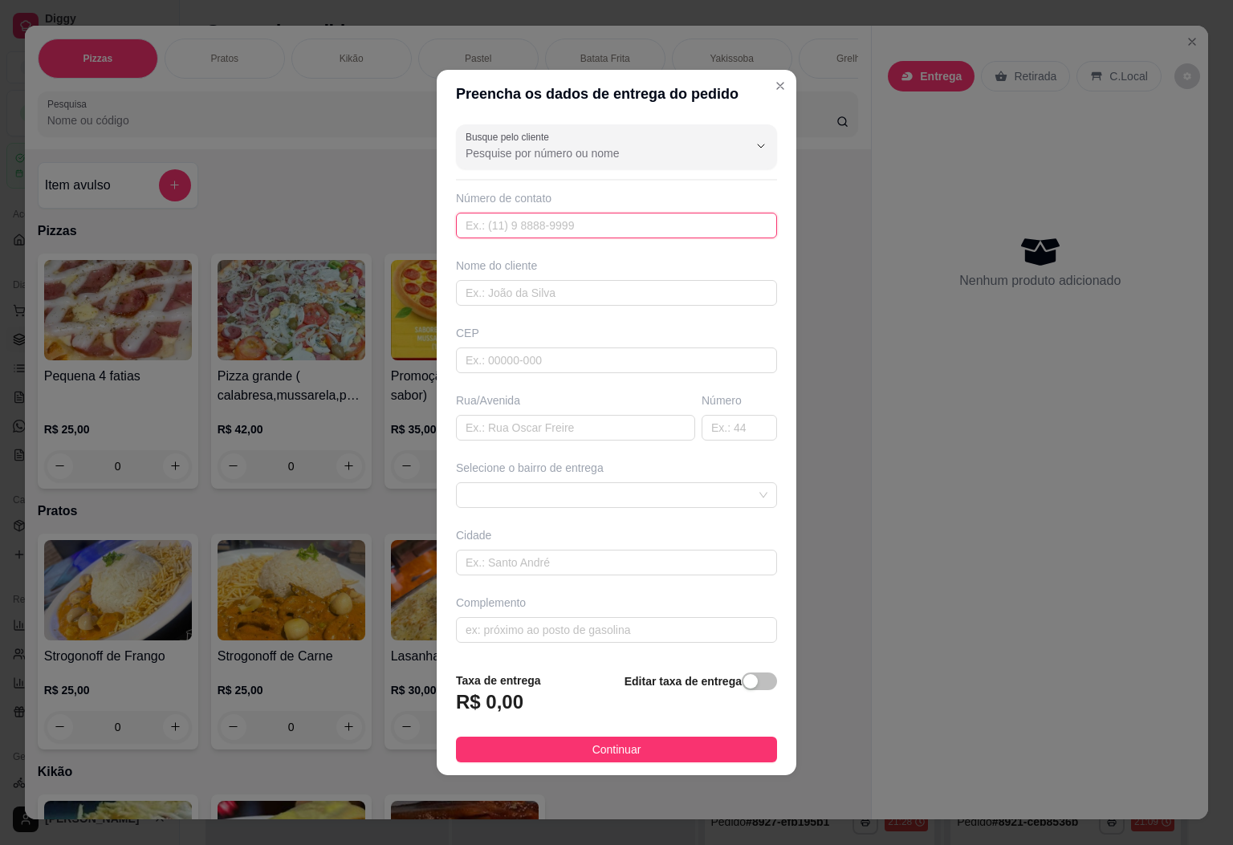
click at [708, 231] on input "text" at bounding box center [616, 226] width 321 height 26
type input "[PHONE_NUMBER]"
click at [694, 292] on input "text" at bounding box center [616, 293] width 321 height 26
type input "CLIENTE"
click at [619, 425] on input "text" at bounding box center [575, 428] width 239 height 26
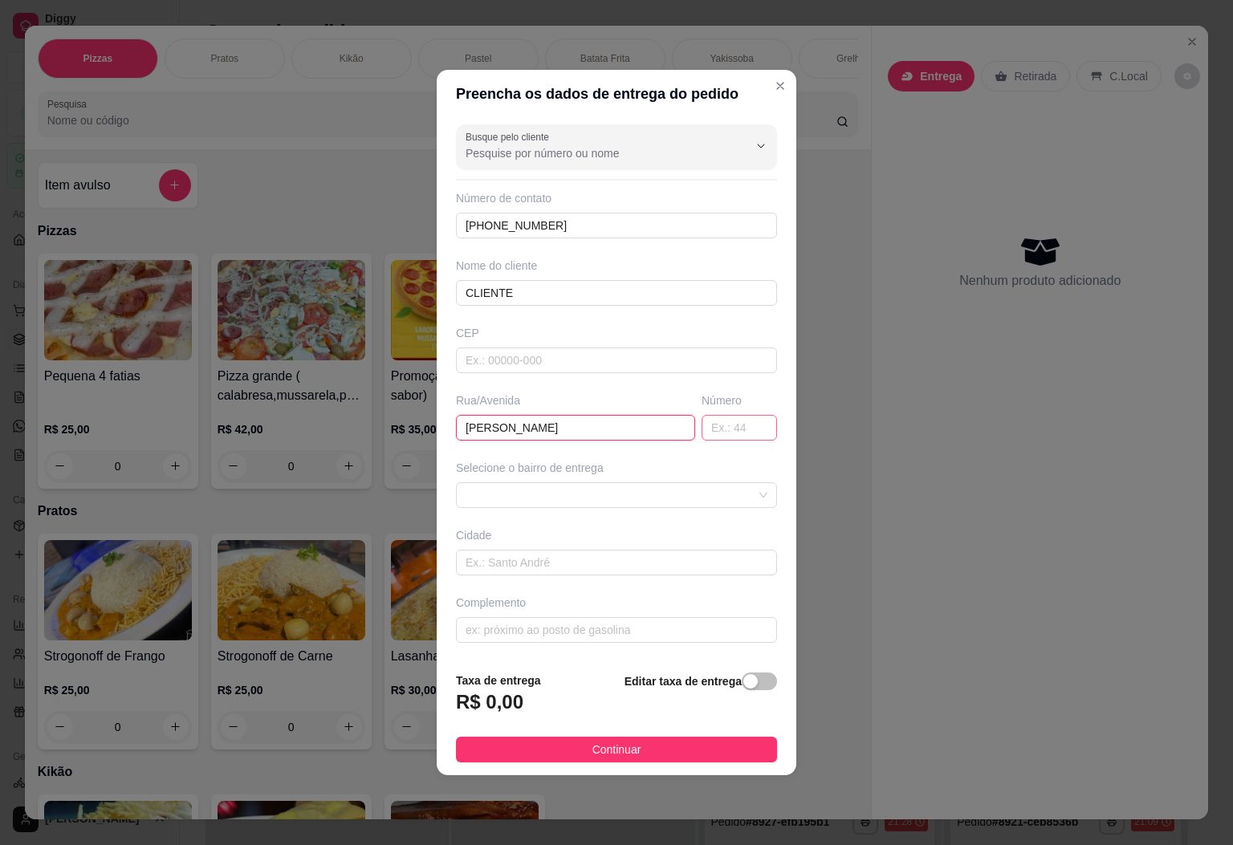
type input "[PERSON_NAME]"
click at [747, 427] on input "text" at bounding box center [739, 428] width 75 height 26
click at [725, 499] on span at bounding box center [617, 495] width 302 height 24
type input "283"
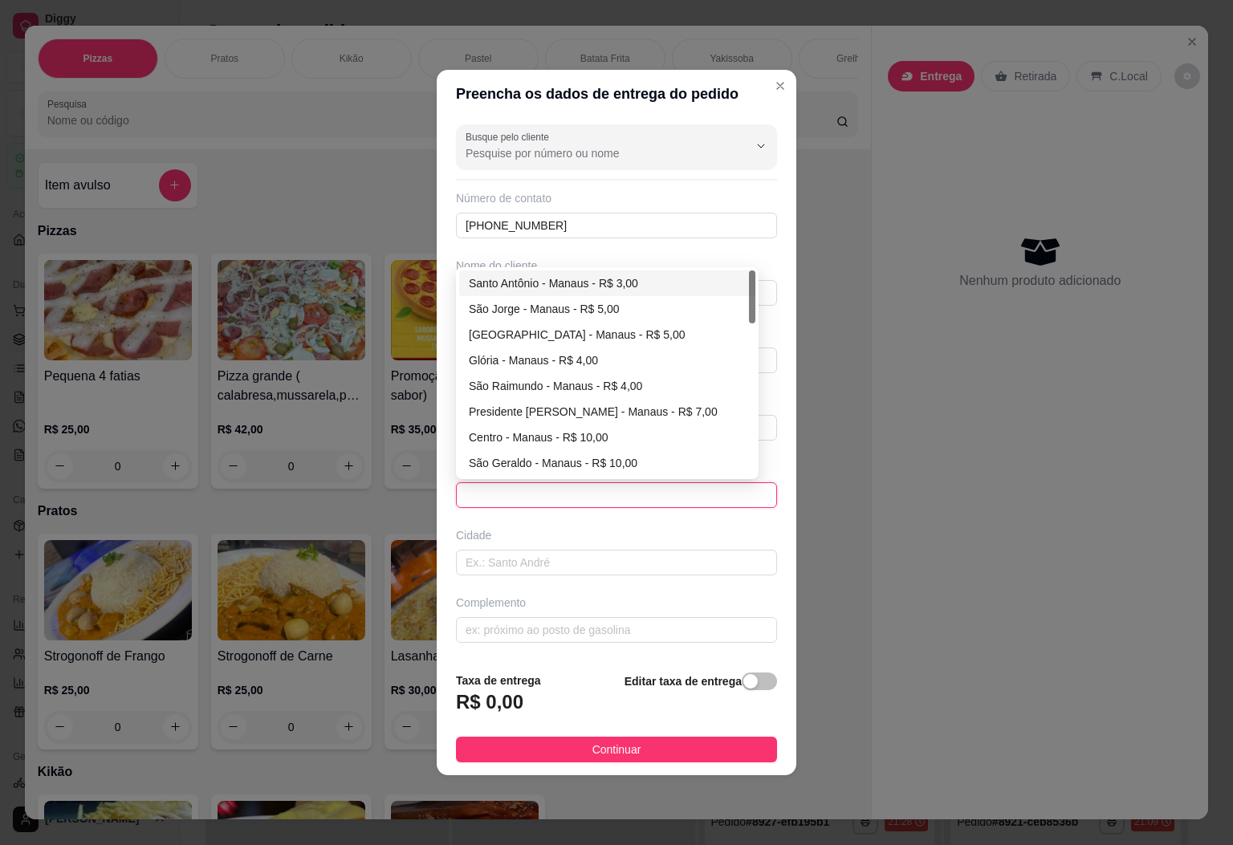
click at [619, 285] on div "Santo Antônio - Manaus - R$ 3,00" at bounding box center [607, 284] width 277 height 18
type input "Manaus"
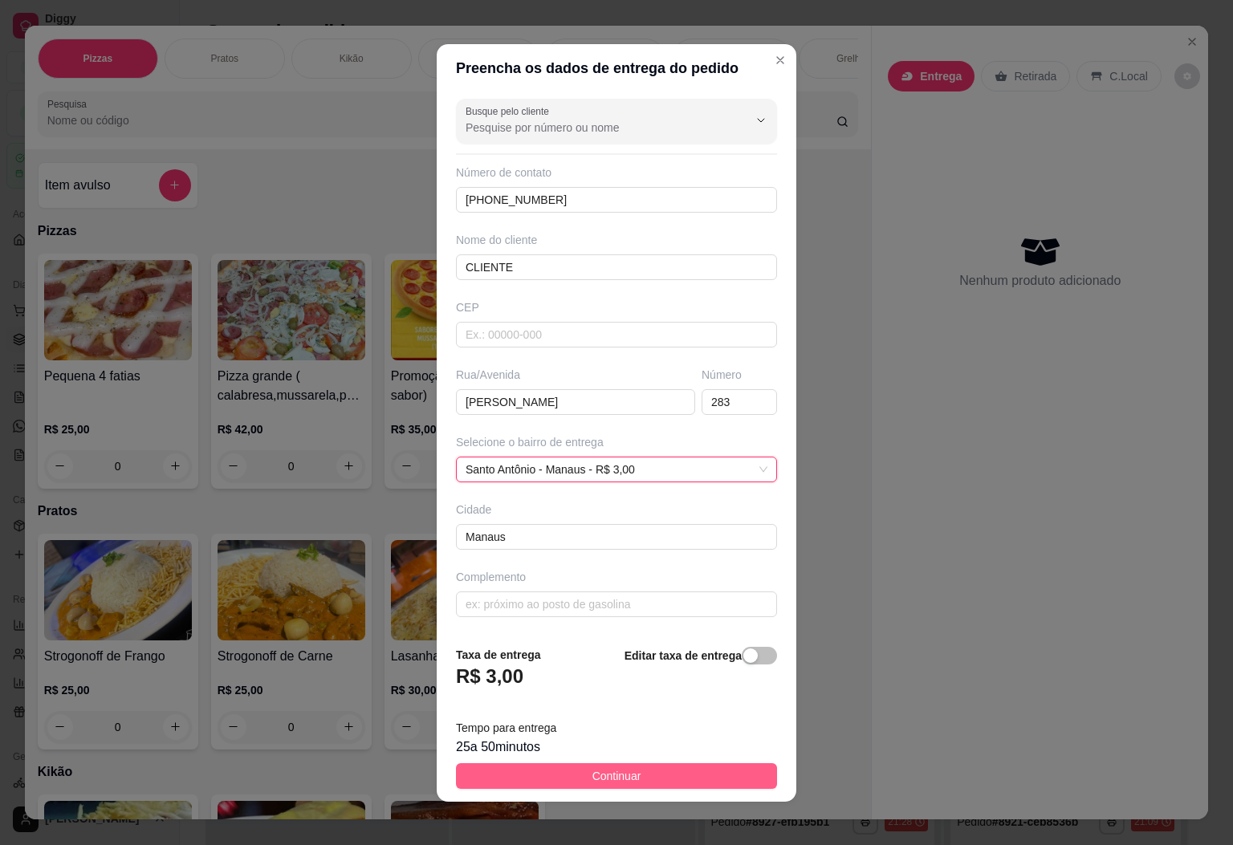
click at [592, 783] on span "Continuar" at bounding box center [616, 776] width 49 height 18
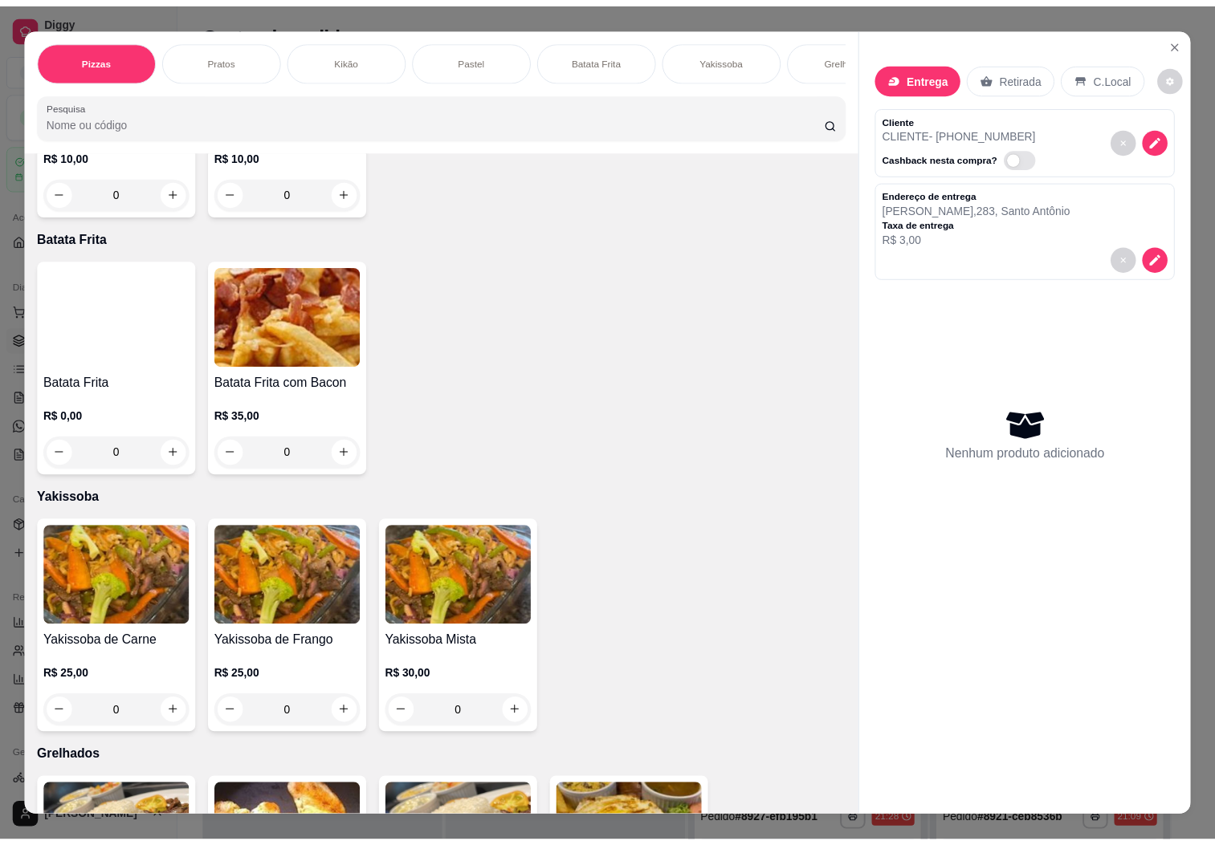
scroll to position [1927, 0]
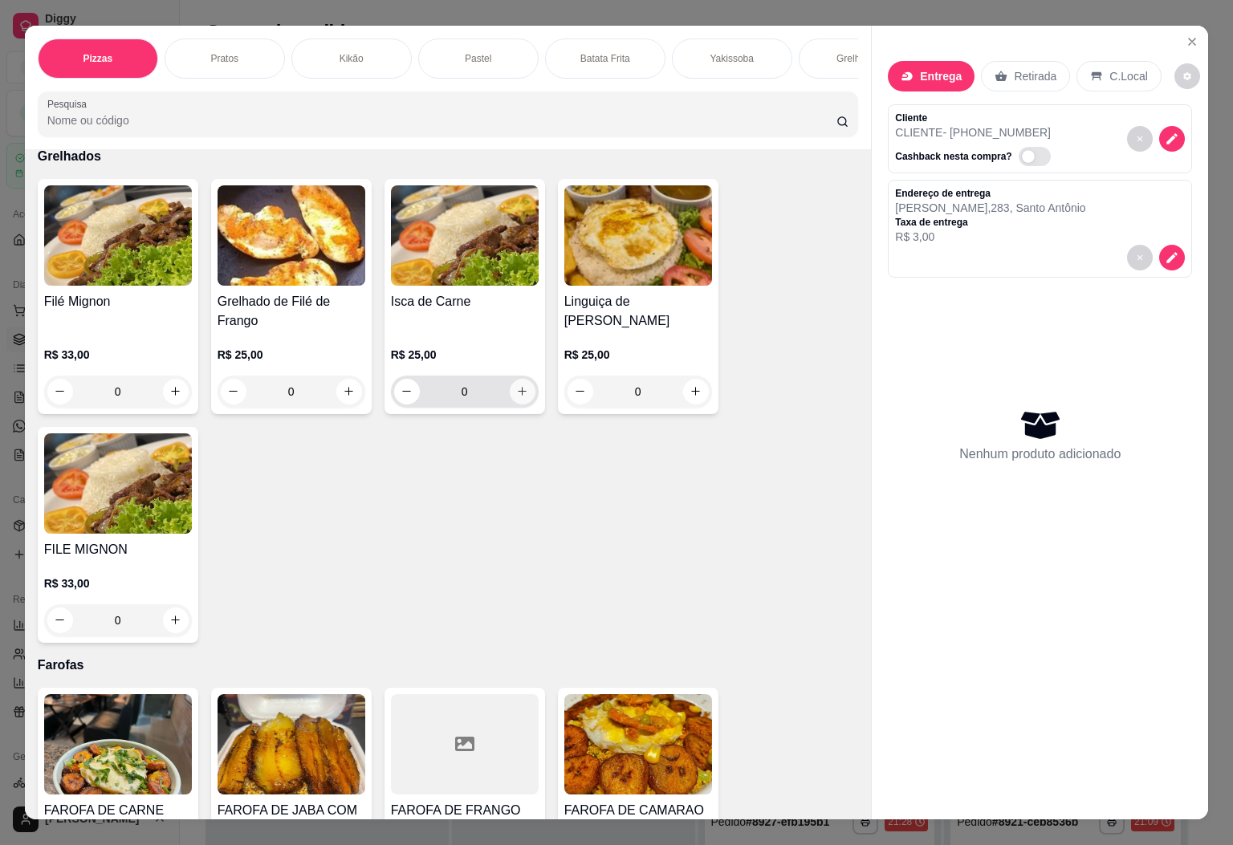
click at [516, 385] on icon "increase-product-quantity" at bounding box center [522, 391] width 12 height 12
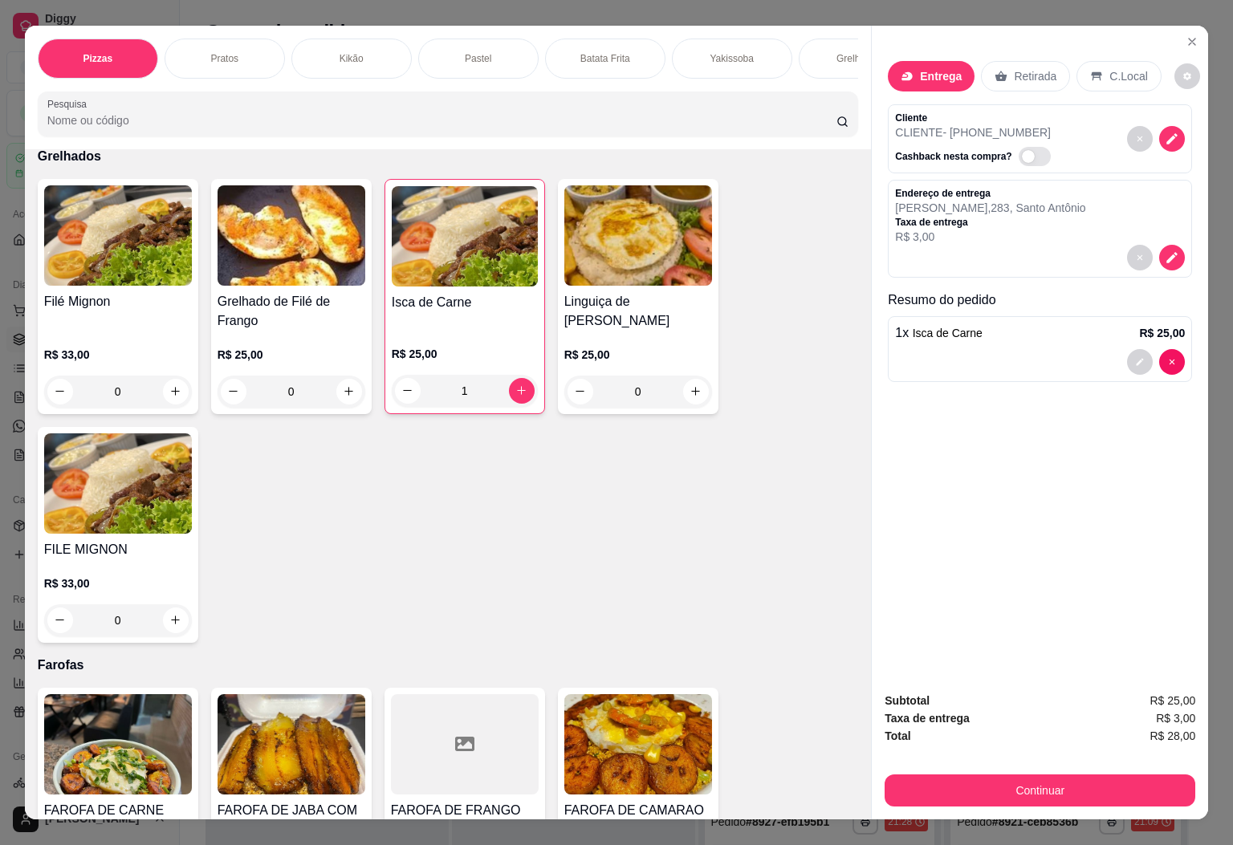
type input "1"
click at [1036, 783] on button "Continuar" at bounding box center [1039, 790] width 301 height 31
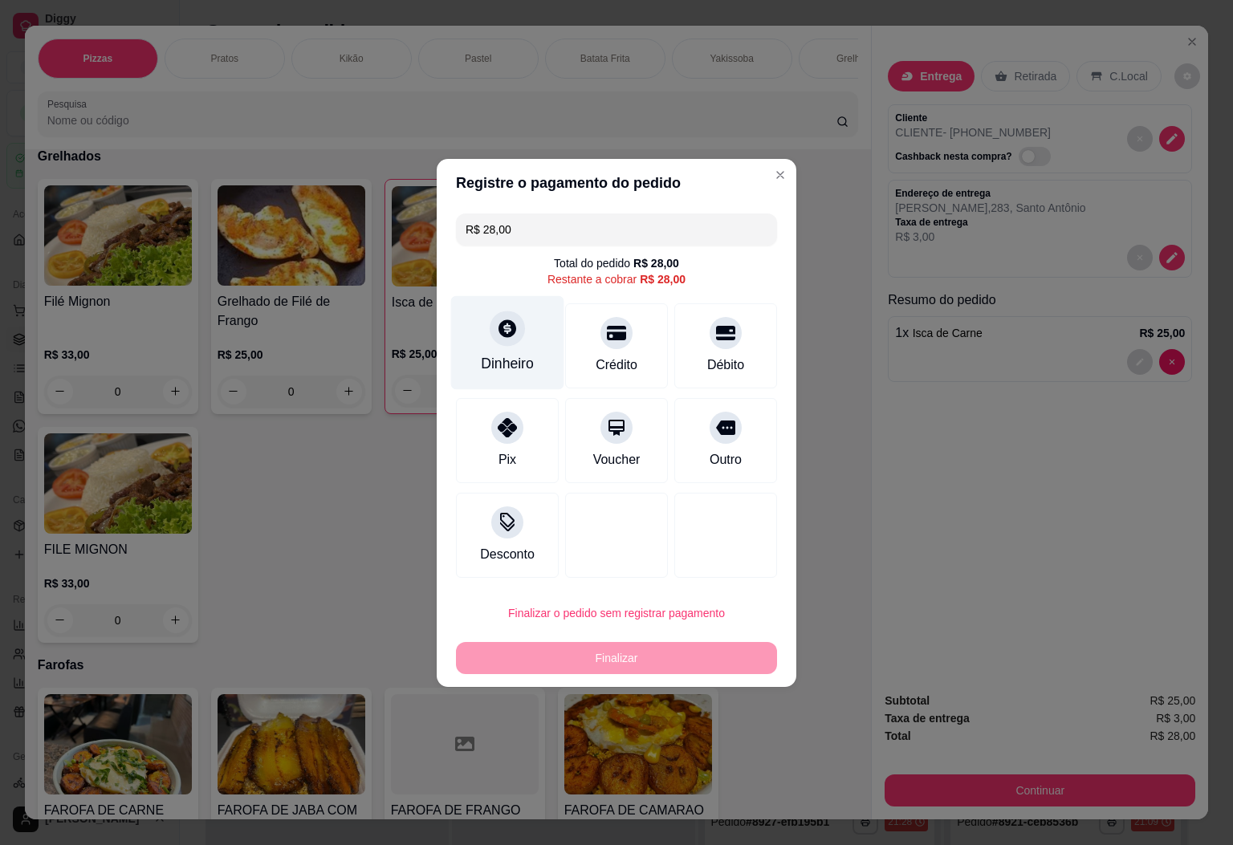
click at [503, 313] on div "Dinheiro" at bounding box center [507, 342] width 113 height 94
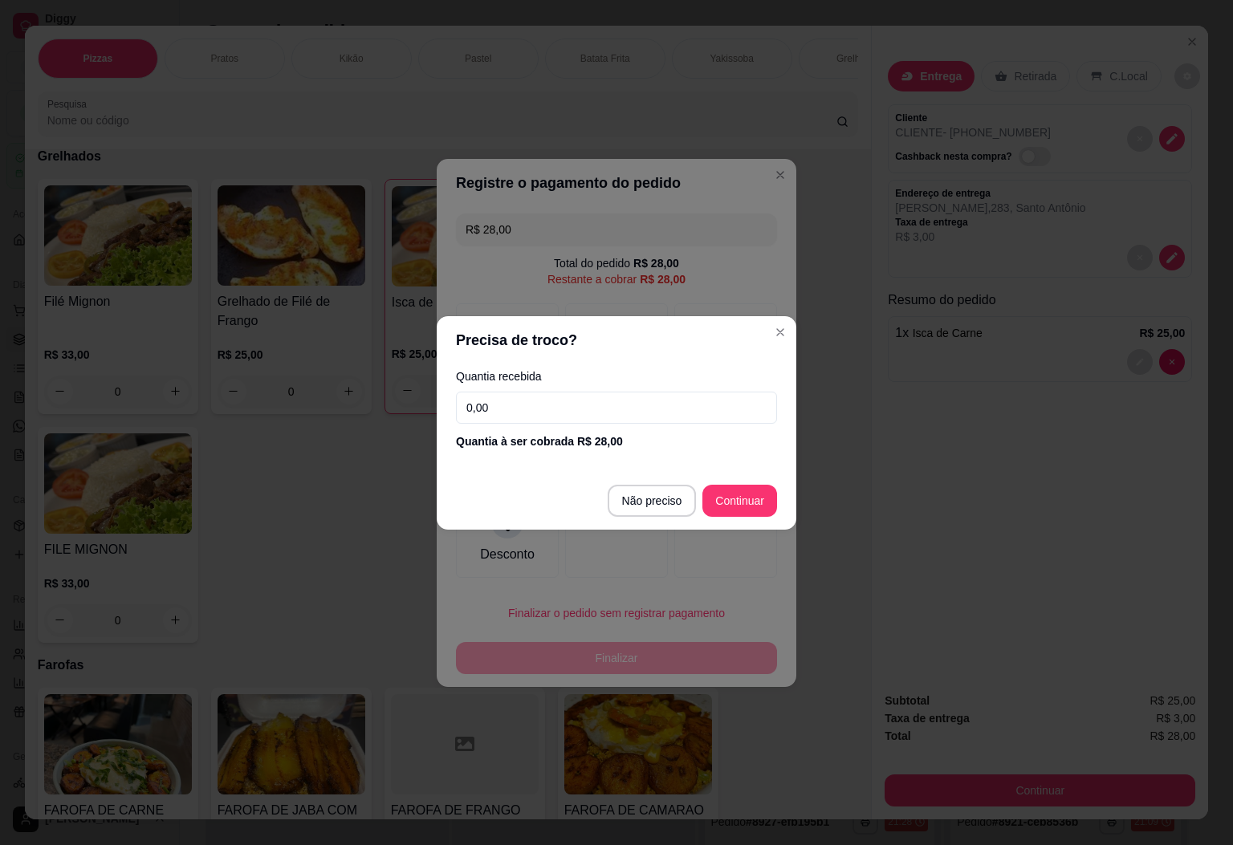
click at [590, 414] on input "0,00" at bounding box center [616, 408] width 321 height 32
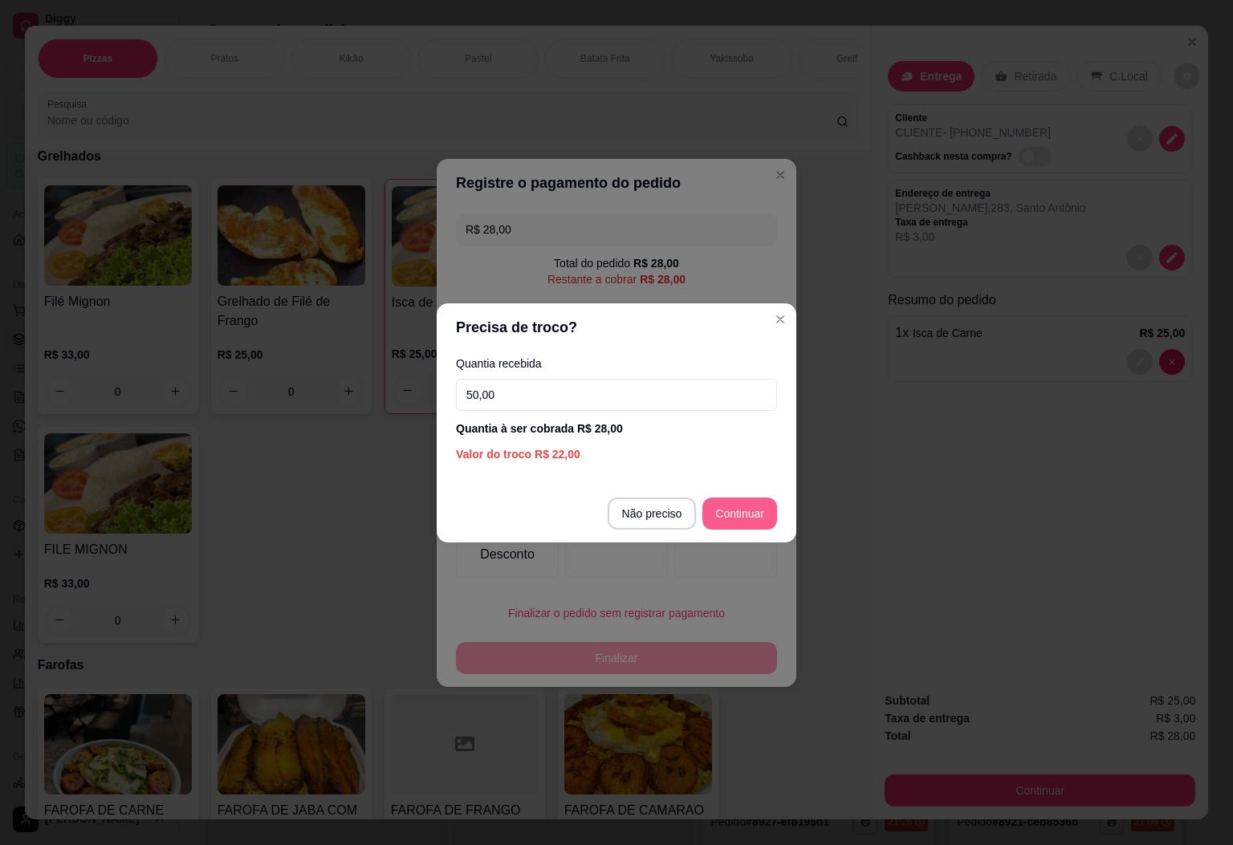
type input "50,00"
type input "R$ 0,00"
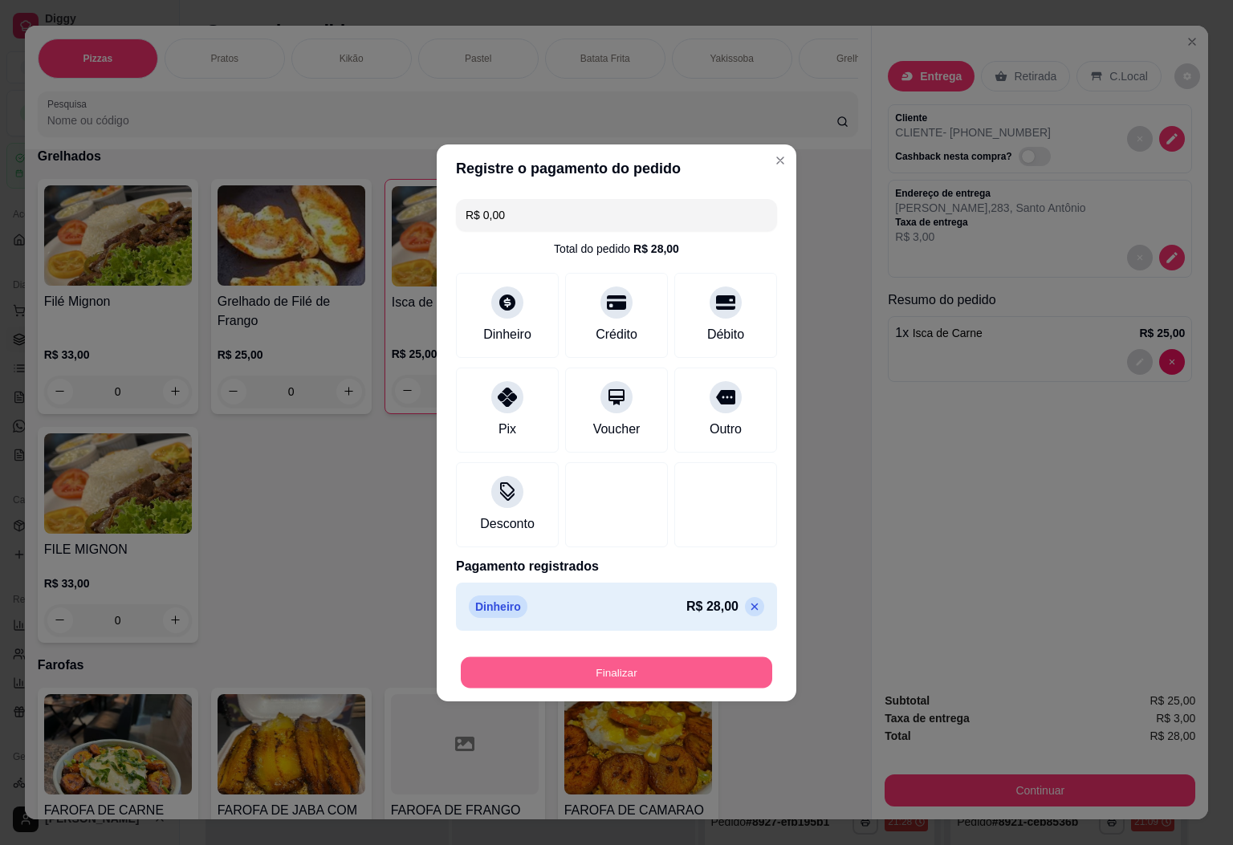
click at [620, 667] on button "Finalizar" at bounding box center [616, 672] width 311 height 31
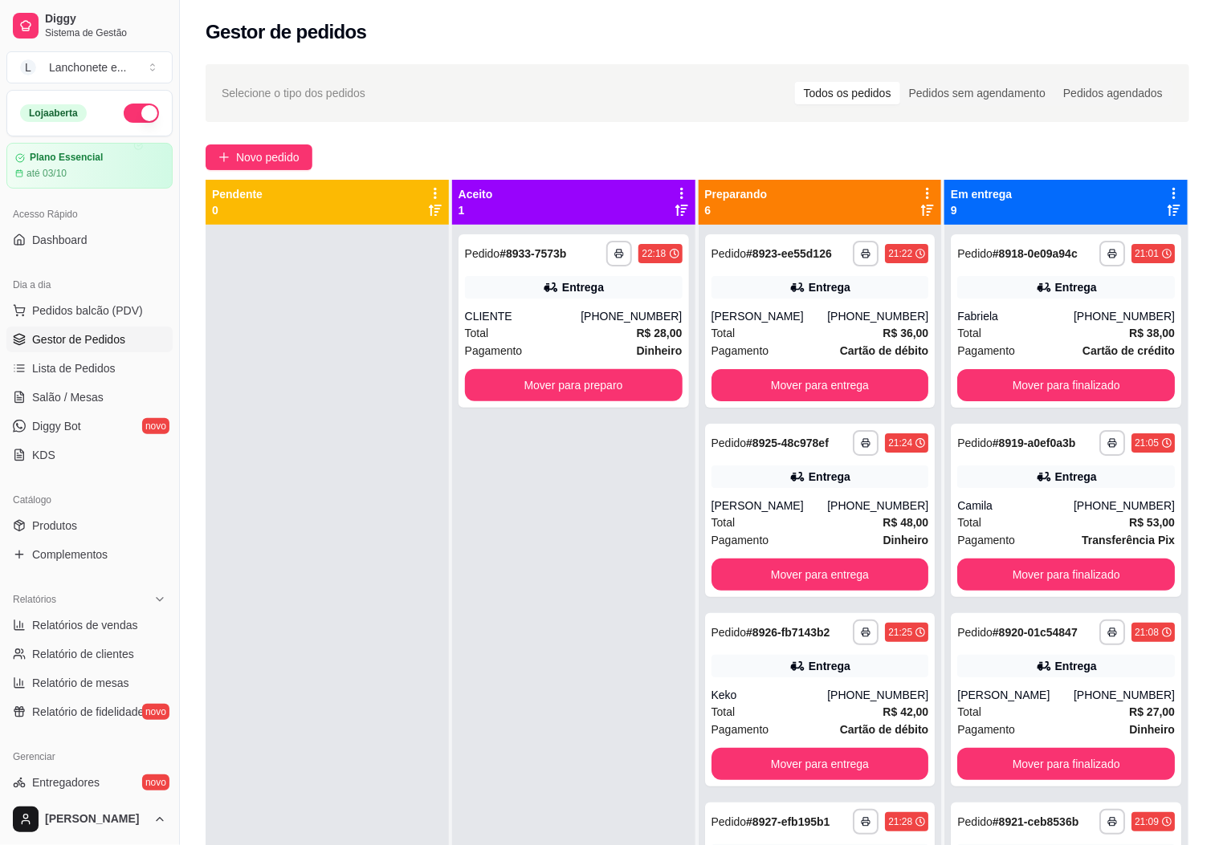
scroll to position [31, 0]
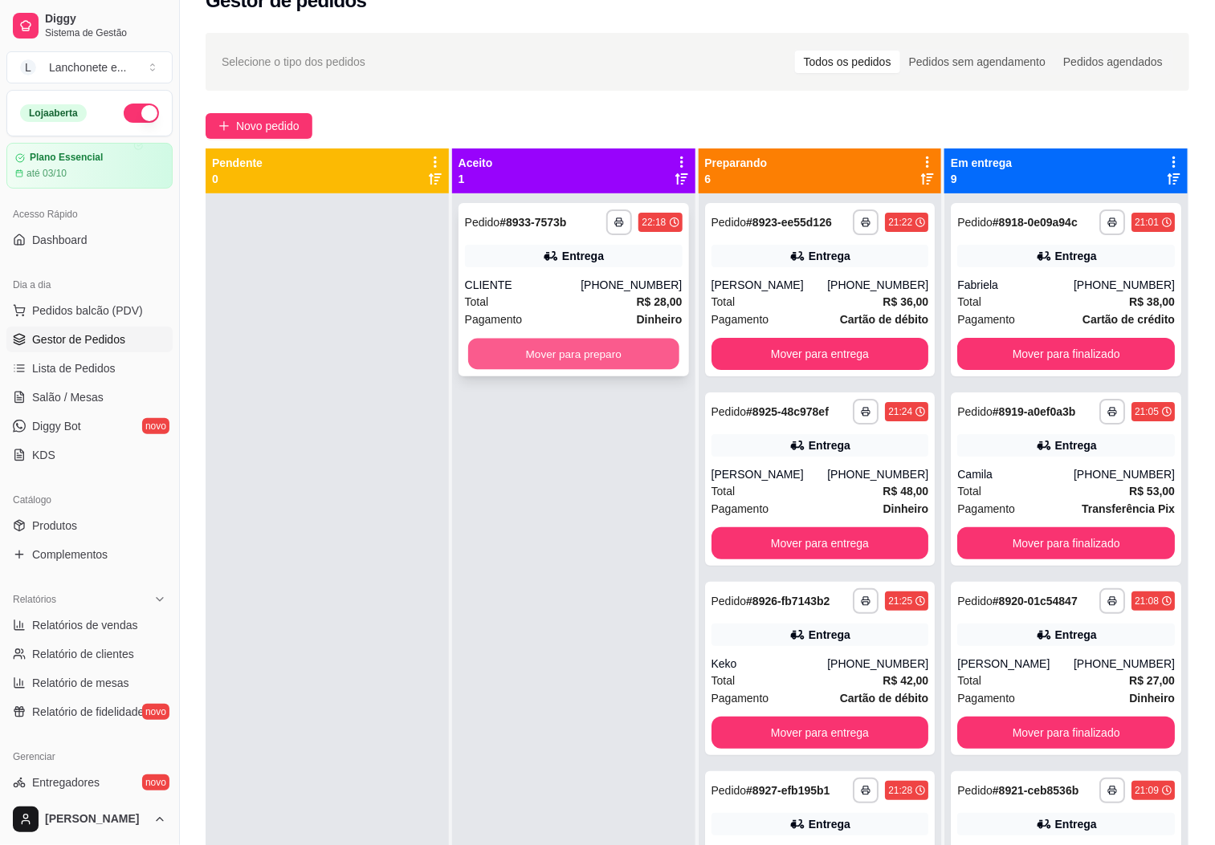
click at [614, 359] on button "Mover para preparo" at bounding box center [573, 354] width 211 height 31
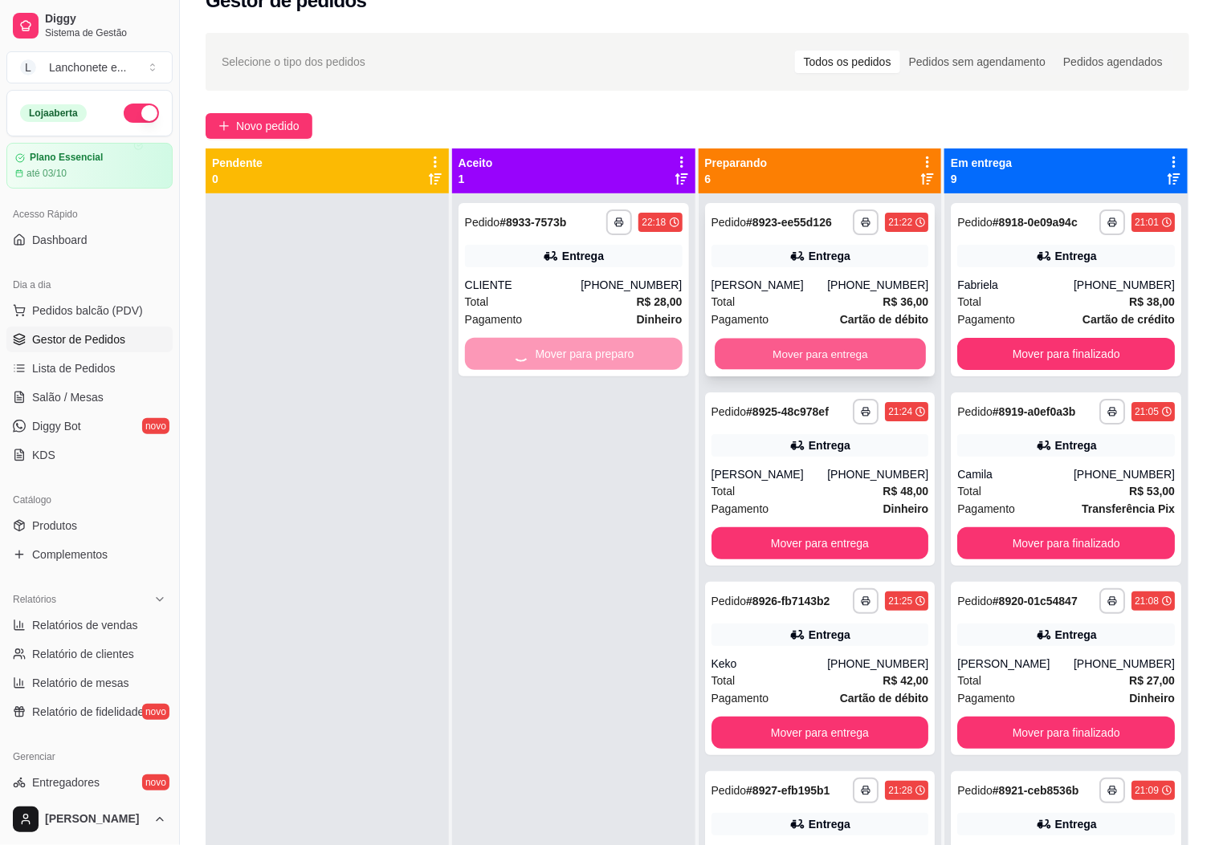
click at [743, 360] on button "Mover para entrega" at bounding box center [819, 354] width 211 height 31
click at [743, 360] on div "Mover para entrega" at bounding box center [820, 354] width 218 height 32
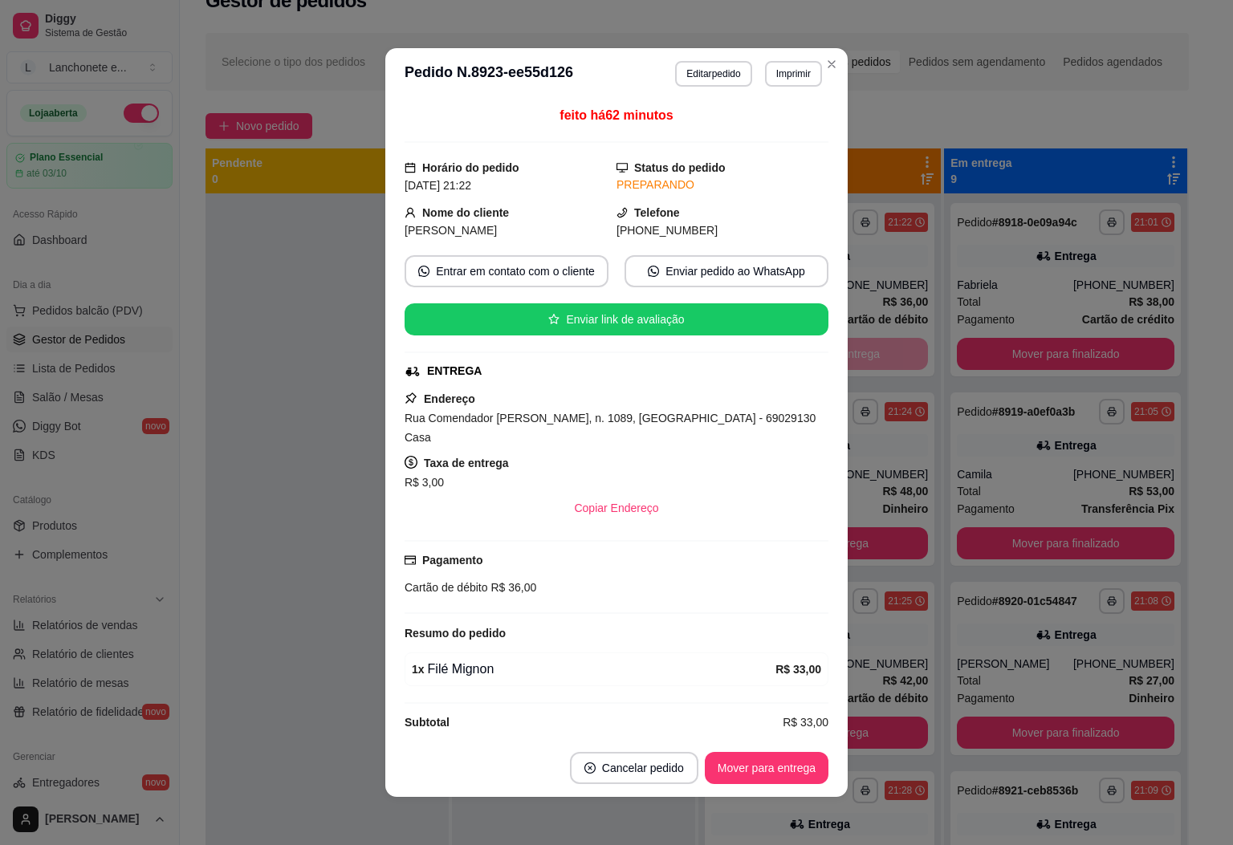
click at [834, 557] on div "feito há 62 minutos Horário do pedido [DATE] 21:22 Status do pedido PREPARANDO …" at bounding box center [616, 420] width 462 height 640
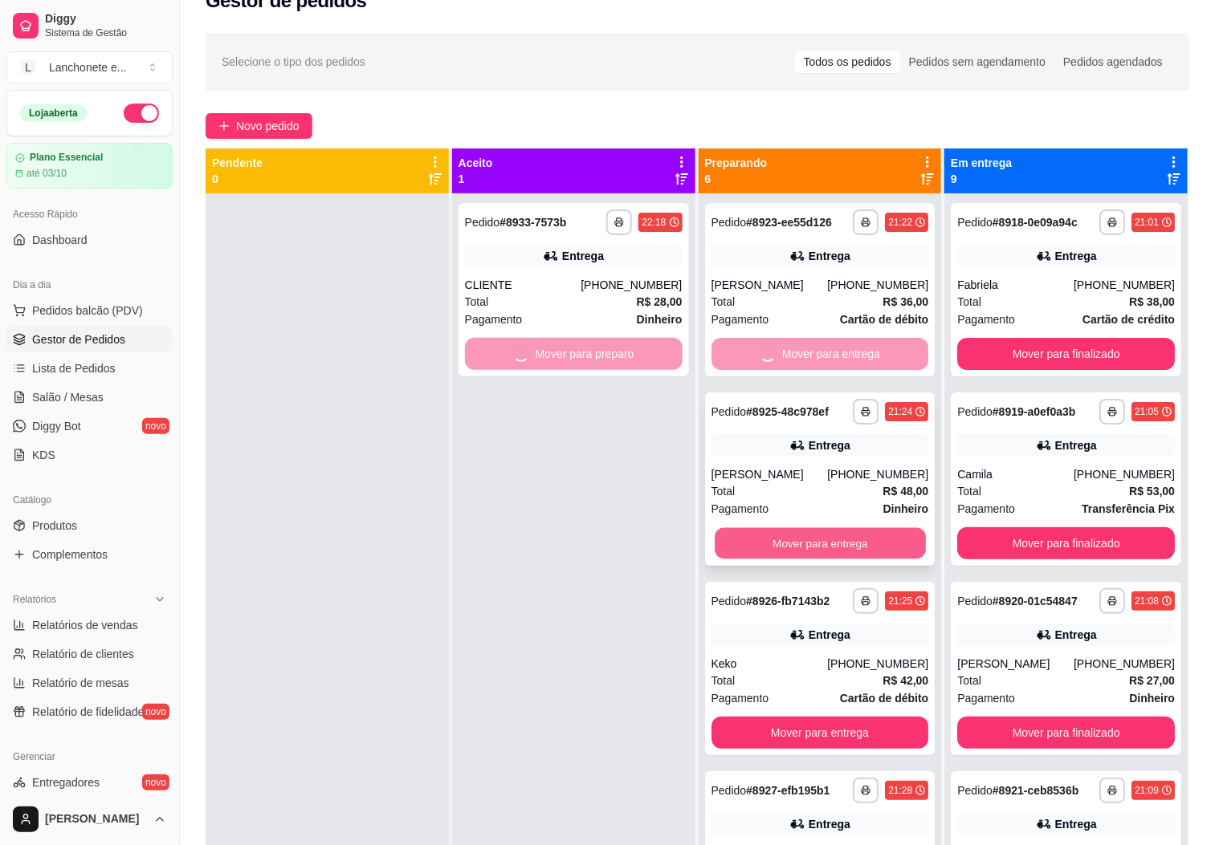
click at [826, 545] on button "Mover para entrega" at bounding box center [819, 543] width 211 height 31
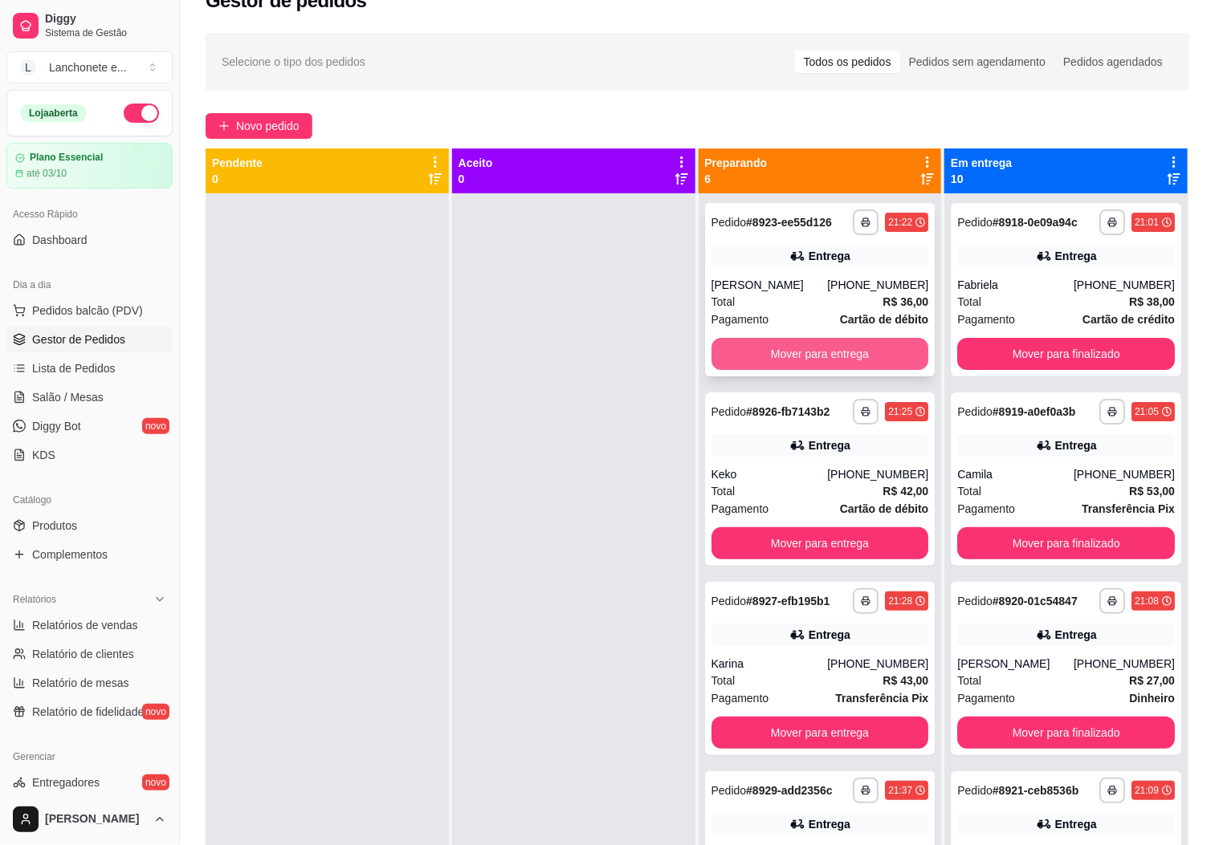
click at [838, 361] on button "Mover para entrega" at bounding box center [820, 354] width 218 height 32
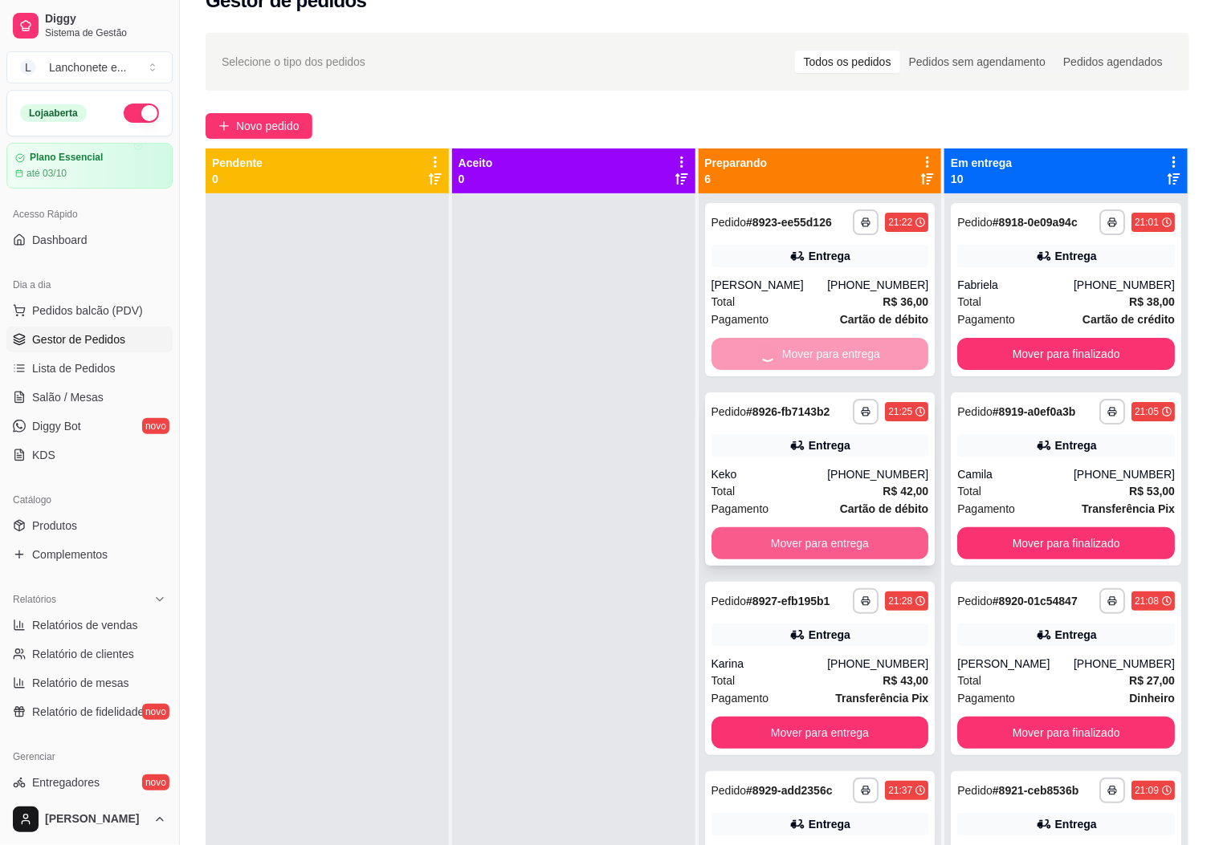
click at [840, 560] on button "Mover para entrega" at bounding box center [820, 543] width 218 height 32
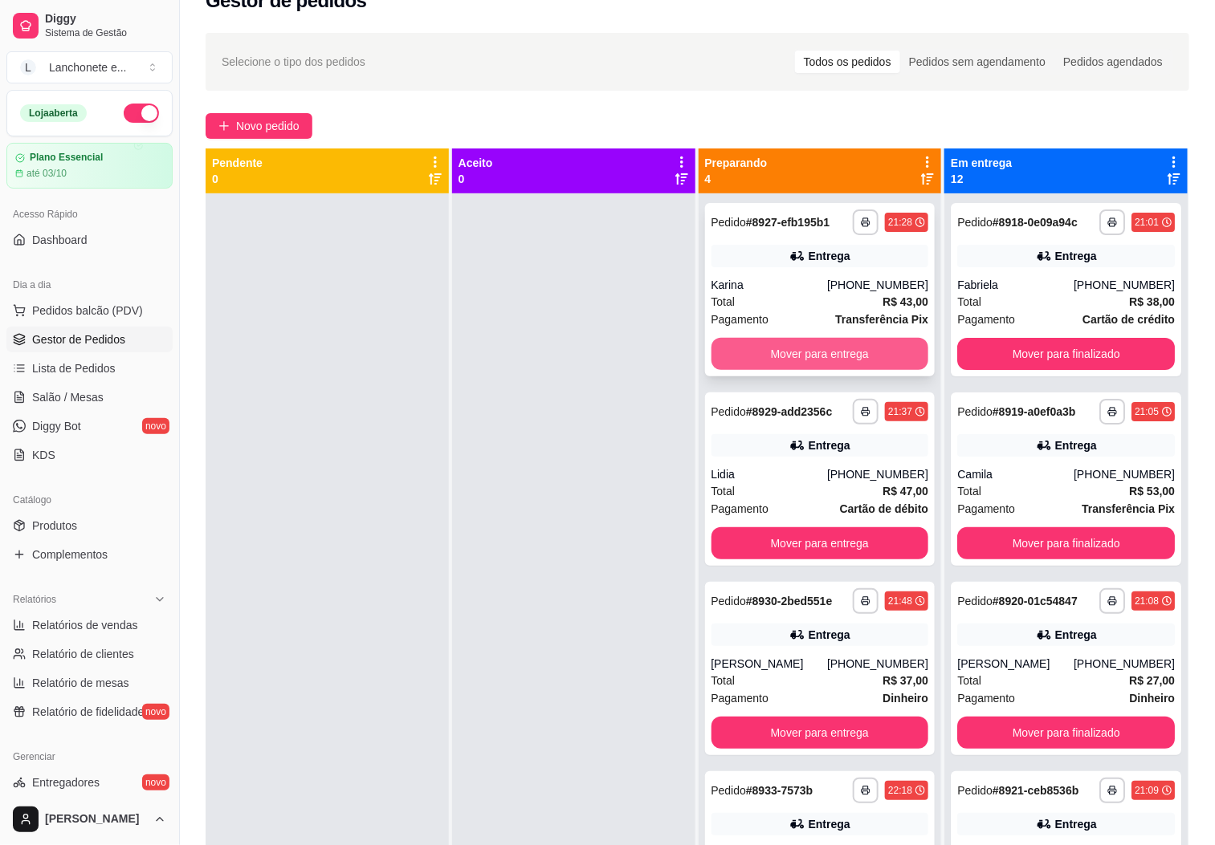
click at [863, 349] on button "Mover para entrega" at bounding box center [820, 354] width 218 height 32
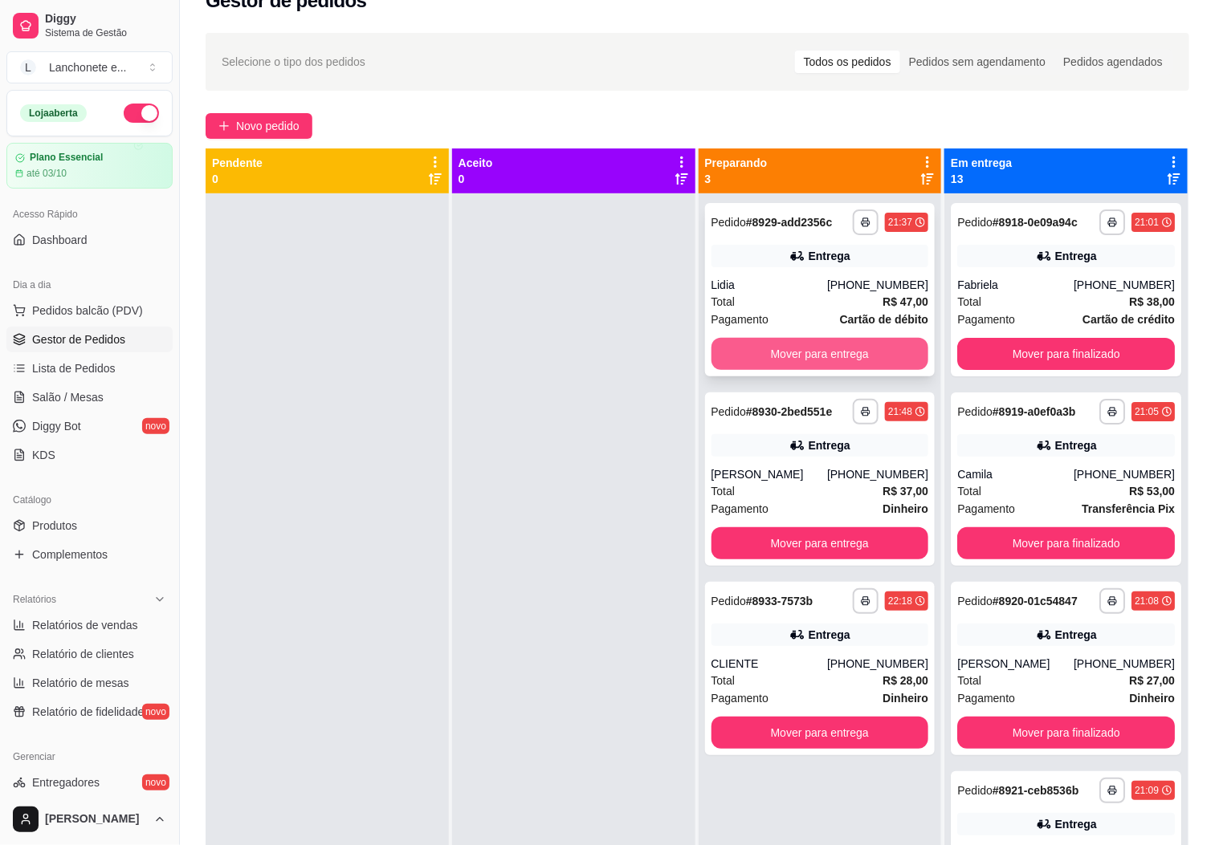
click at [868, 360] on button "Mover para entrega" at bounding box center [820, 354] width 218 height 32
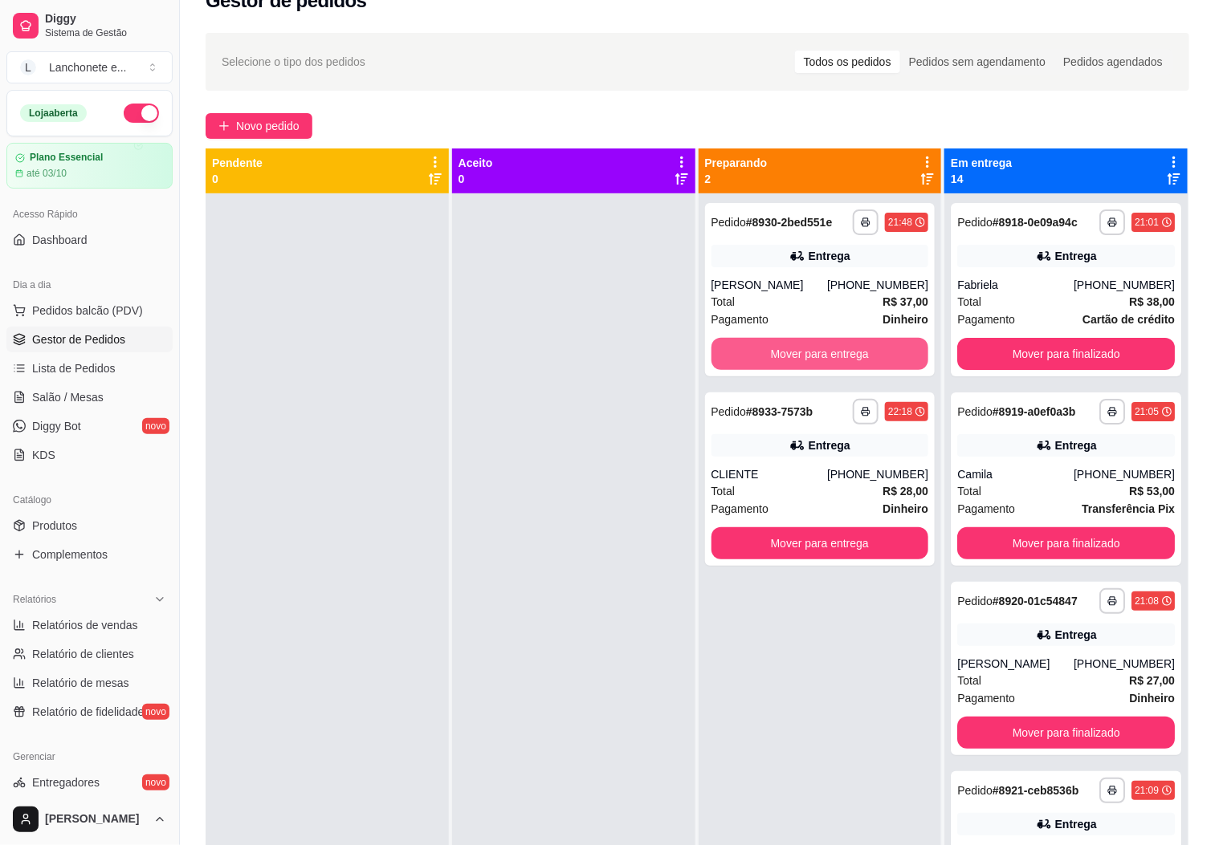
click at [868, 360] on button "Mover para entrega" at bounding box center [820, 354] width 218 height 32
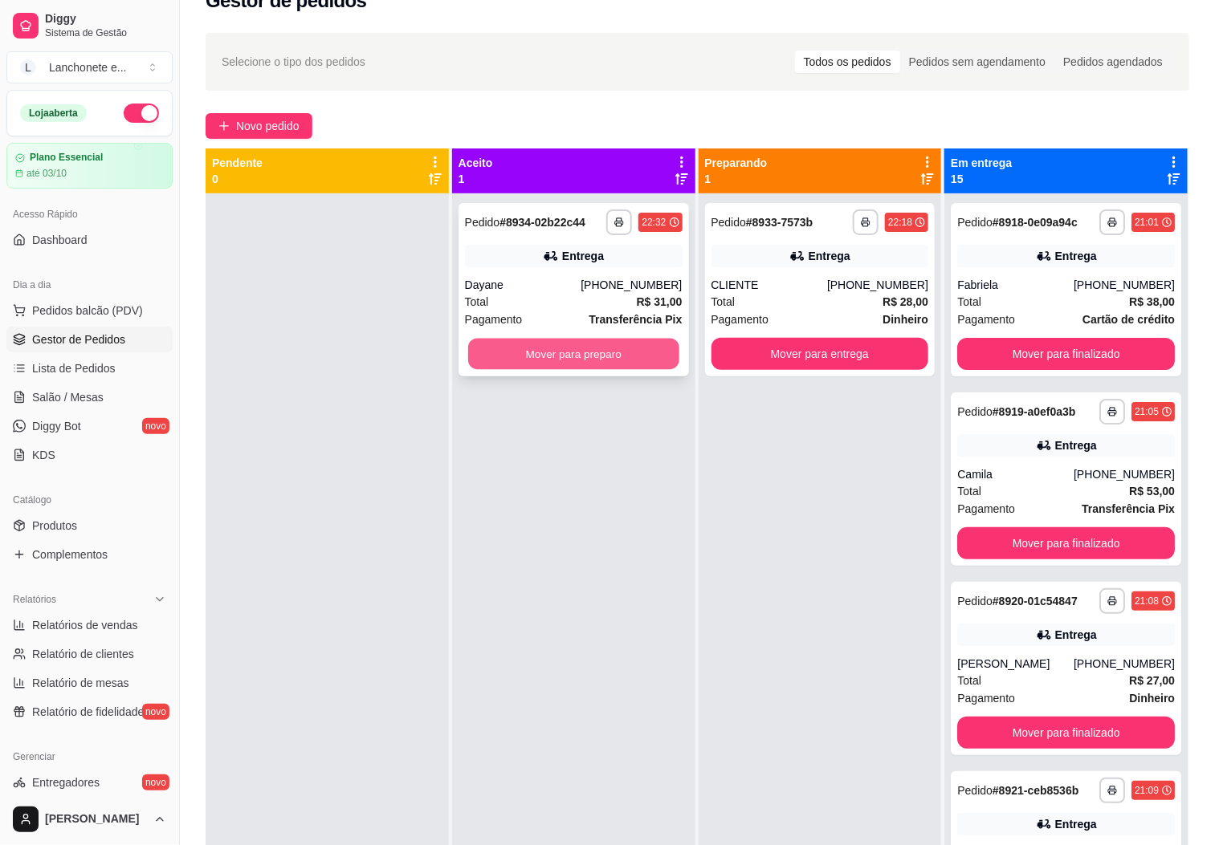
click at [619, 342] on button "Mover para preparo" at bounding box center [573, 354] width 211 height 31
